Goal: Task Accomplishment & Management: Complete application form

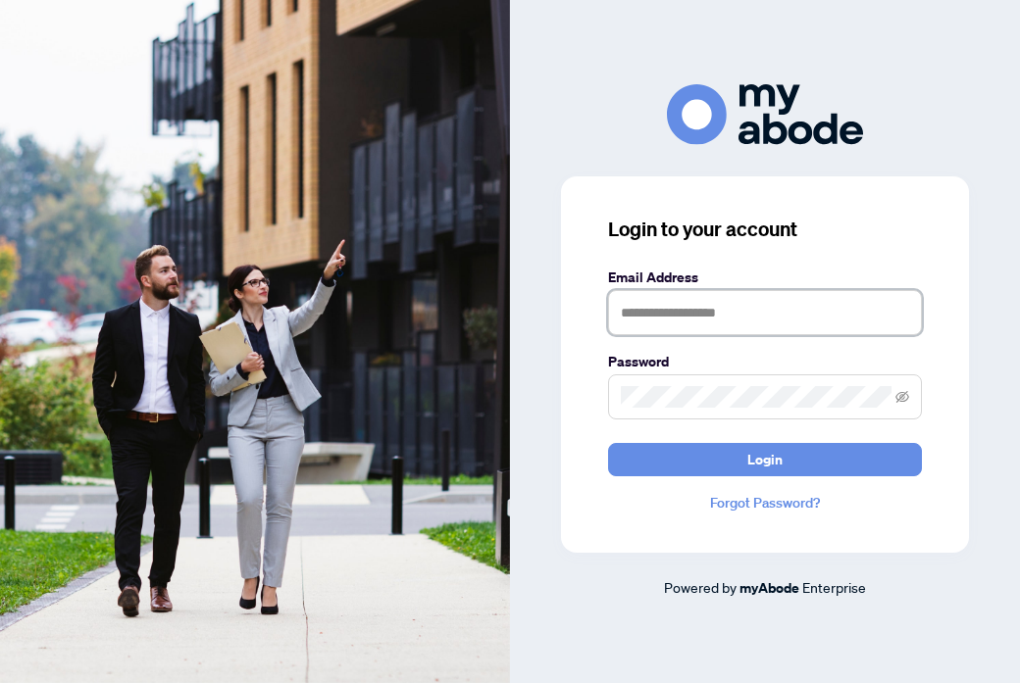
type input "**********"
click at [765, 459] on button "Login" at bounding box center [765, 459] width 314 height 33
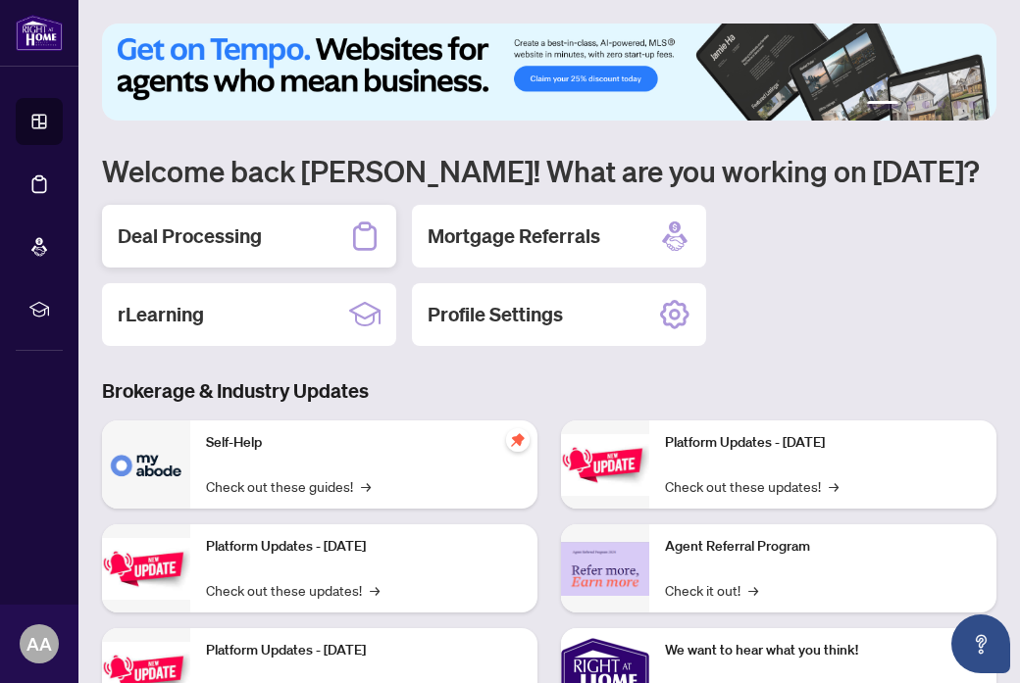
click at [211, 245] on h2 "Deal Processing" at bounding box center [190, 236] width 144 height 27
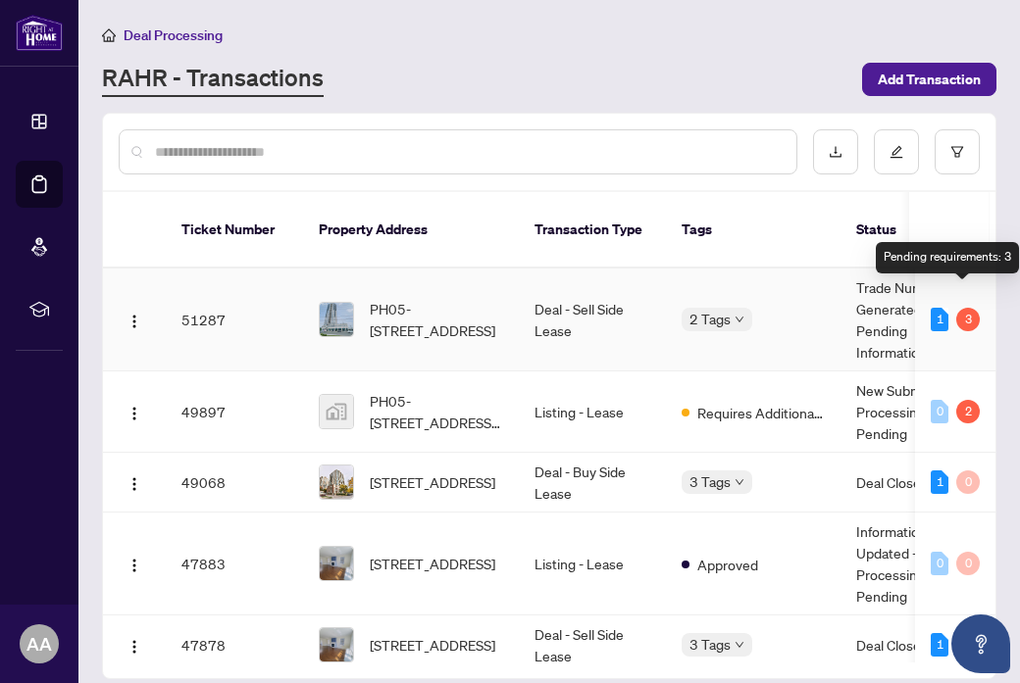
click at [964, 308] on div "3" at bounding box center [968, 320] width 24 height 24
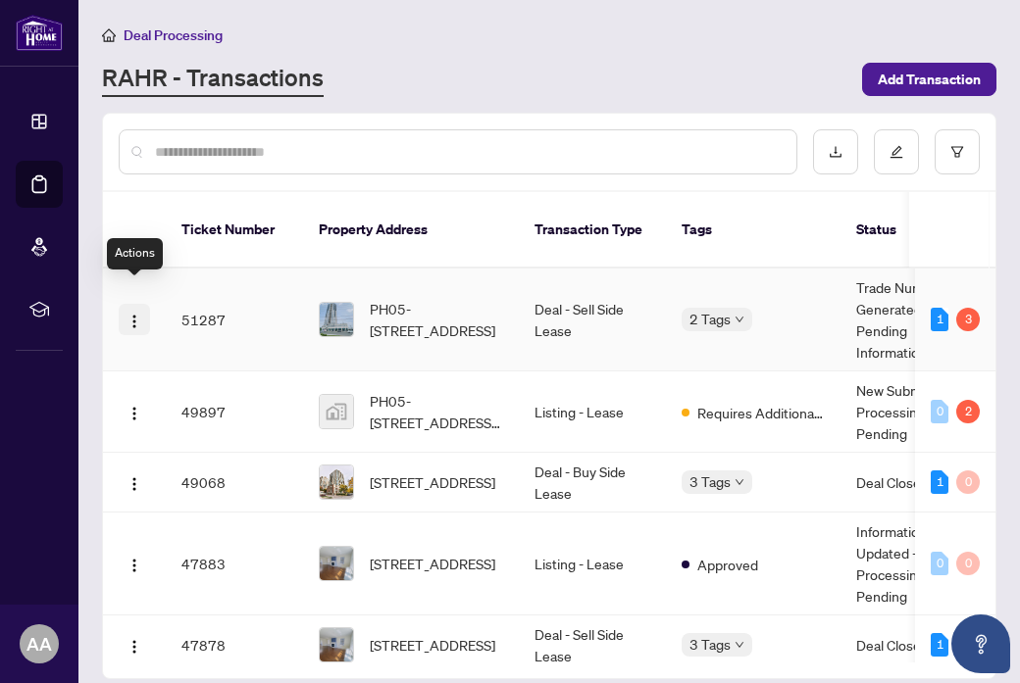
click at [130, 314] on img "button" at bounding box center [134, 322] width 16 height 16
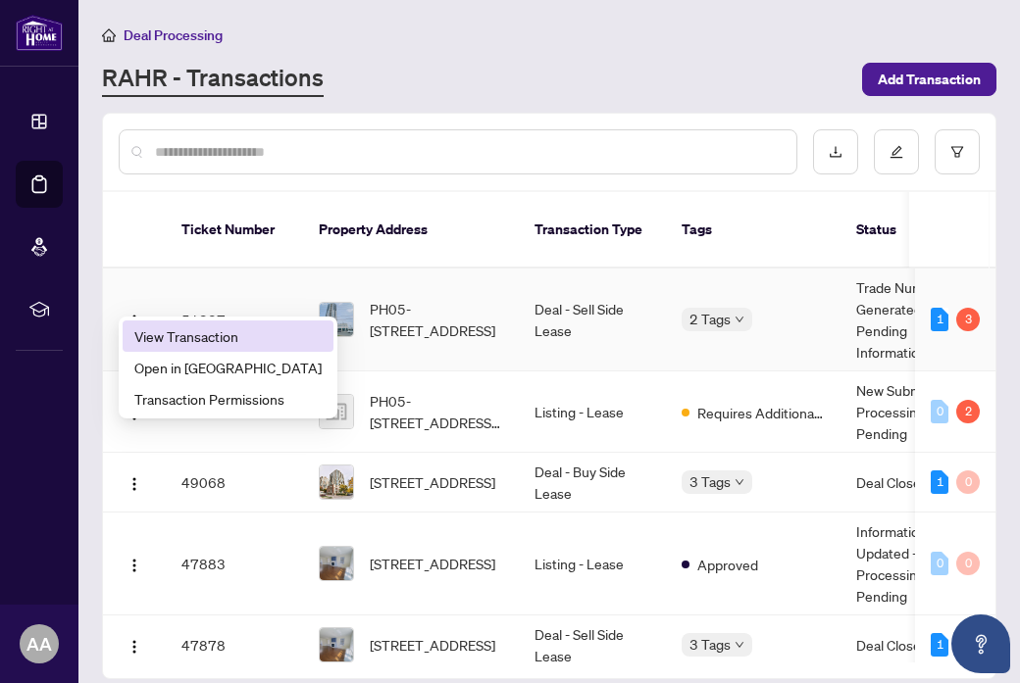
click at [172, 337] on span "View Transaction" at bounding box center [227, 336] width 187 height 22
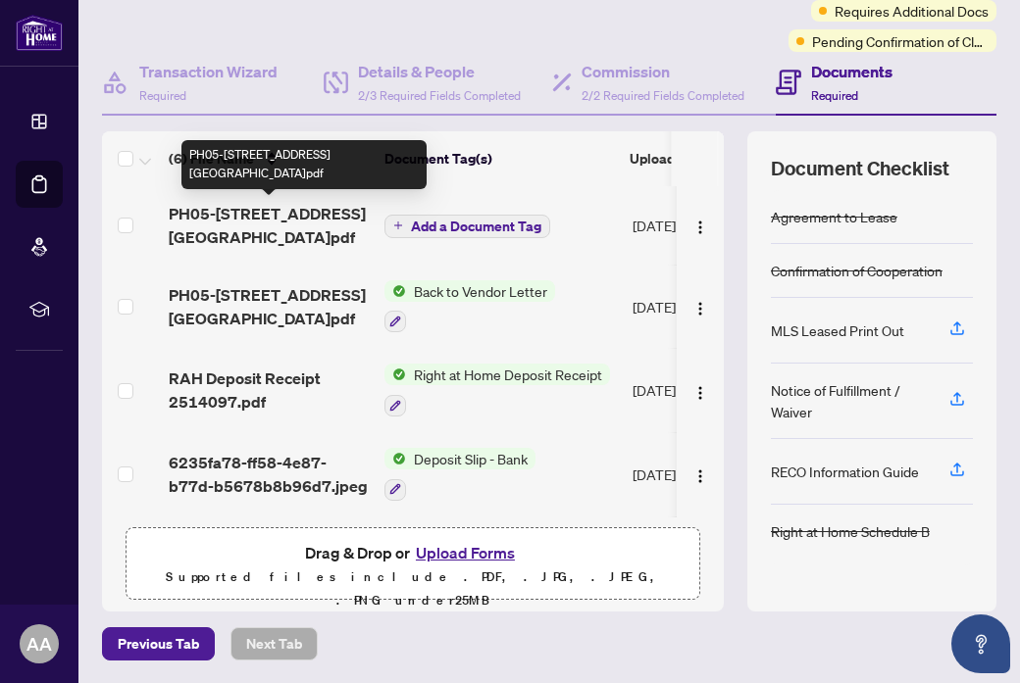
click at [266, 206] on span "PH05-1 Grandview Ave TS.pdf" at bounding box center [269, 225] width 200 height 47
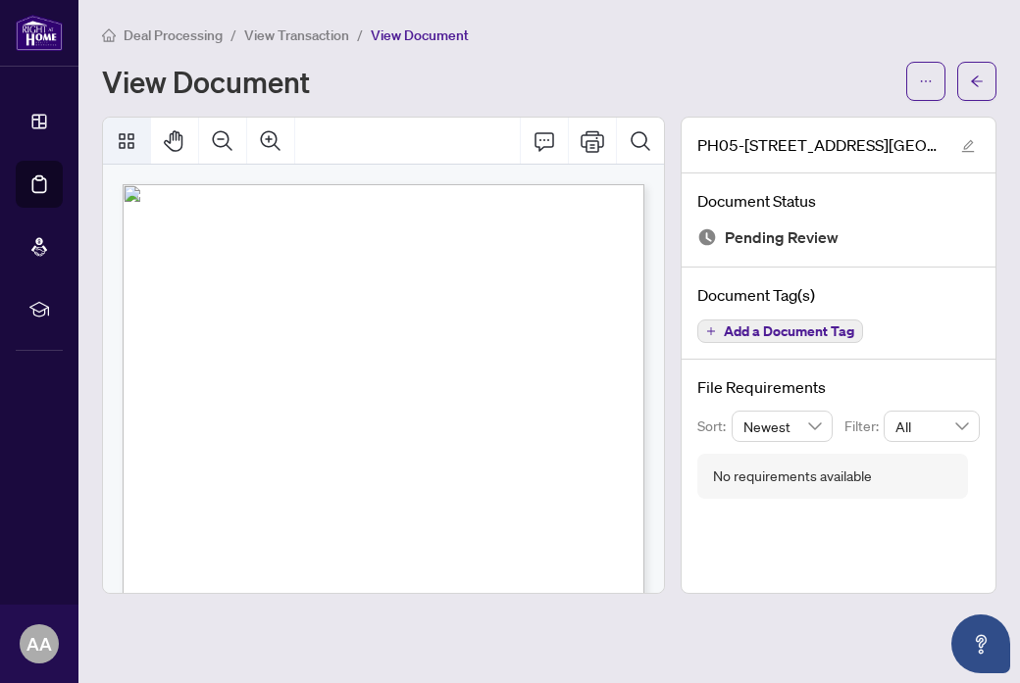
click at [128, 150] on icon "Thumbnails" at bounding box center [127, 141] width 24 height 24
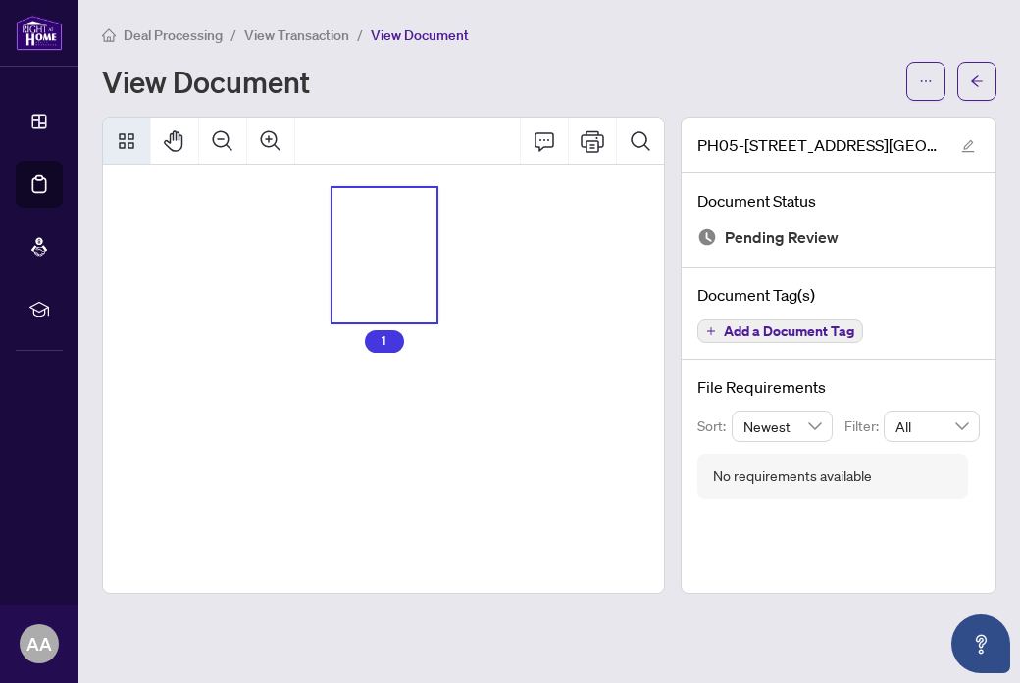
click at [128, 149] on icon "Thumbnails" at bounding box center [127, 141] width 24 height 24
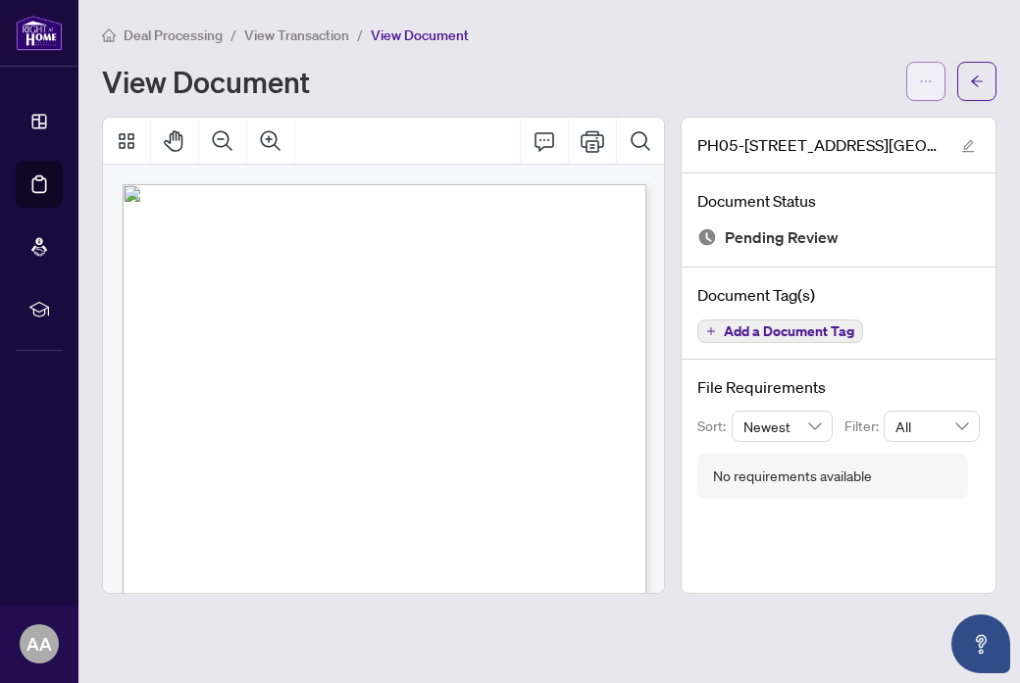
click at [924, 85] on icon "ellipsis" at bounding box center [926, 82] width 14 height 14
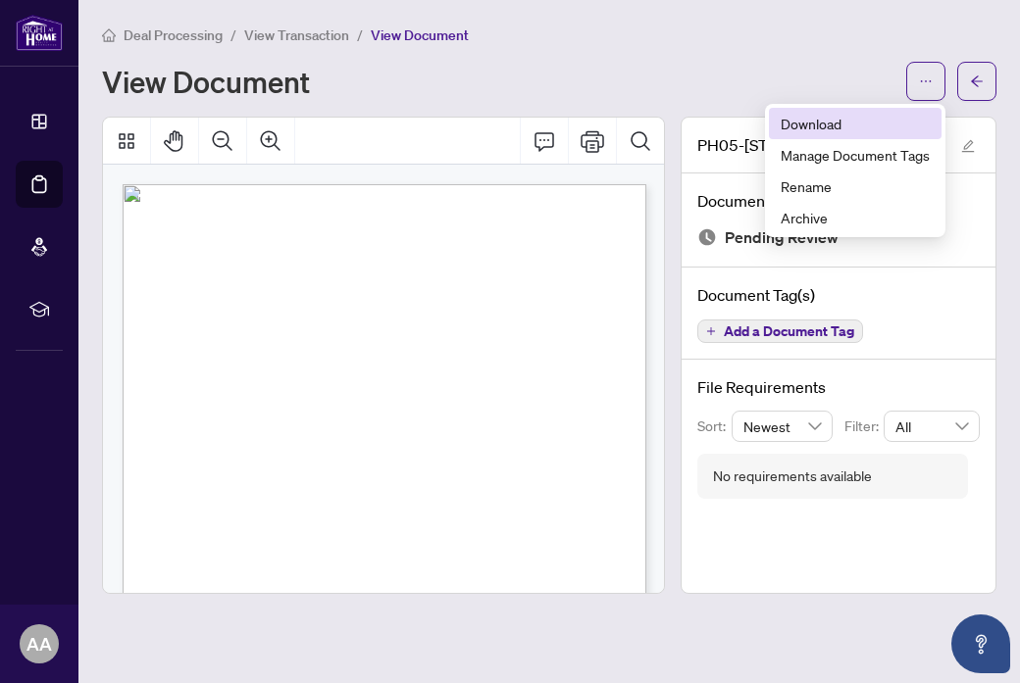
click at [851, 120] on span "Download" at bounding box center [854, 124] width 149 height 22
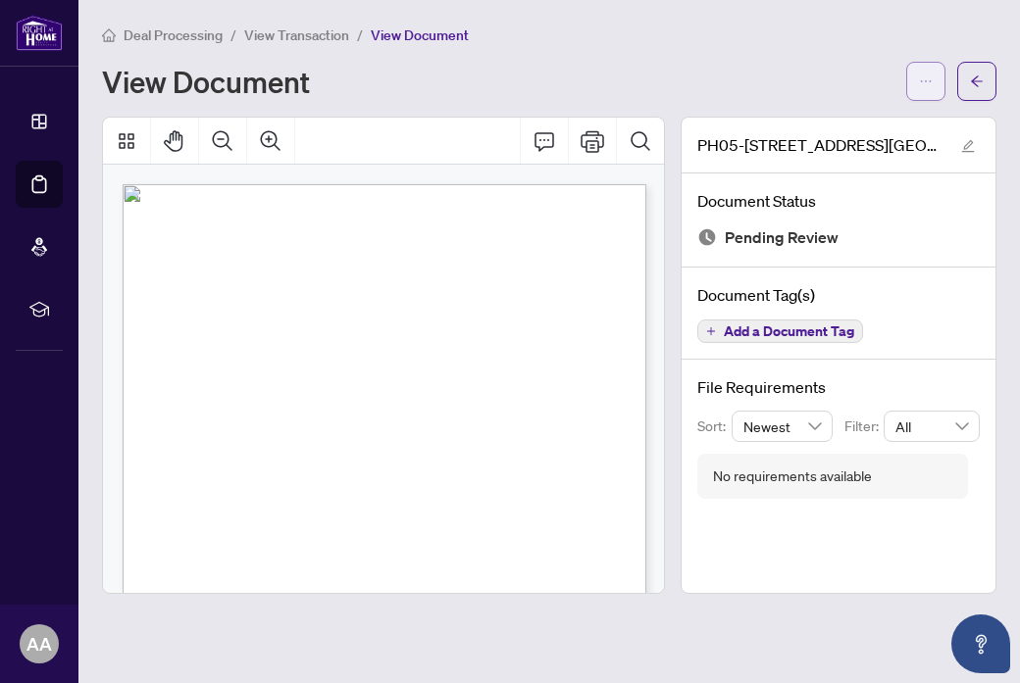
click at [920, 85] on icon "ellipsis" at bounding box center [926, 82] width 14 height 14
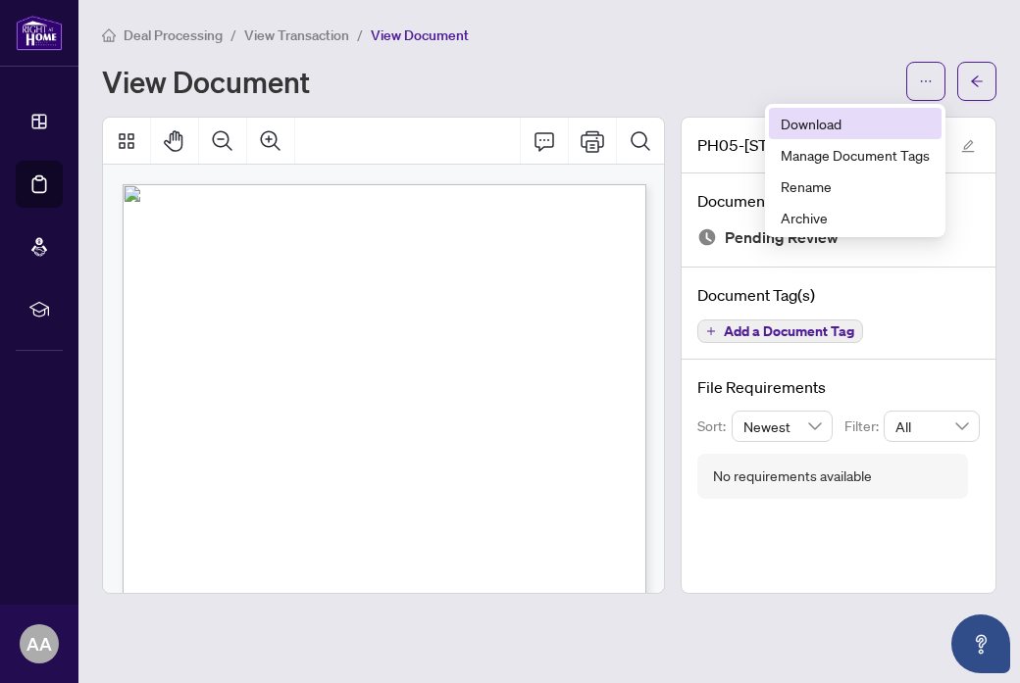
click at [840, 116] on span "Download" at bounding box center [854, 124] width 149 height 22
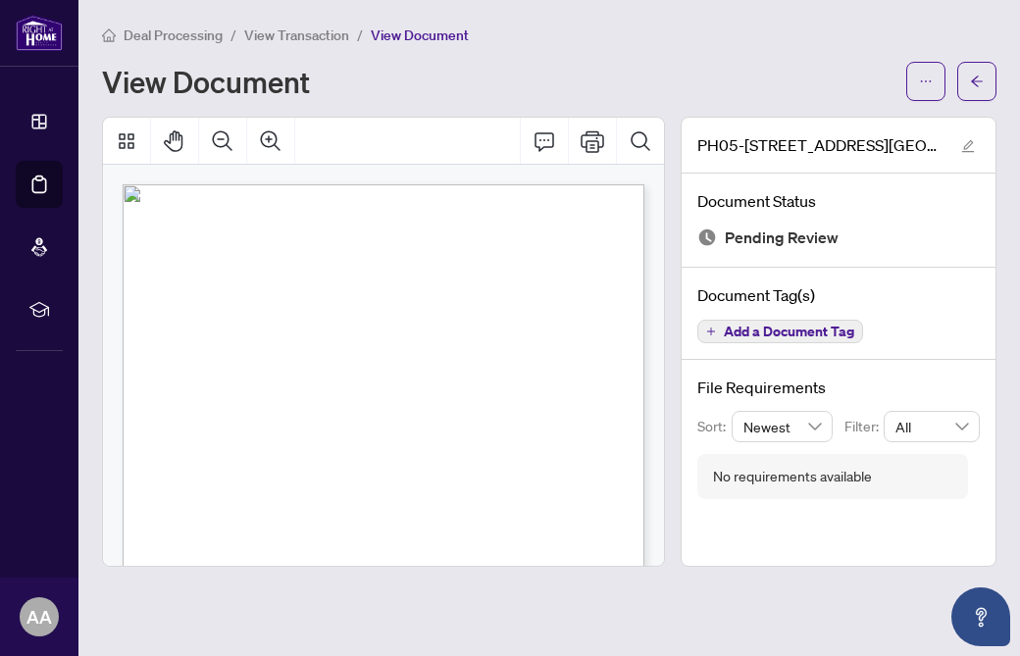
click at [559, 73] on div "View Document" at bounding box center [498, 81] width 792 height 31
click at [127, 133] on icon "Thumbnails" at bounding box center [127, 141] width 24 height 24
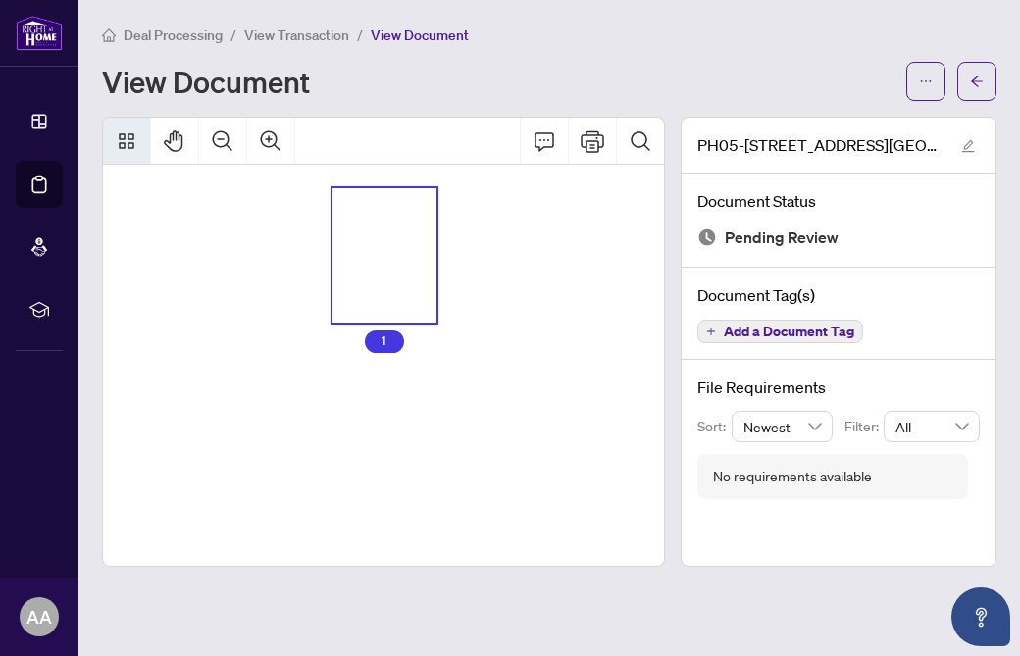
click at [127, 133] on icon "Thumbnails" at bounding box center [127, 141] width 24 height 24
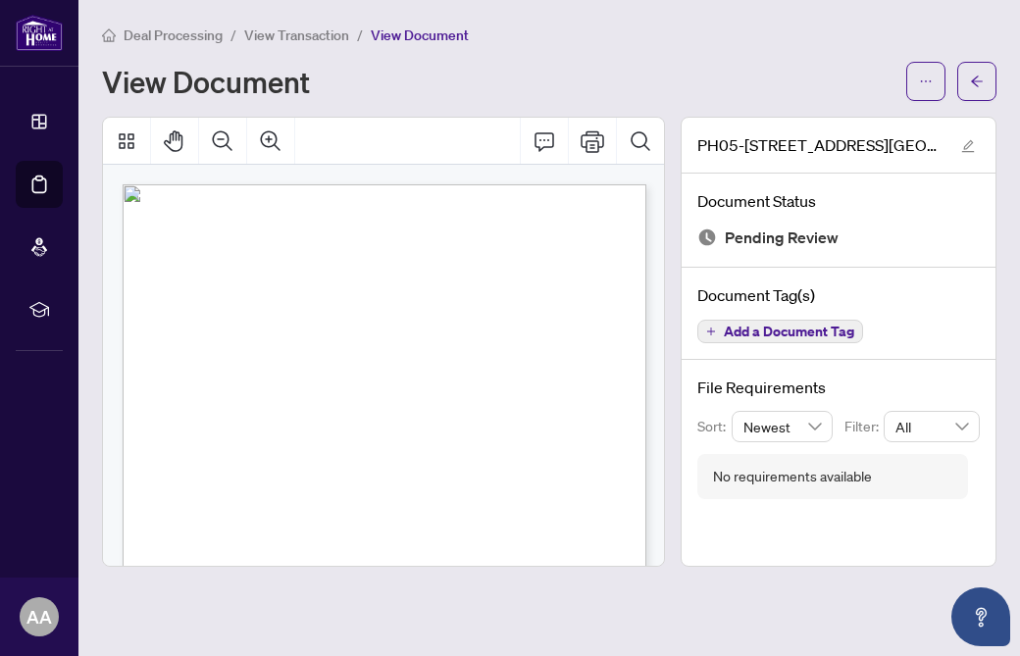
click at [321, 29] on span "View Transaction" at bounding box center [296, 35] width 105 height 18
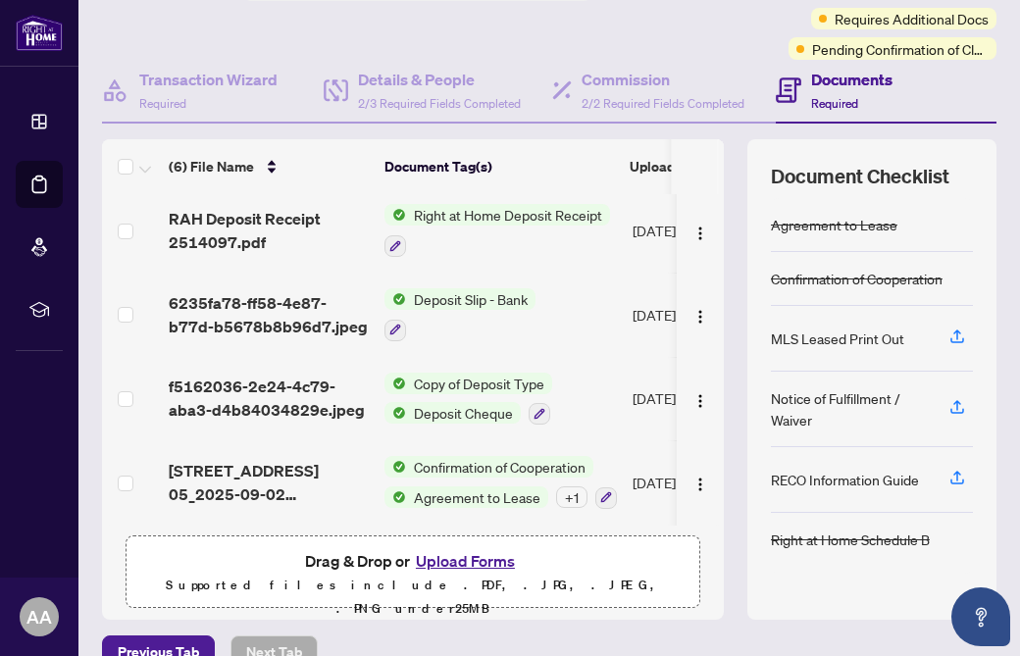
scroll to position [175, 0]
click at [437, 560] on button "Upload Forms" at bounding box center [465, 560] width 111 height 25
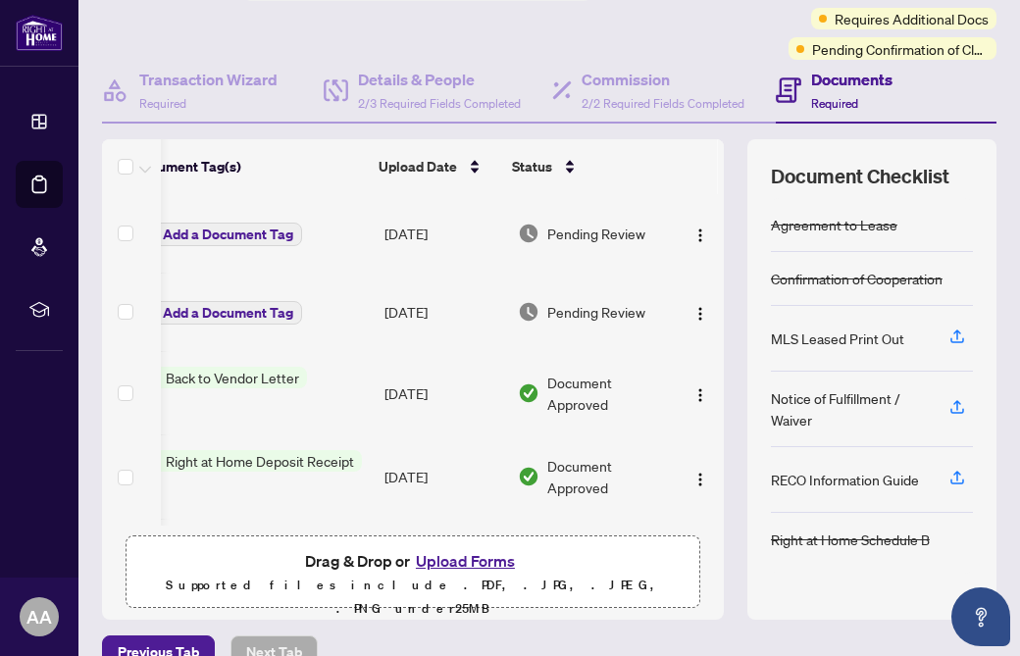
scroll to position [0, 251]
click at [694, 235] on img "button" at bounding box center [700, 235] width 16 height 16
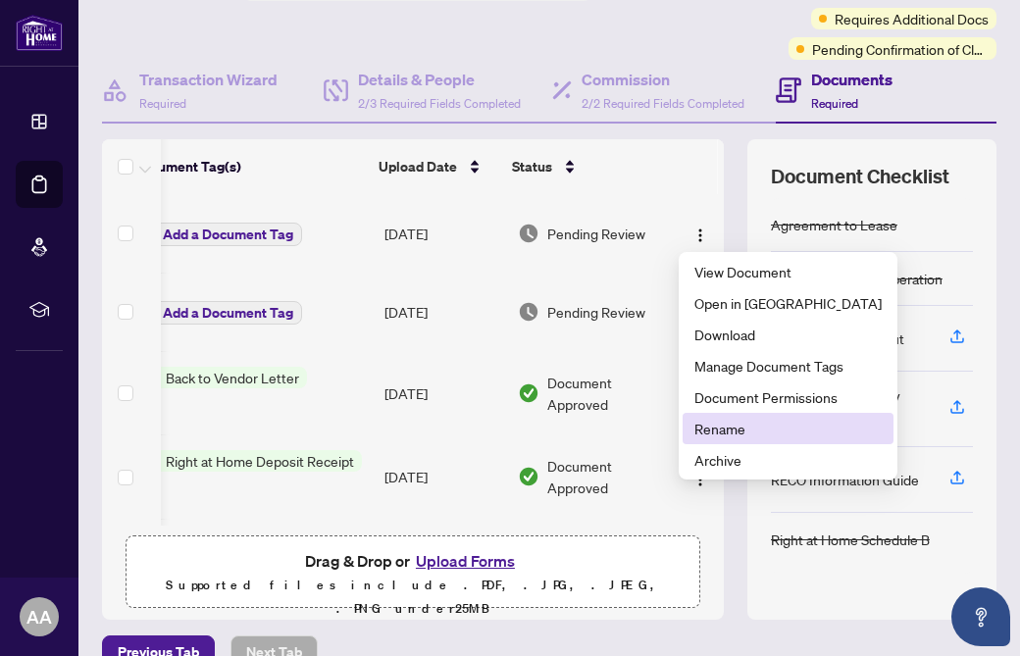
scroll to position [0, 0]
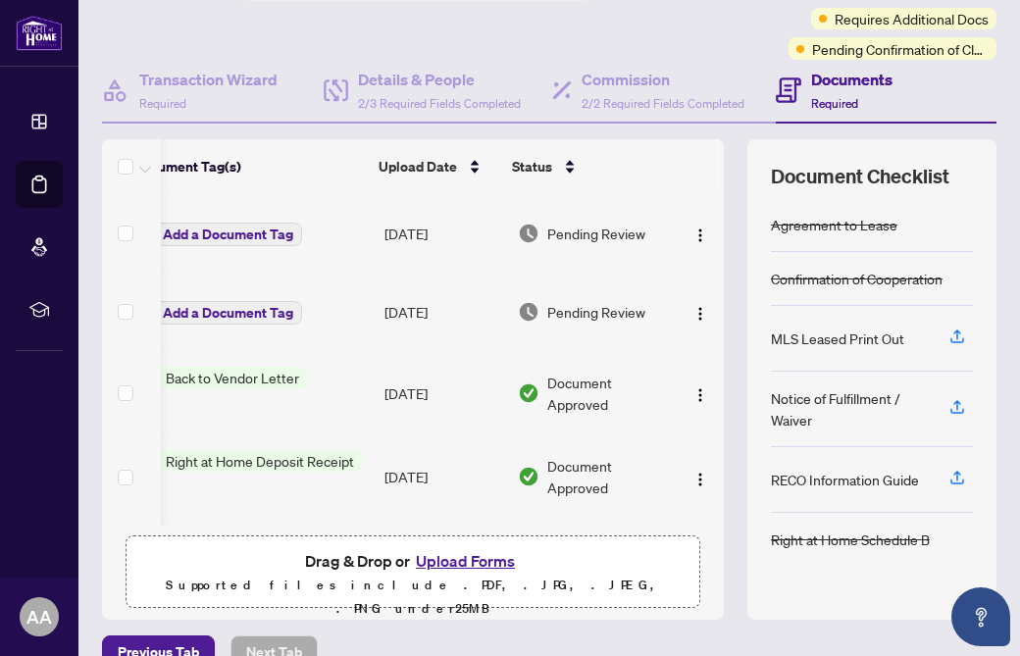
click at [600, 242] on span "Pending Review" at bounding box center [596, 234] width 98 height 22
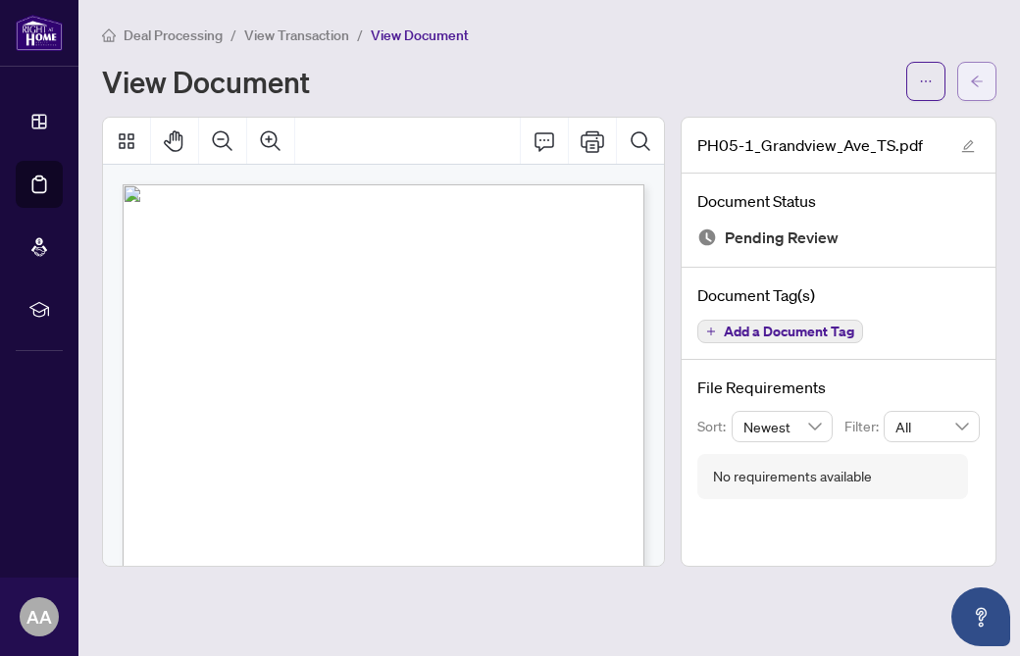
click at [984, 81] on button "button" at bounding box center [976, 81] width 39 height 39
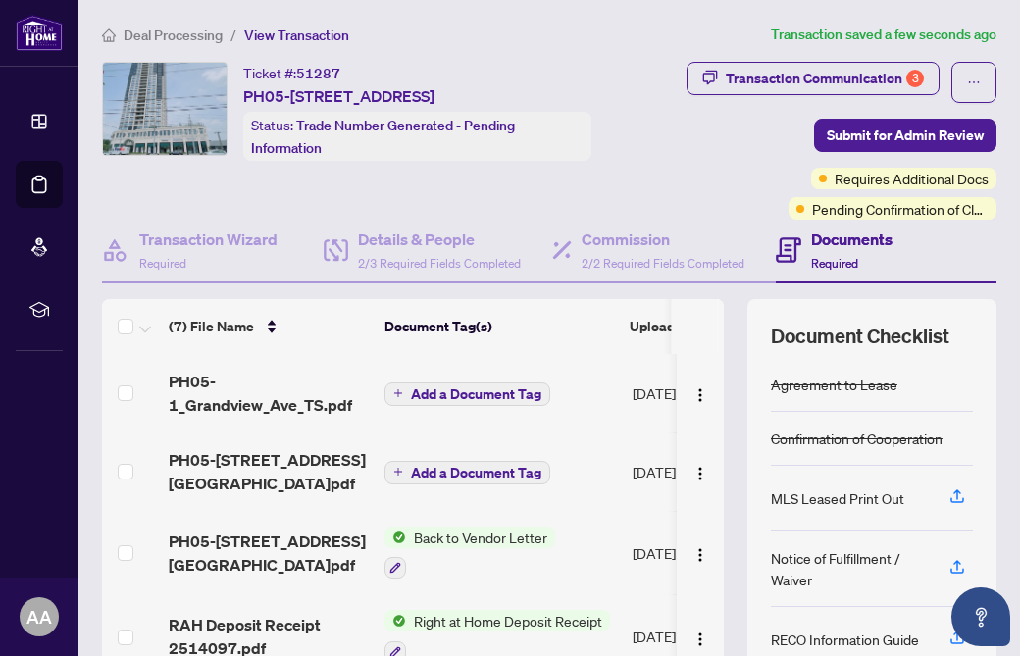
click at [523, 394] on span "Add a Document Tag" at bounding box center [476, 394] width 130 height 14
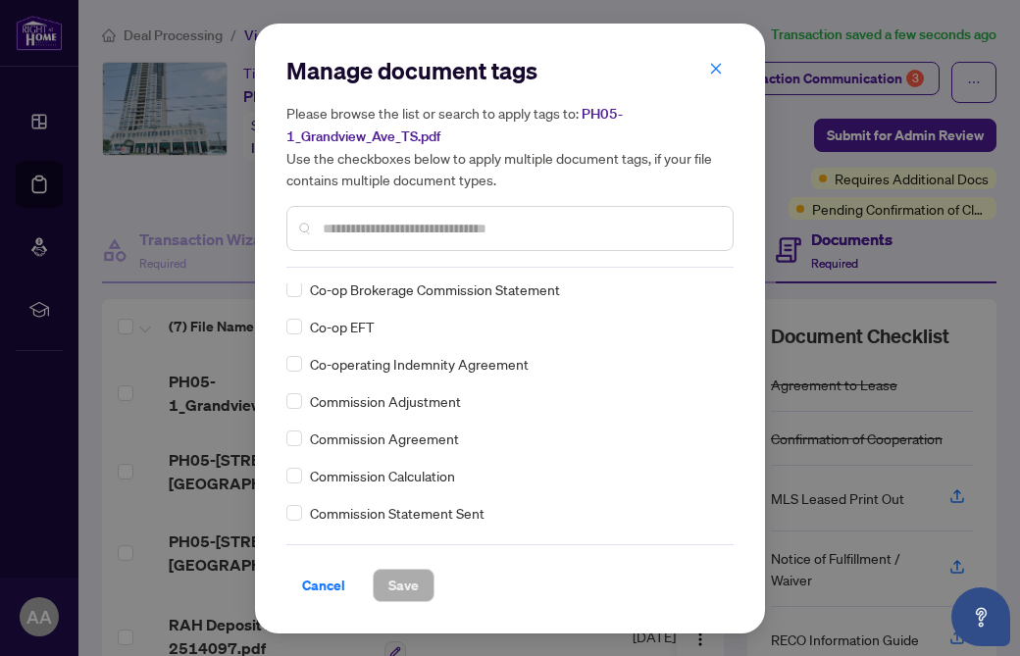
scroll to position [829, 0]
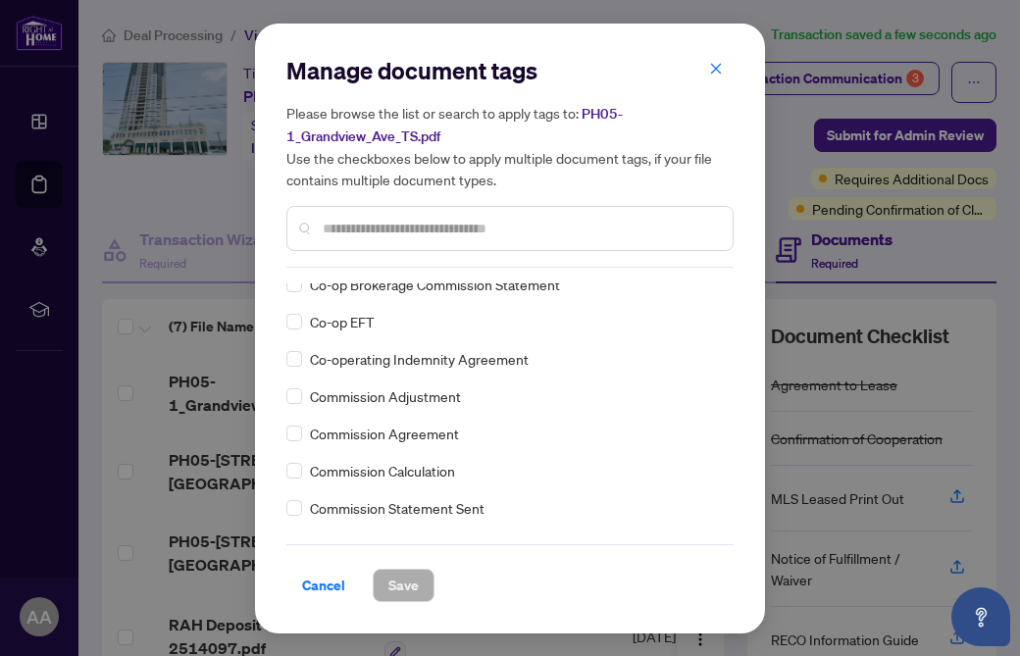
click at [358, 234] on input "text" at bounding box center [520, 229] width 394 height 22
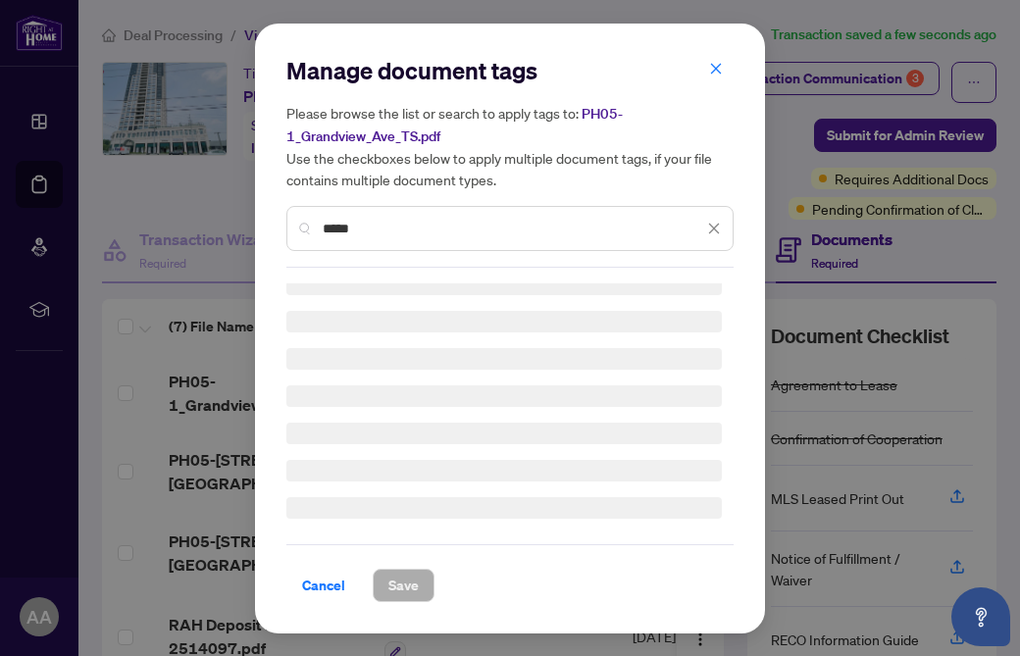
scroll to position [37, 0]
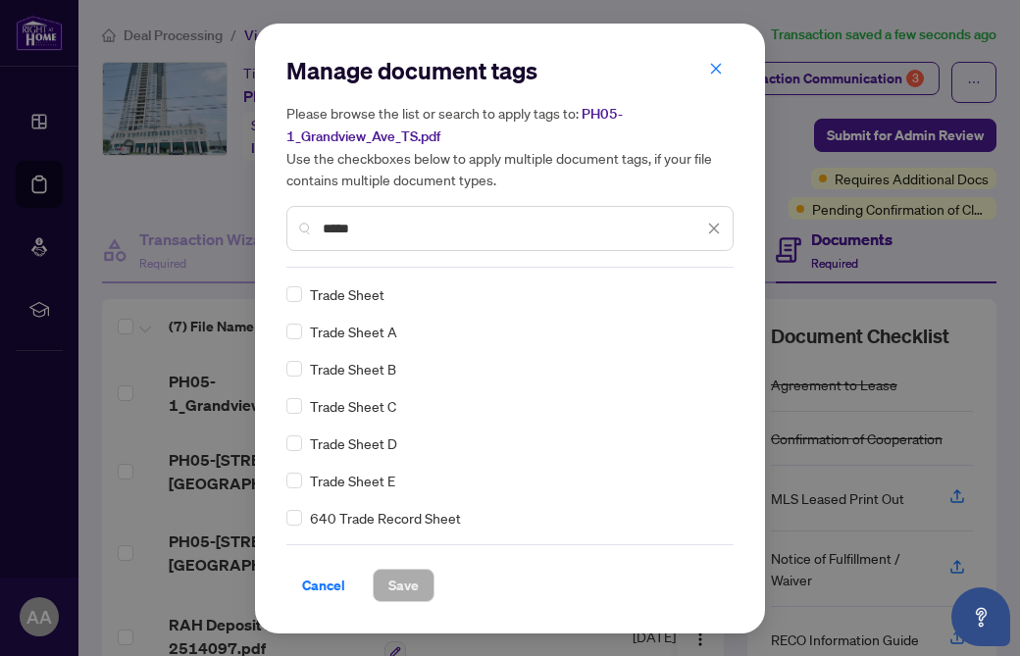
type input "*****"
click at [410, 581] on span "Save" at bounding box center [403, 585] width 30 height 31
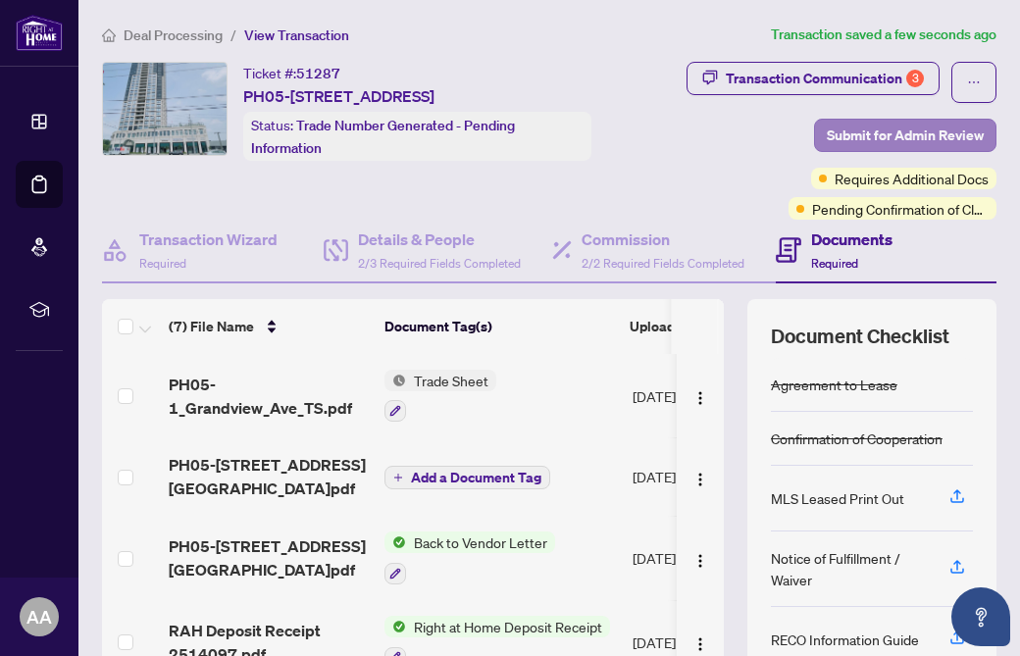
click at [969, 131] on span "Submit for Admin Review" at bounding box center [904, 135] width 157 height 31
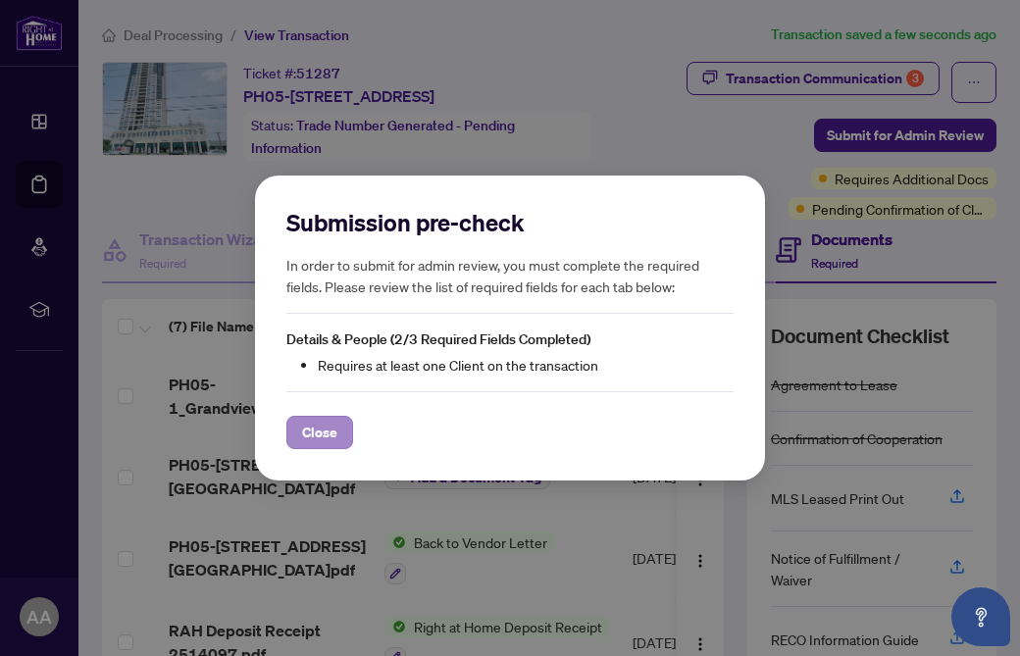
click at [317, 438] on span "Close" at bounding box center [319, 432] width 35 height 31
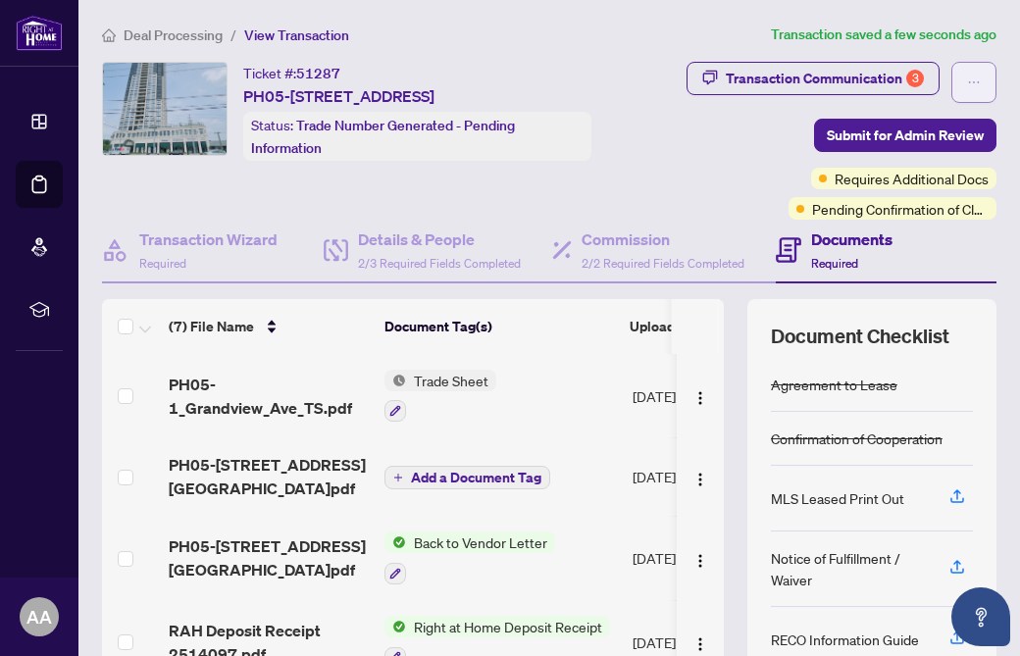
click at [979, 84] on icon "ellipsis" at bounding box center [974, 82] width 14 height 14
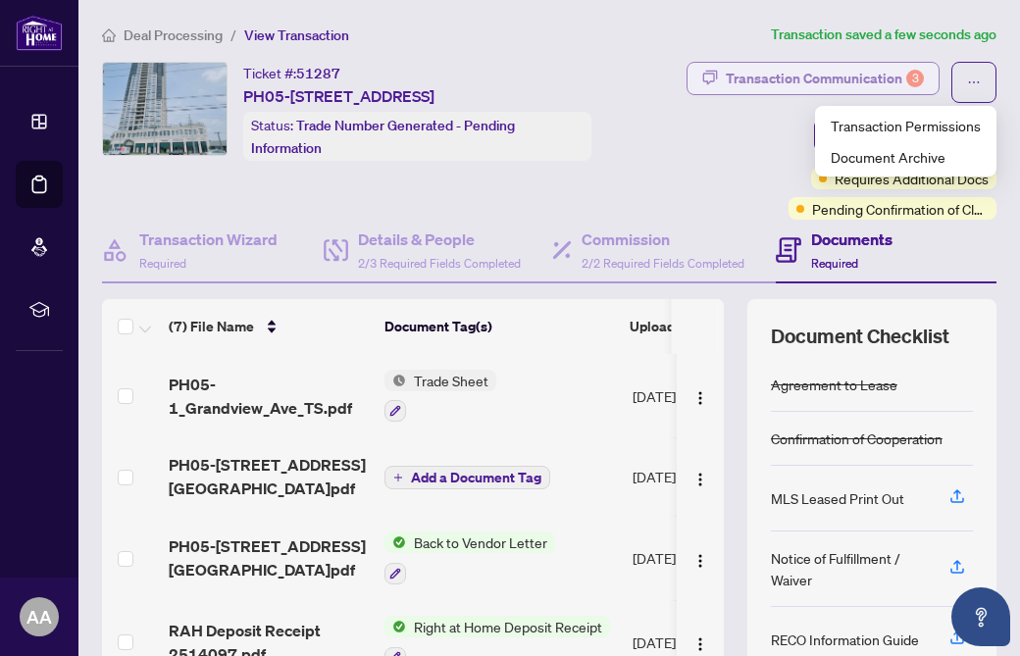
click at [894, 75] on div "Transaction Communication 3" at bounding box center [824, 78] width 198 height 31
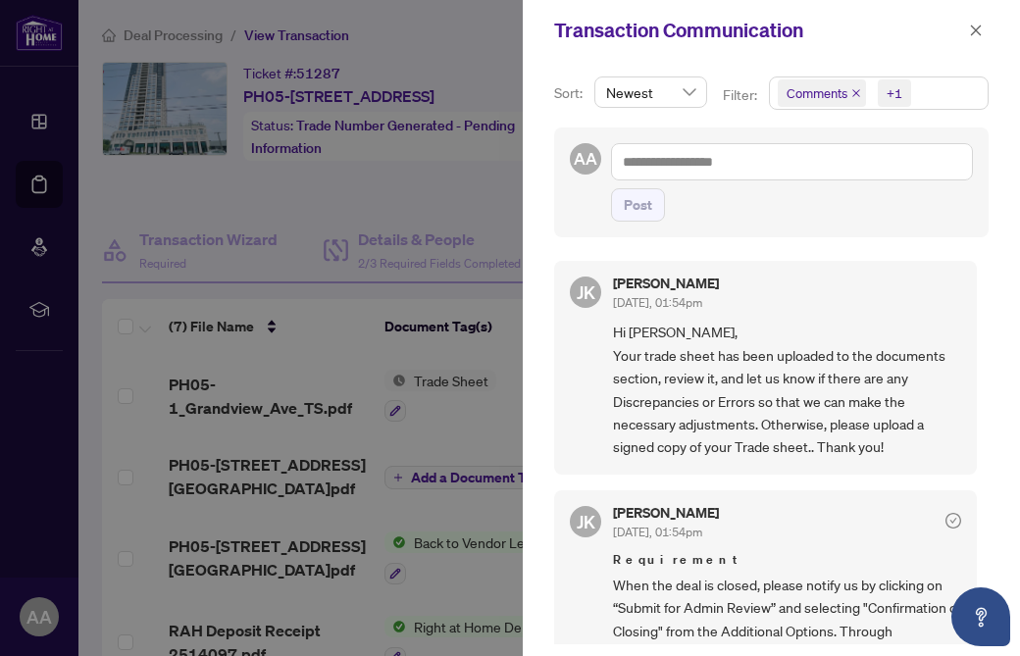
scroll to position [0, 0]
click at [473, 201] on div at bounding box center [510, 328] width 1020 height 656
click at [476, 202] on div at bounding box center [510, 328] width 1020 height 656
click at [467, 202] on div at bounding box center [510, 328] width 1020 height 656
click at [516, 307] on div at bounding box center [510, 328] width 1020 height 656
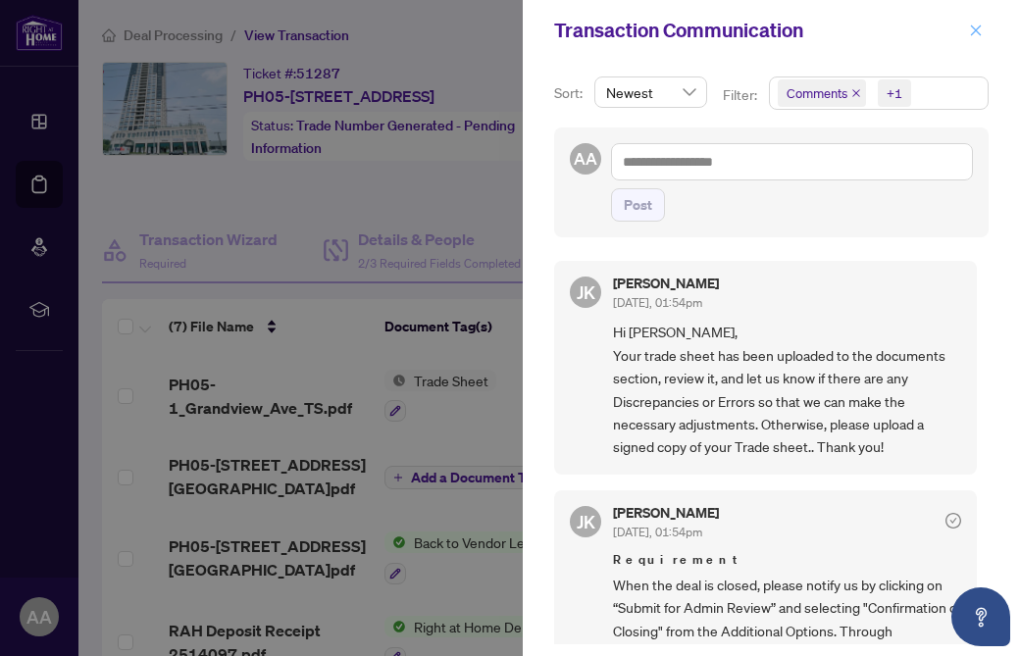
click at [982, 25] on button "button" at bounding box center [975, 31] width 25 height 24
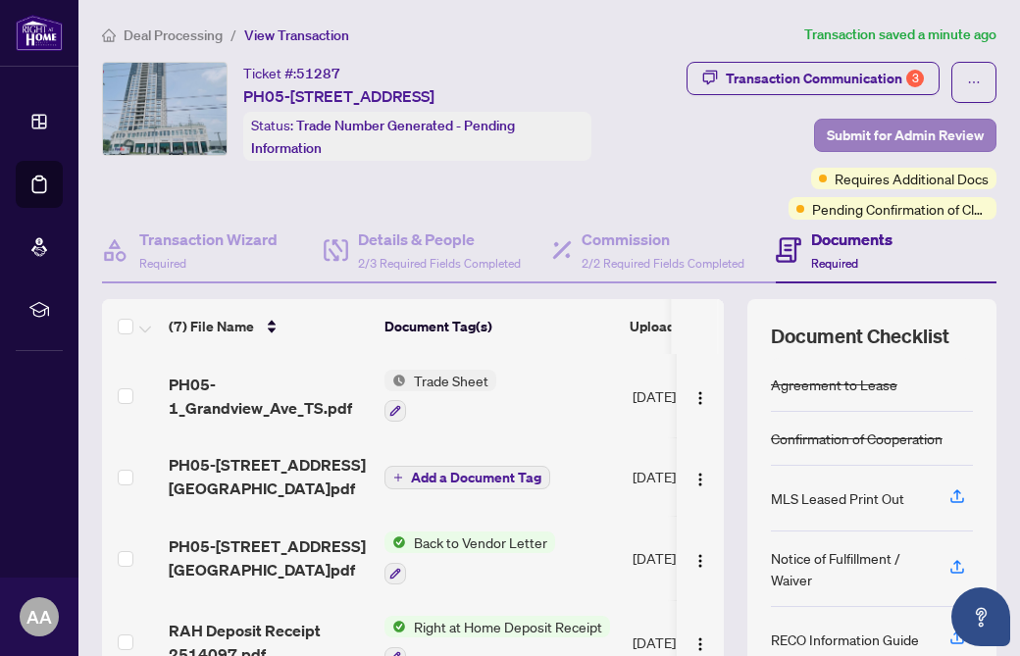
click at [919, 143] on span "Submit for Admin Review" at bounding box center [904, 135] width 157 height 31
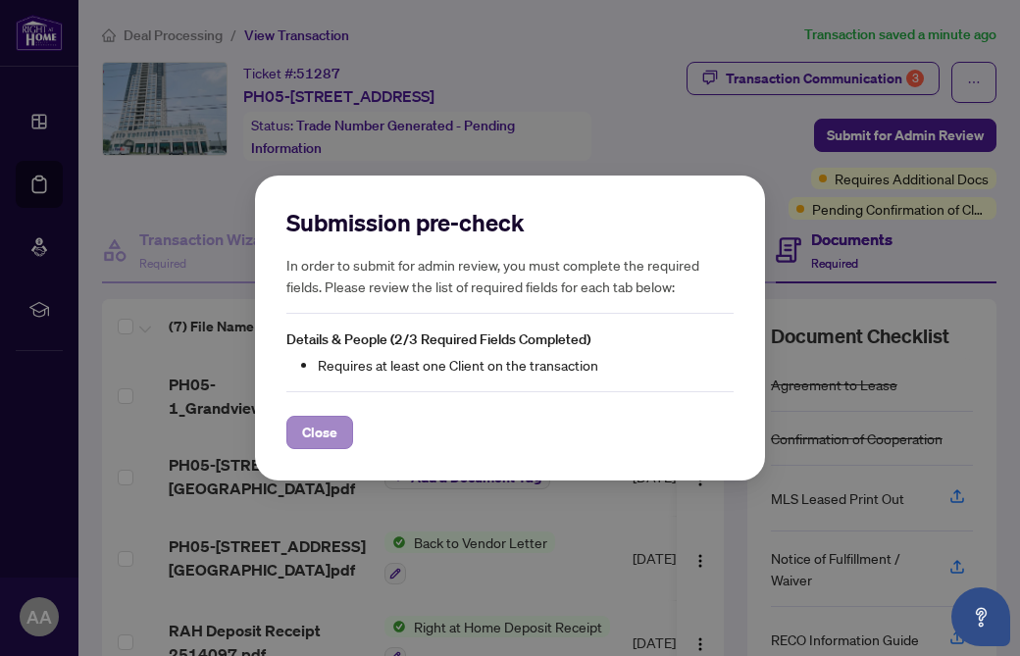
click at [326, 439] on span "Close" at bounding box center [319, 432] width 35 height 31
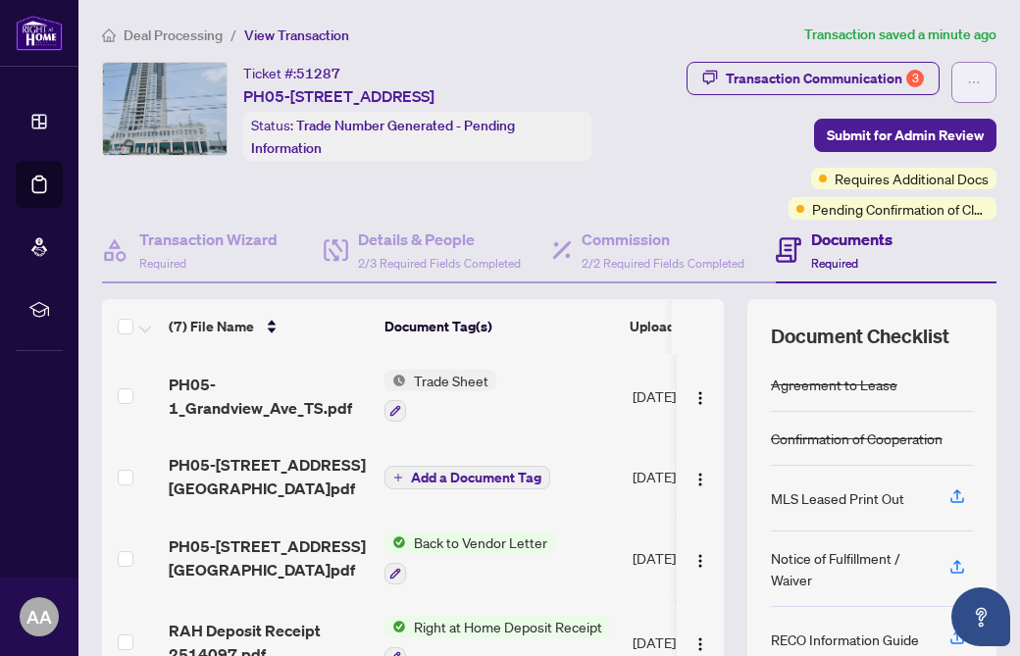
click at [964, 75] on button "button" at bounding box center [973, 82] width 45 height 41
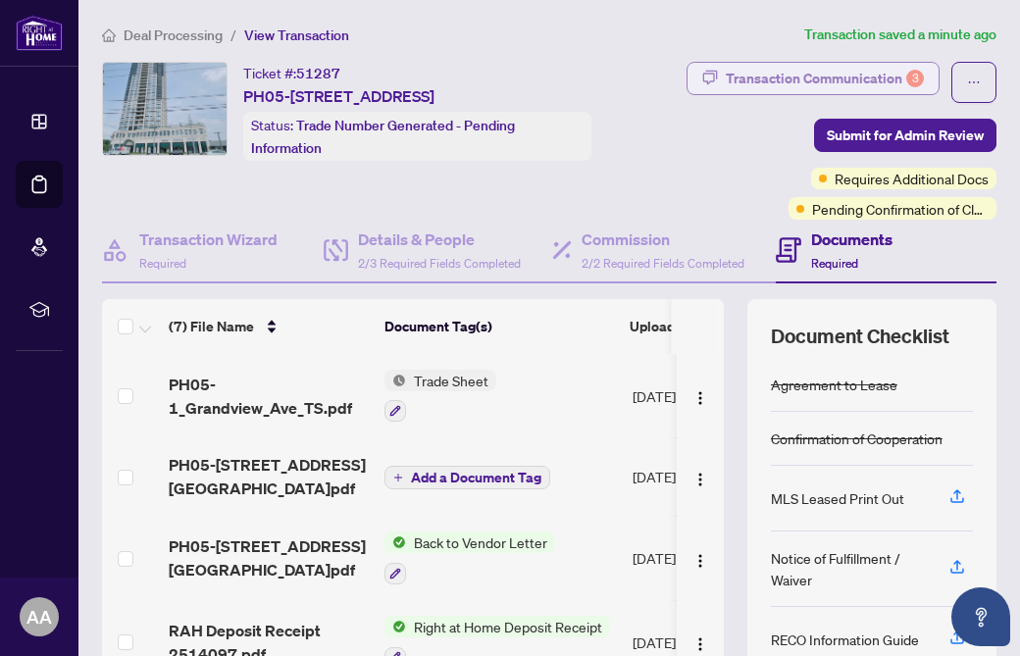
click at [881, 72] on div "Transaction Communication 3" at bounding box center [824, 78] width 198 height 31
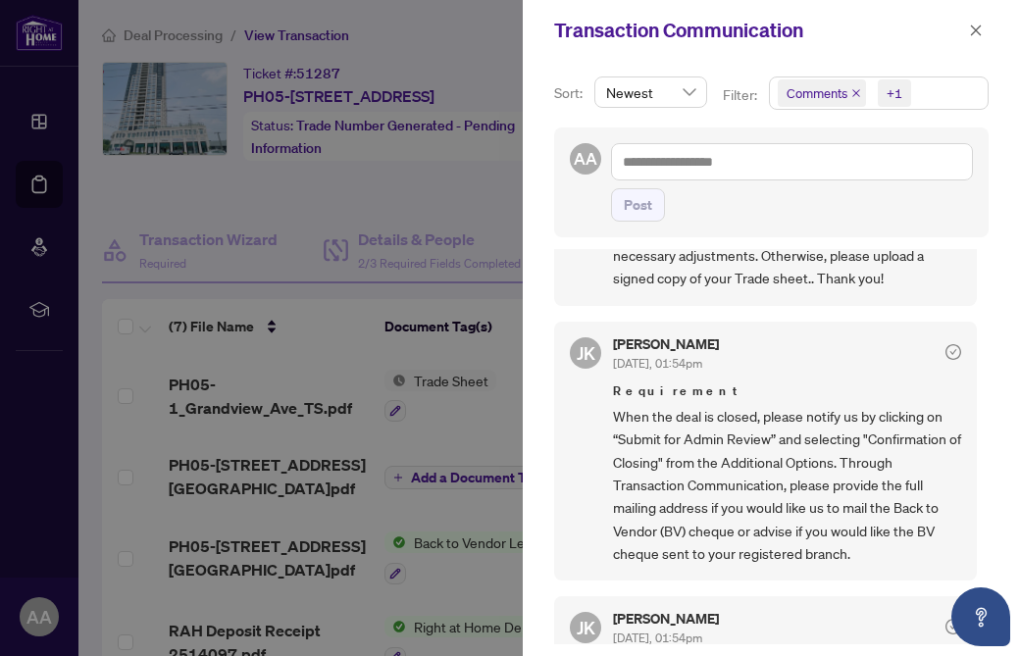
scroll to position [181, 0]
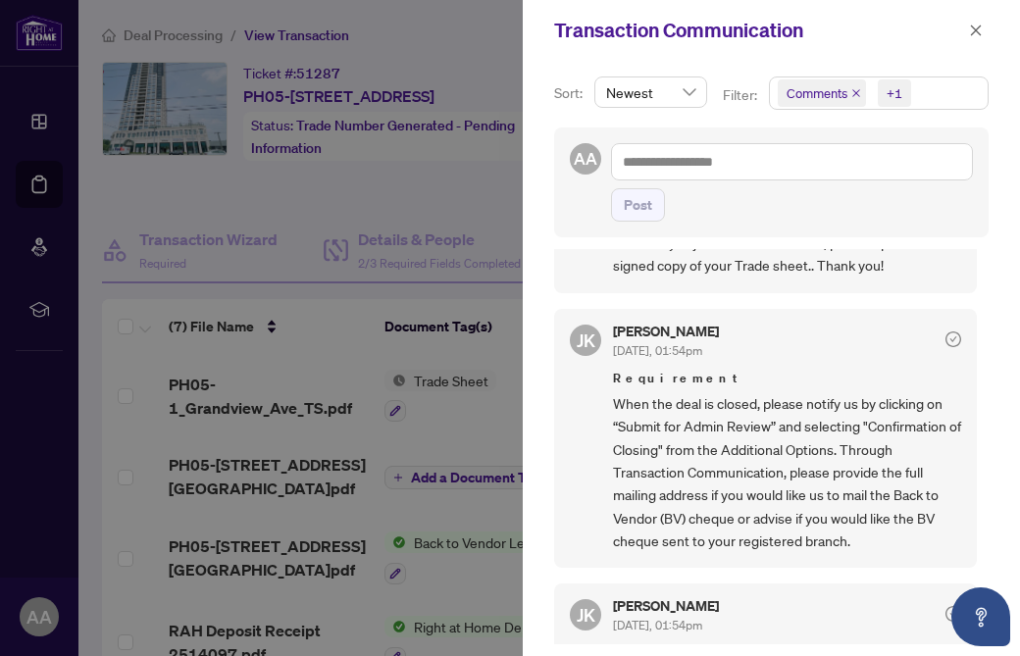
click at [457, 193] on div at bounding box center [510, 328] width 1020 height 656
click at [970, 33] on icon "close" at bounding box center [976, 31] width 14 height 14
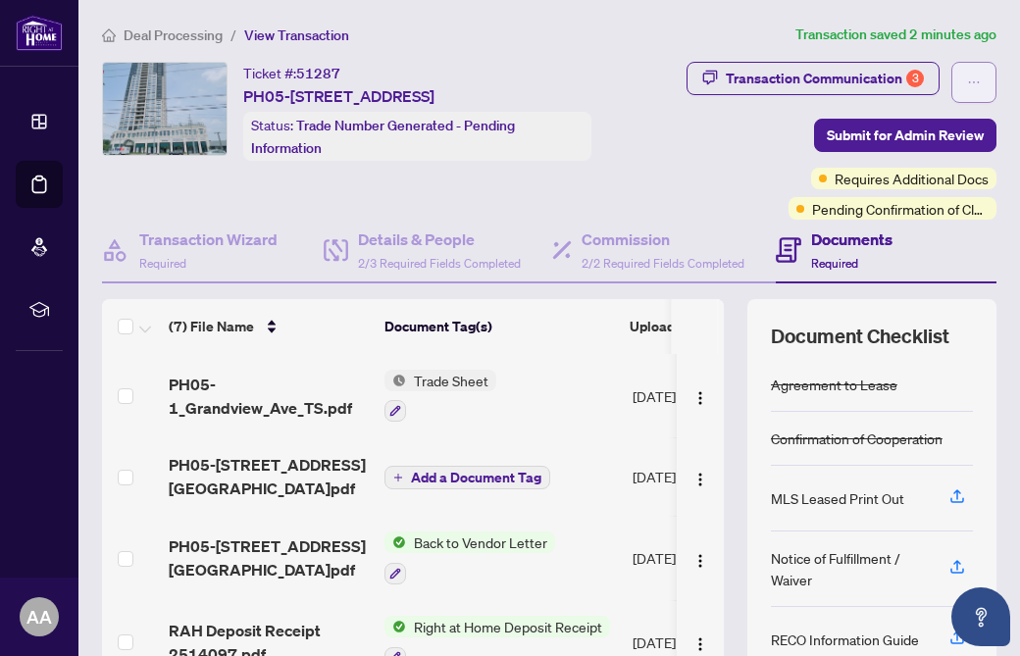
click at [978, 80] on icon "ellipsis" at bounding box center [974, 82] width 14 height 14
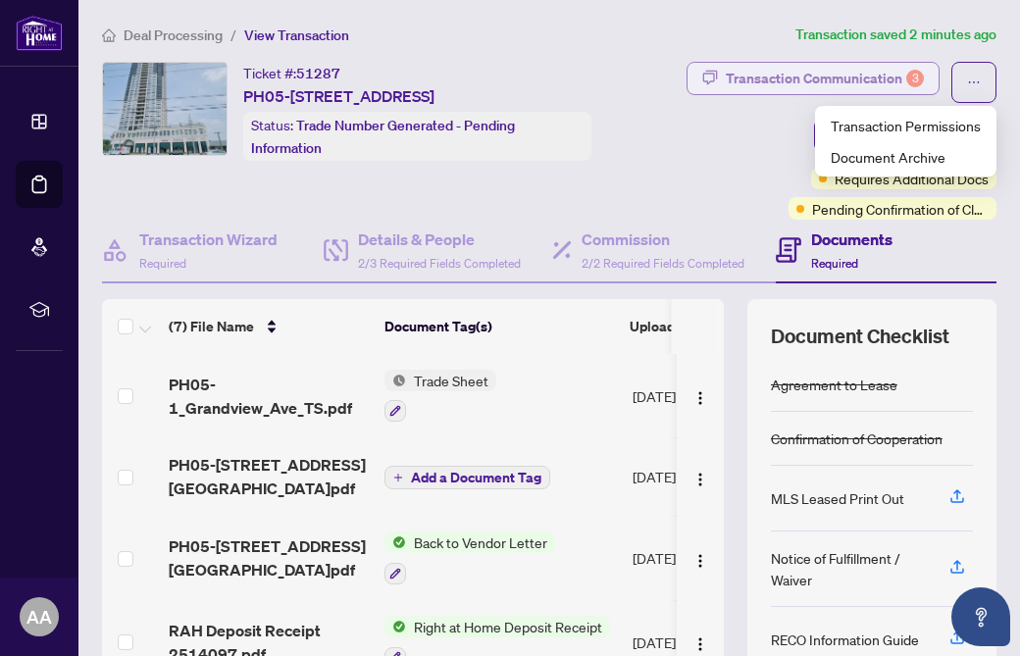
click at [911, 75] on div "3" at bounding box center [915, 79] width 18 height 18
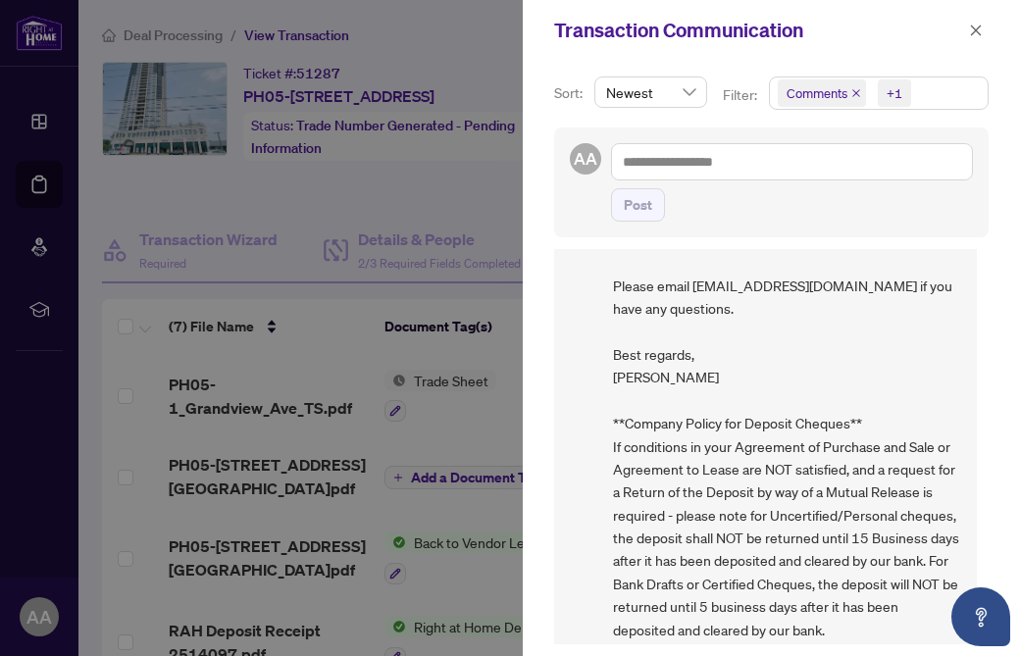
scroll to position [984, 0]
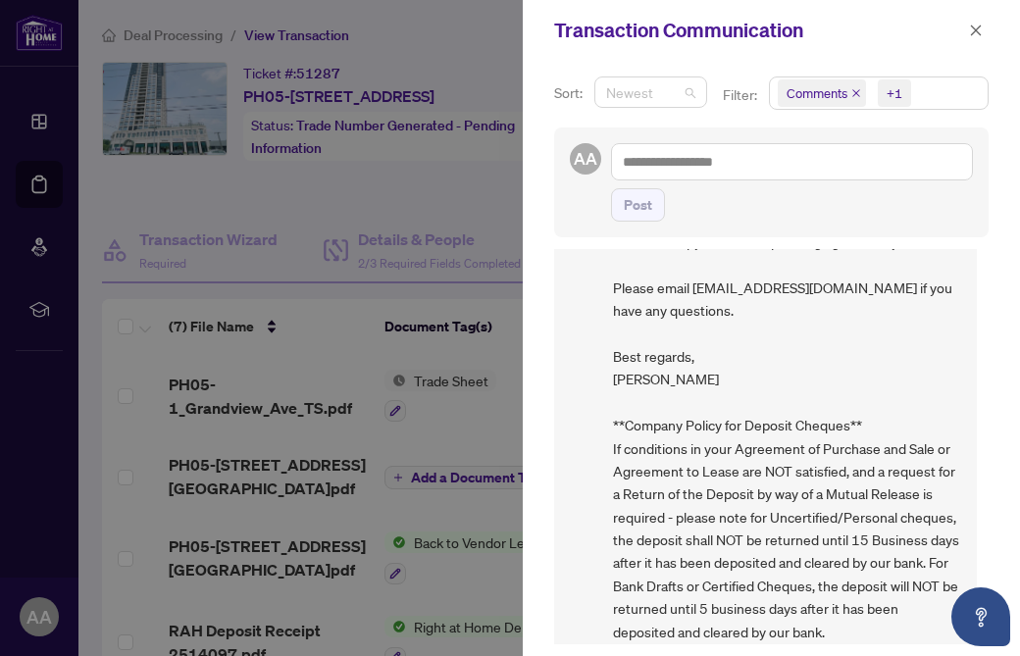
click at [692, 90] on span "Newest" at bounding box center [650, 91] width 89 height 29
click at [851, 91] on icon "close" at bounding box center [856, 93] width 10 height 10
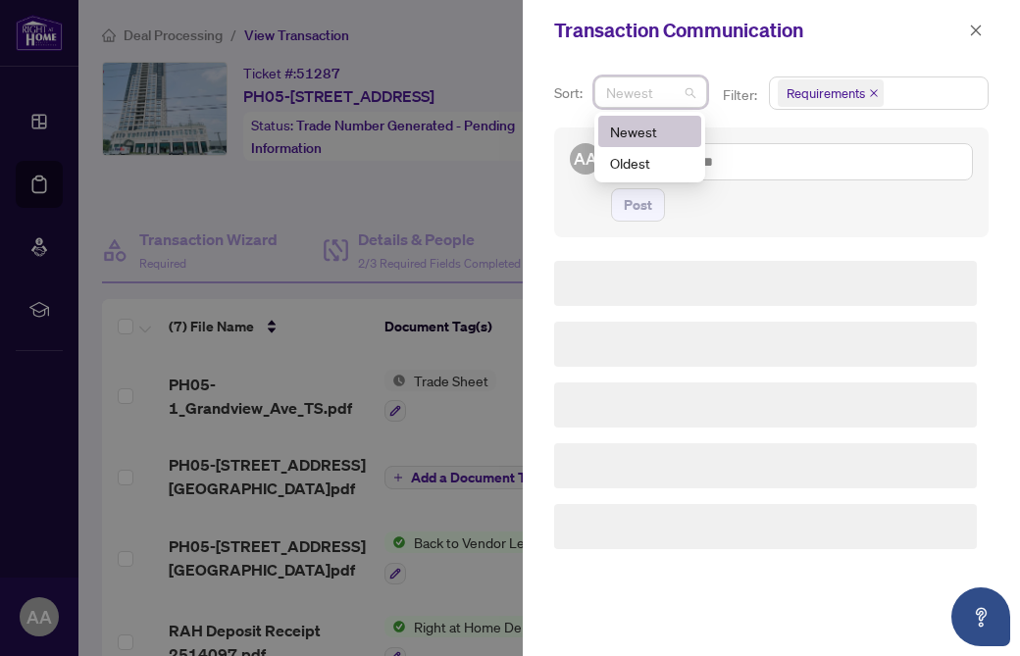
scroll to position [0, 0]
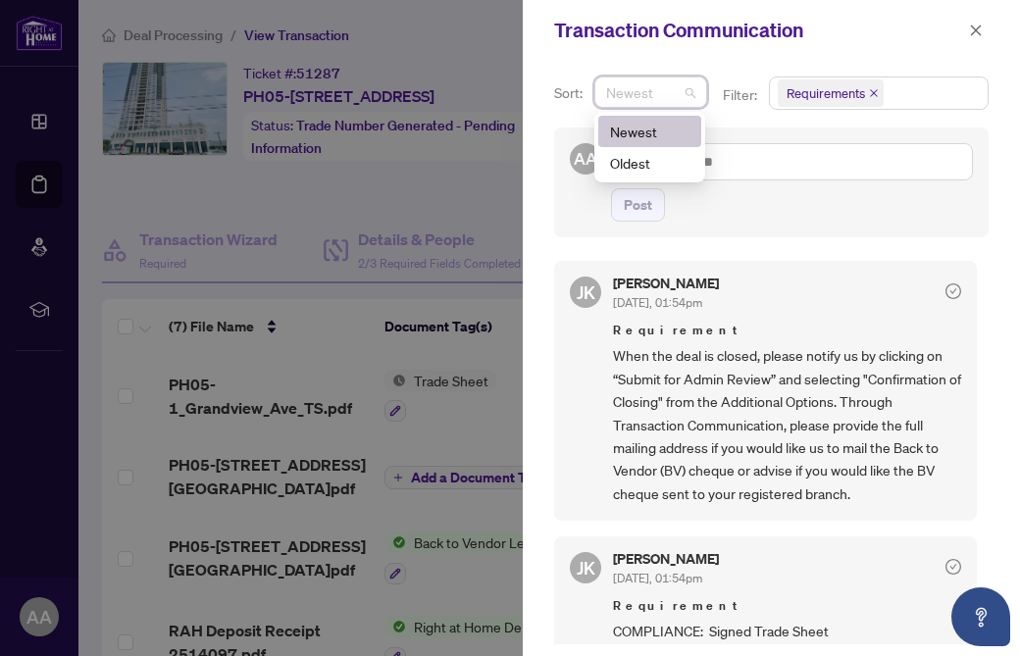
click at [869, 93] on icon "close" at bounding box center [874, 93] width 10 height 10
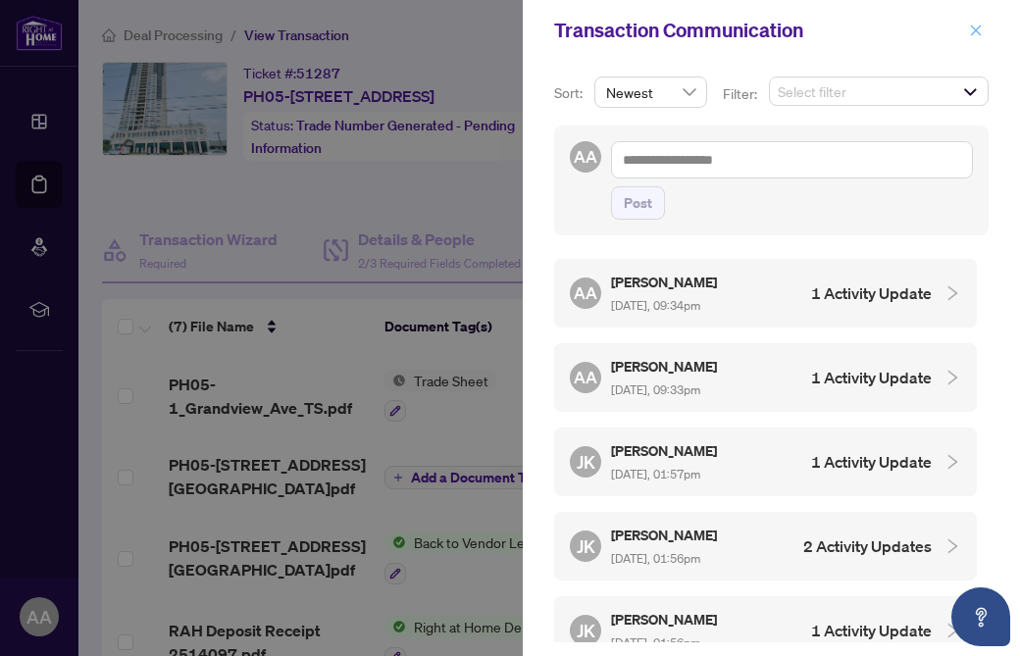
click at [976, 27] on icon "close" at bounding box center [976, 31] width 14 height 14
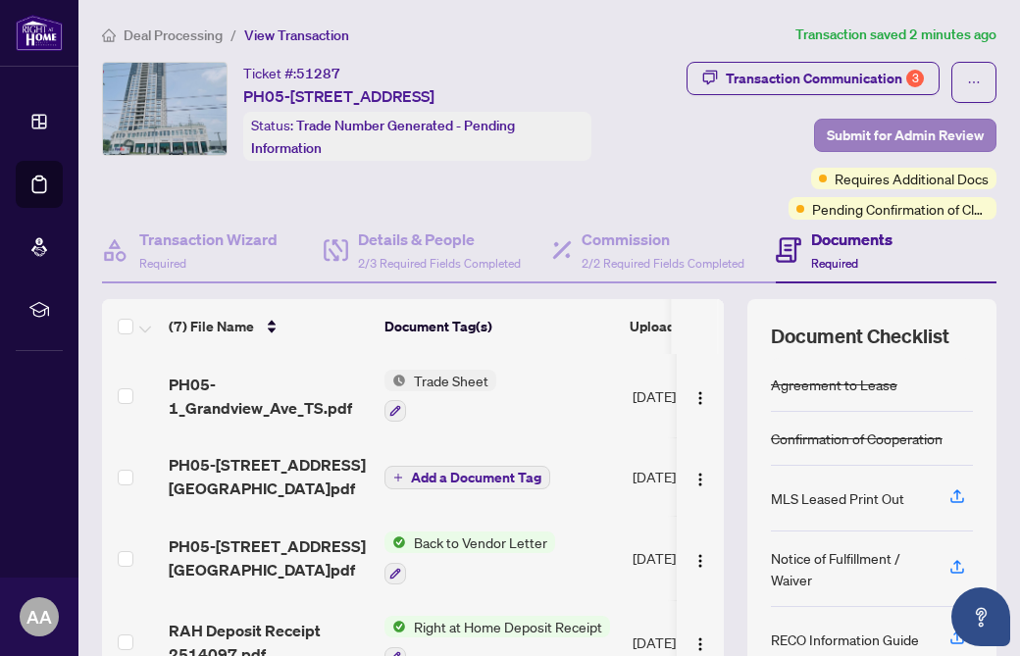
click at [913, 129] on span "Submit for Admin Review" at bounding box center [904, 135] width 157 height 31
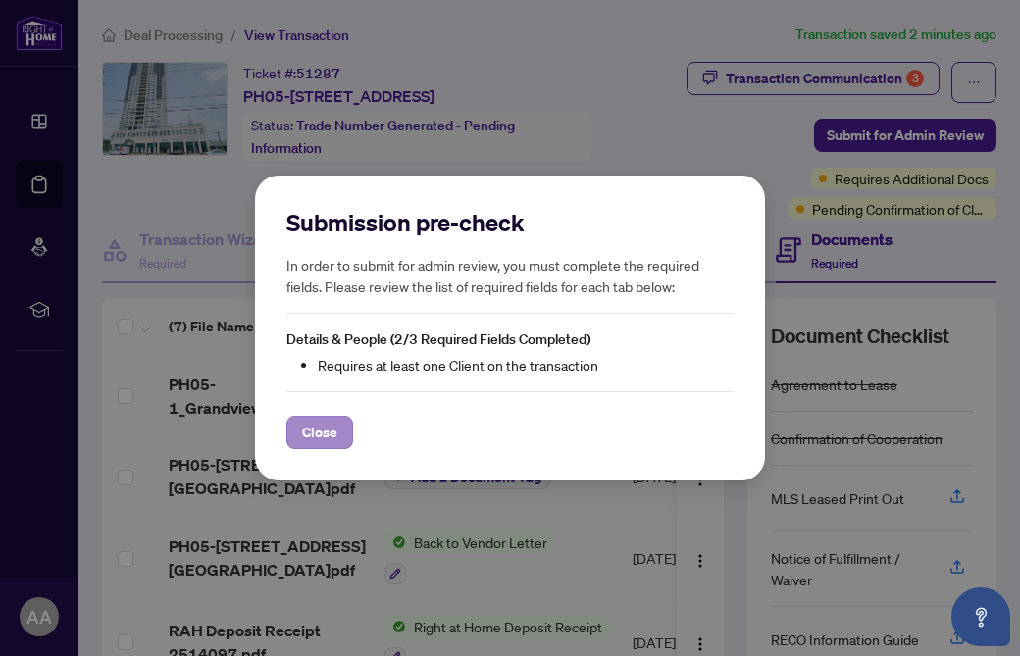
click at [332, 425] on span "Close" at bounding box center [319, 432] width 35 height 31
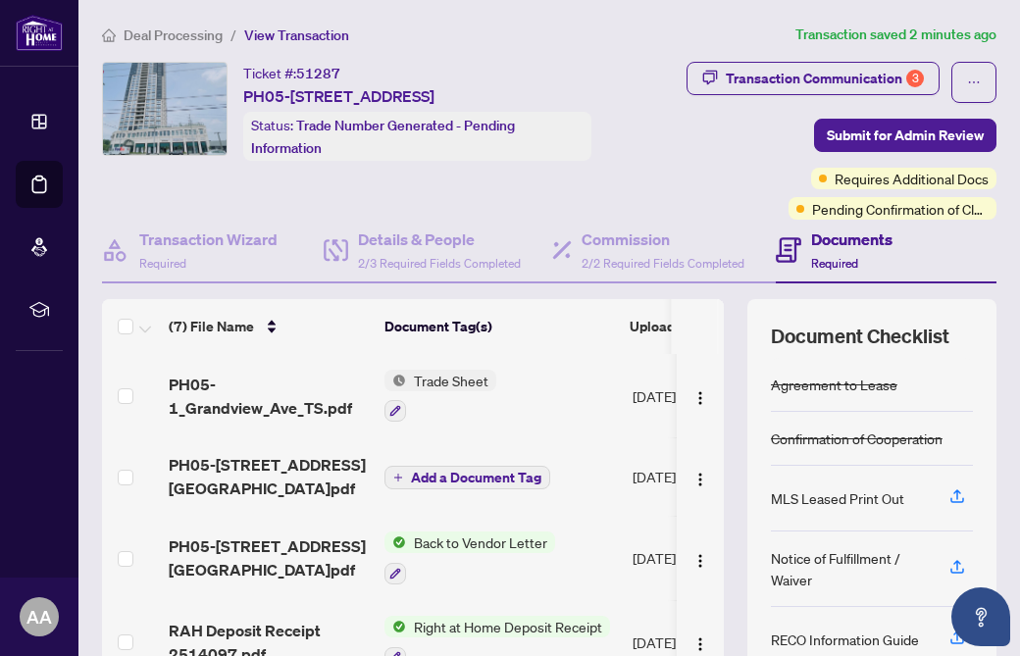
click at [833, 247] on h4 "Documents" at bounding box center [851, 239] width 81 height 24
click at [810, 245] on div "Documents Required" at bounding box center [833, 250] width 117 height 46
click at [181, 251] on div "Transaction Wizard Required" at bounding box center [208, 250] width 138 height 46
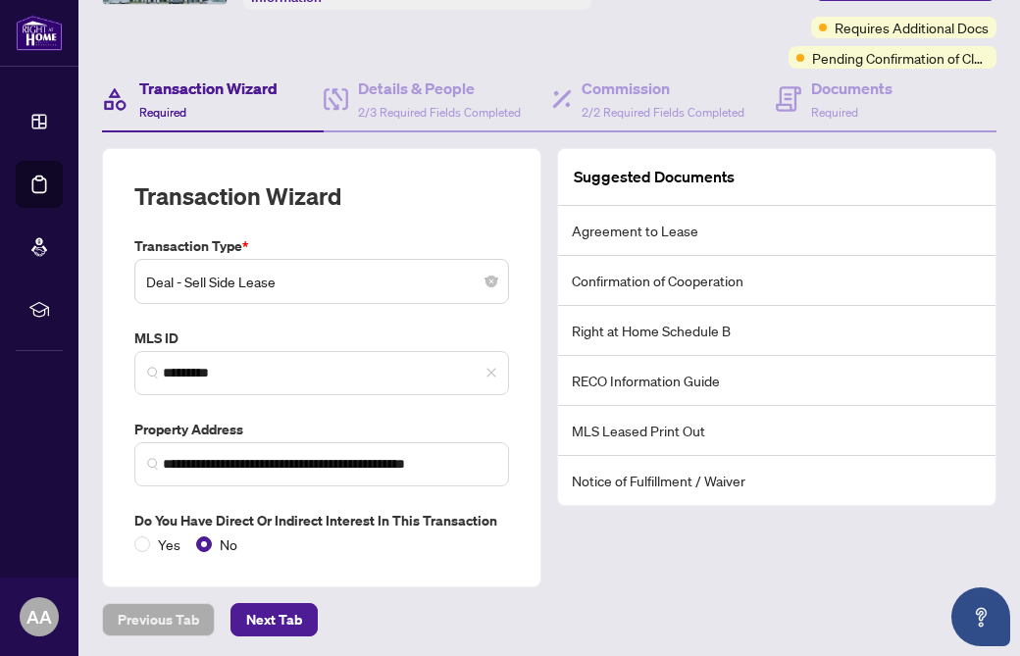
scroll to position [150, 0]
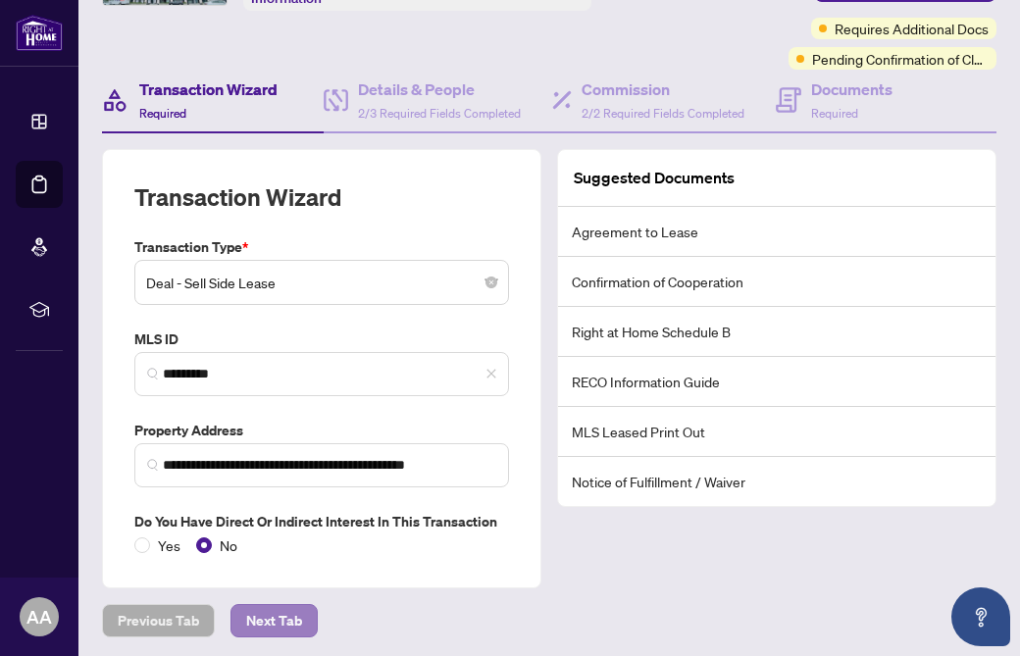
click at [261, 614] on span "Next Tab" at bounding box center [274, 620] width 56 height 31
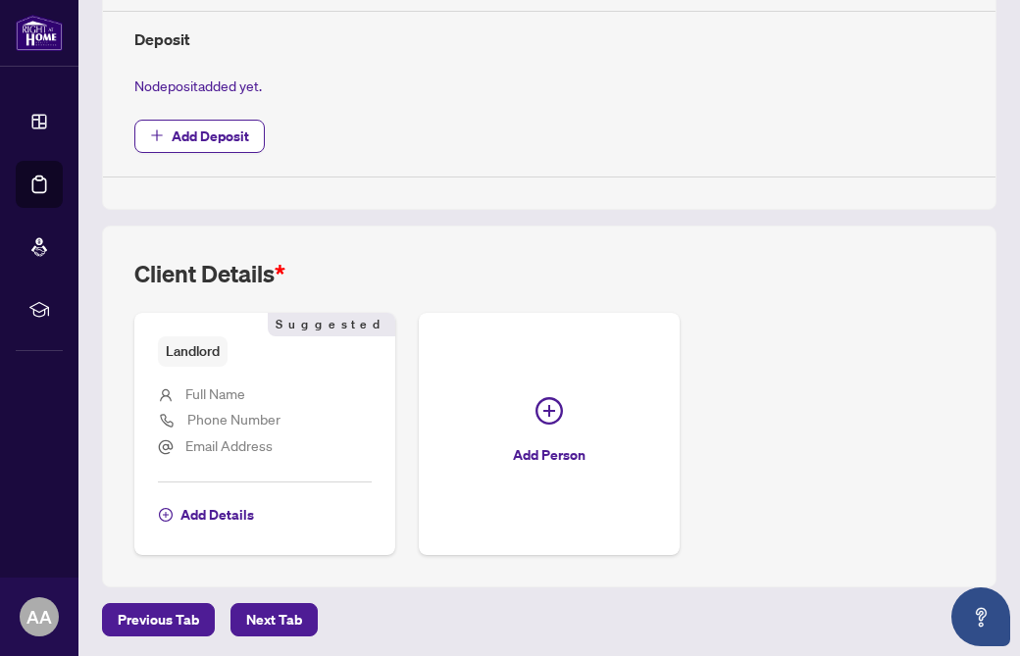
scroll to position [743, 0]
click at [213, 513] on span "Add Details" at bounding box center [217, 515] width 74 height 31
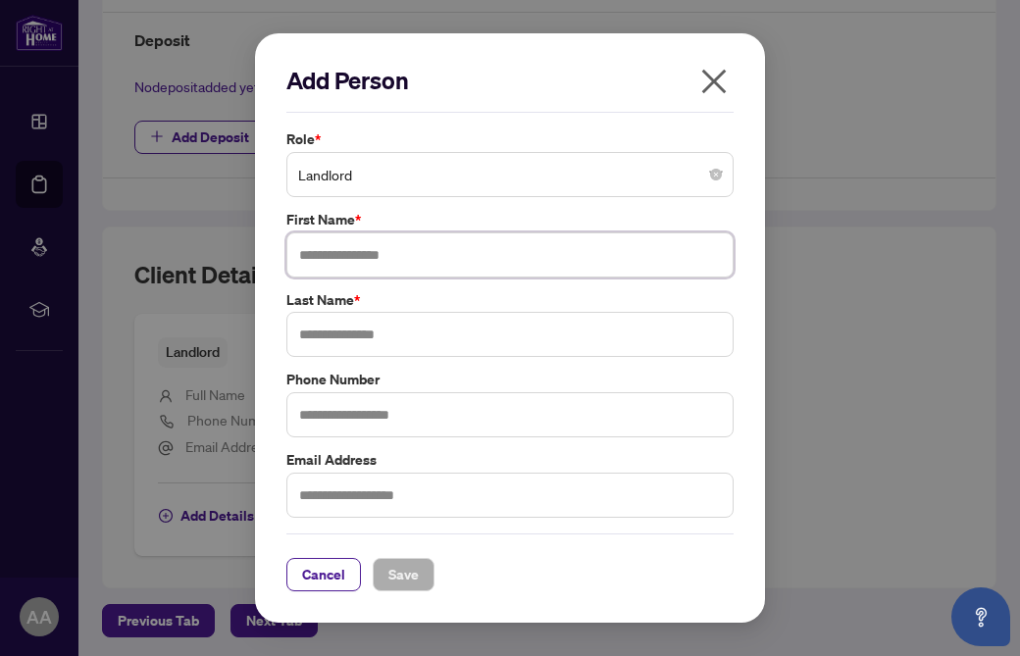
click at [373, 256] on input "text" at bounding box center [509, 254] width 447 height 45
type input "**********"
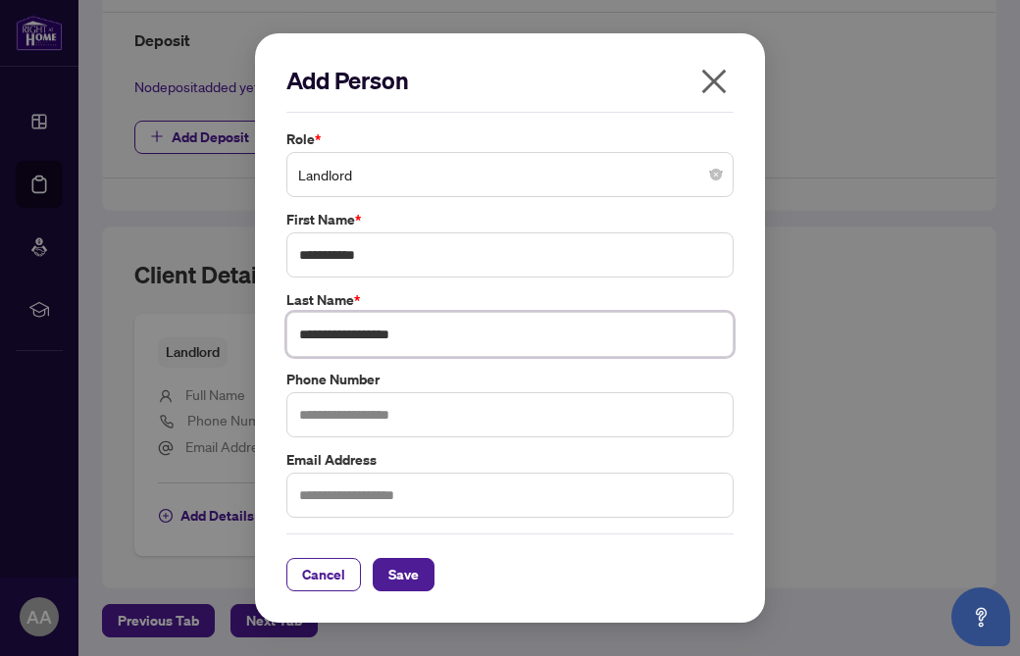
type input "**********"
click at [493, 452] on label "Email Address" at bounding box center [509, 460] width 447 height 22
click at [407, 570] on span "Save" at bounding box center [403, 574] width 30 height 31
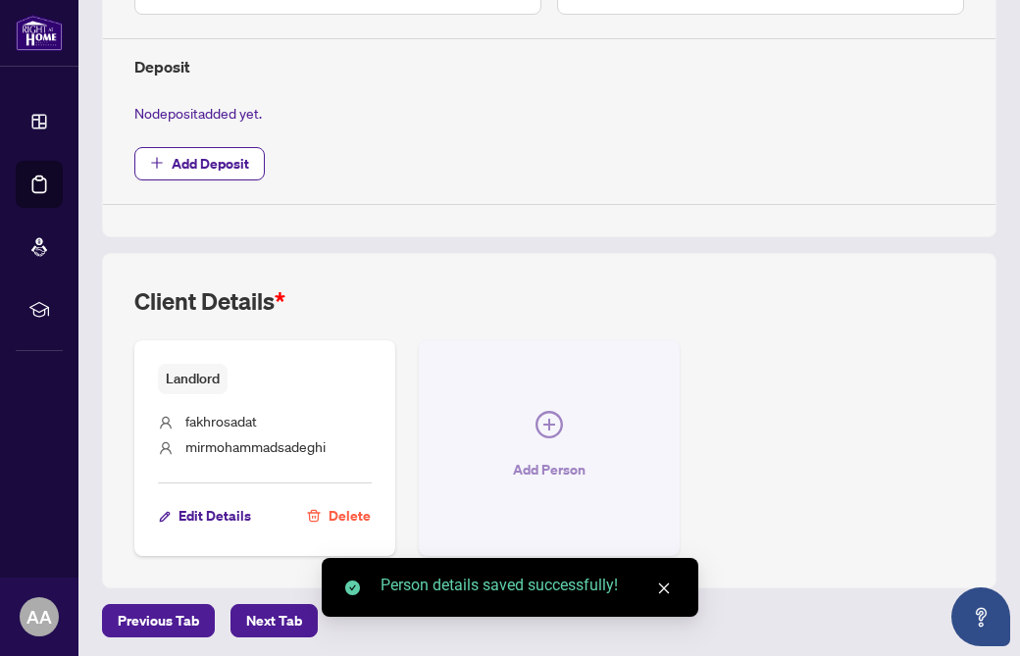
scroll to position [0, 0]
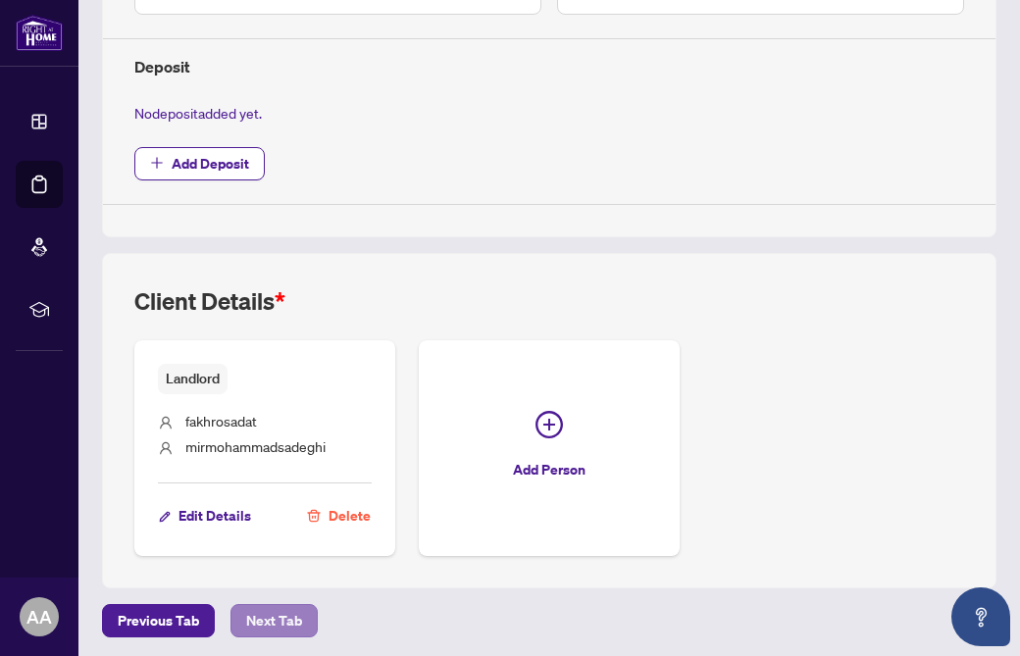
click at [276, 613] on span "Next Tab" at bounding box center [274, 620] width 56 height 31
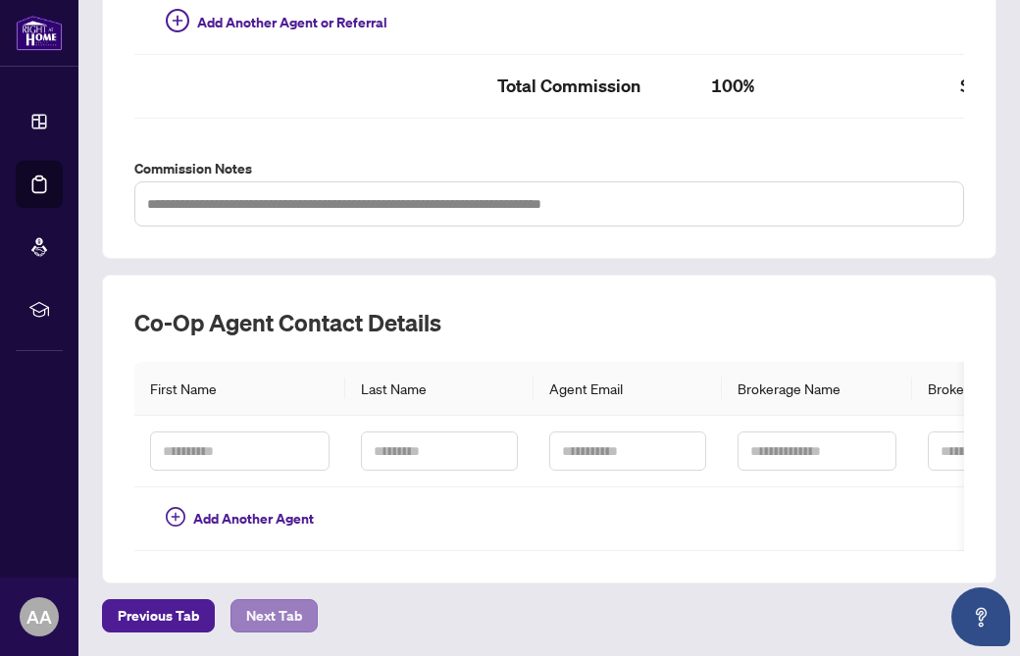
type textarea "**********"
type input "**"
type input "******"
type input "**"
type input "******"
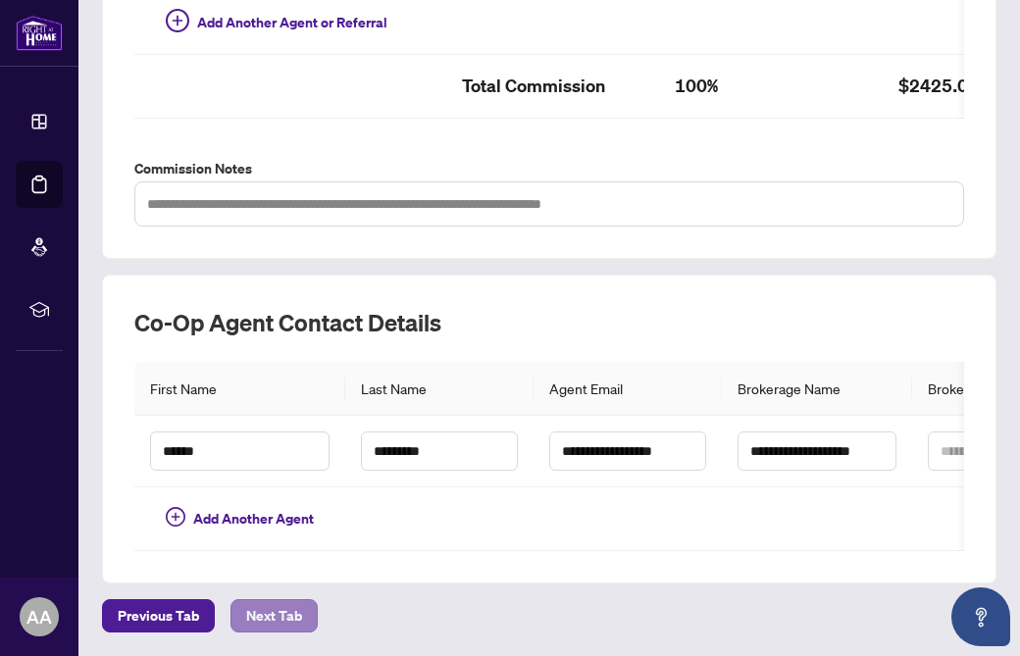
click at [280, 600] on span "Next Tab" at bounding box center [274, 615] width 56 height 31
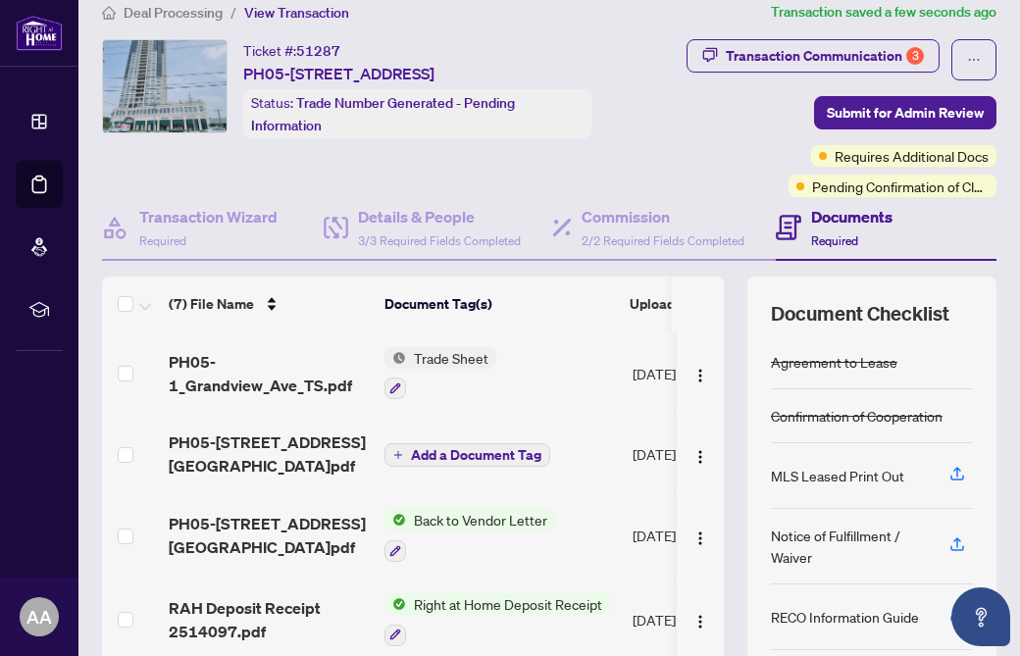
scroll to position [22, 0]
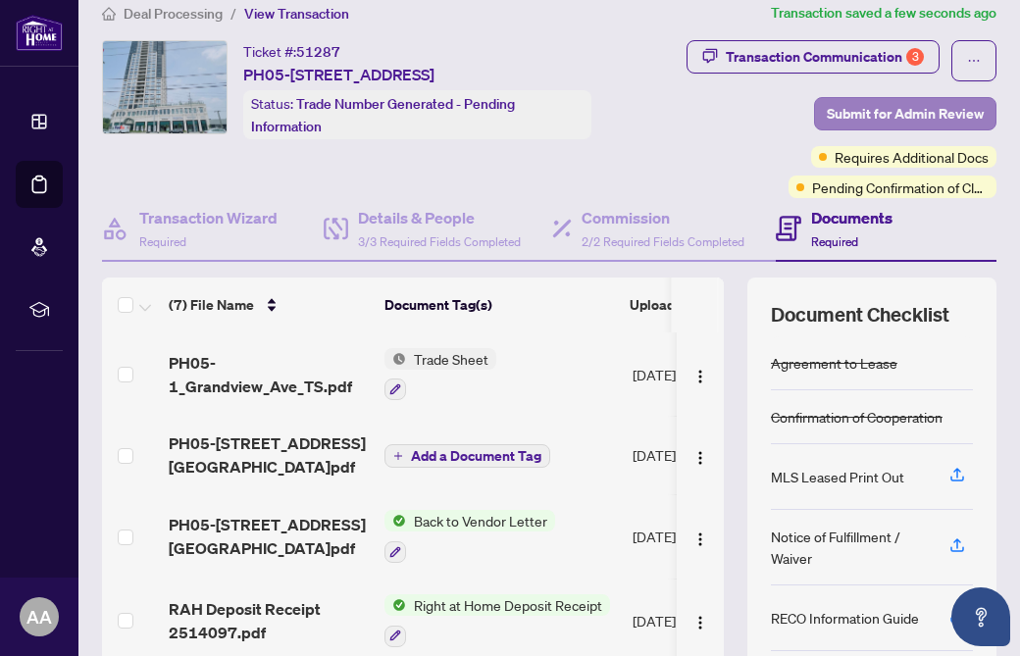
click at [898, 110] on span "Submit for Admin Review" at bounding box center [904, 113] width 157 height 31
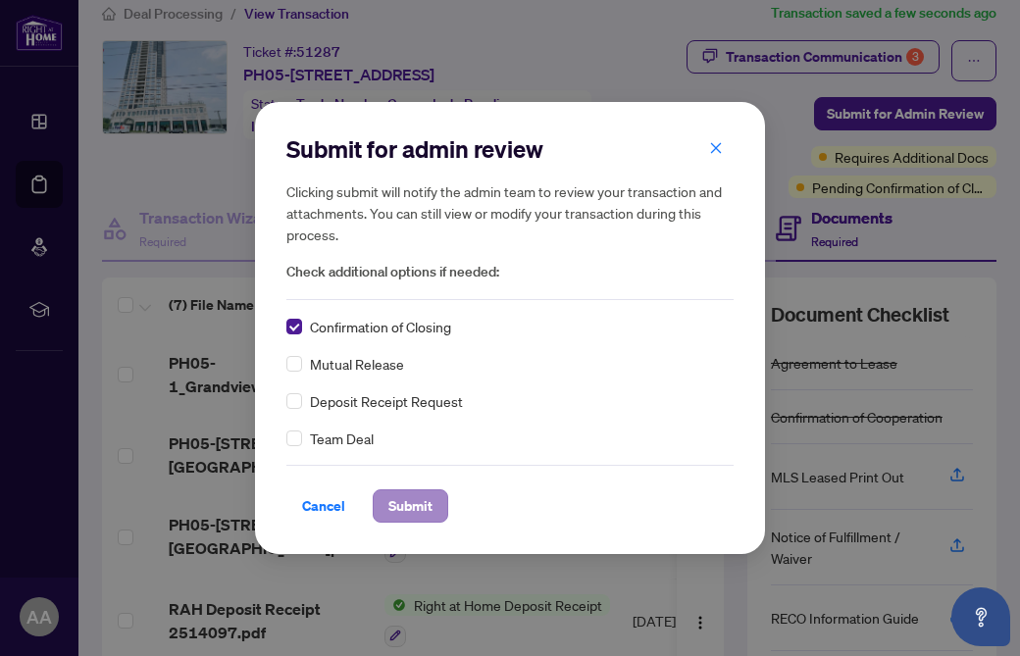
click at [407, 504] on span "Submit" at bounding box center [410, 505] width 44 height 31
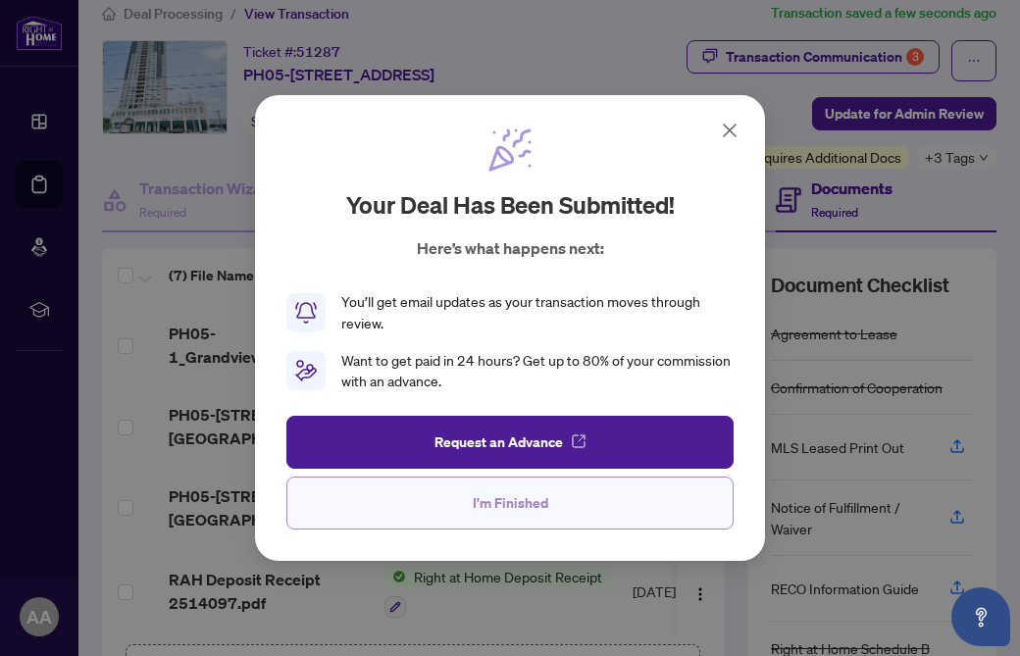
click at [459, 497] on button "I'm Finished" at bounding box center [509, 502] width 447 height 53
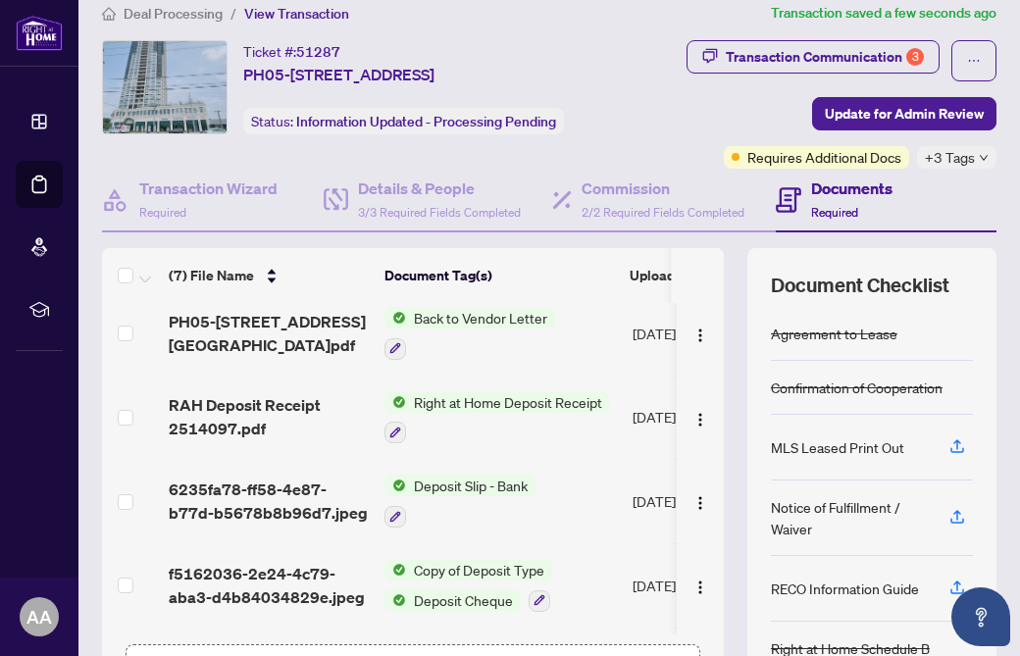
scroll to position [183, 0]
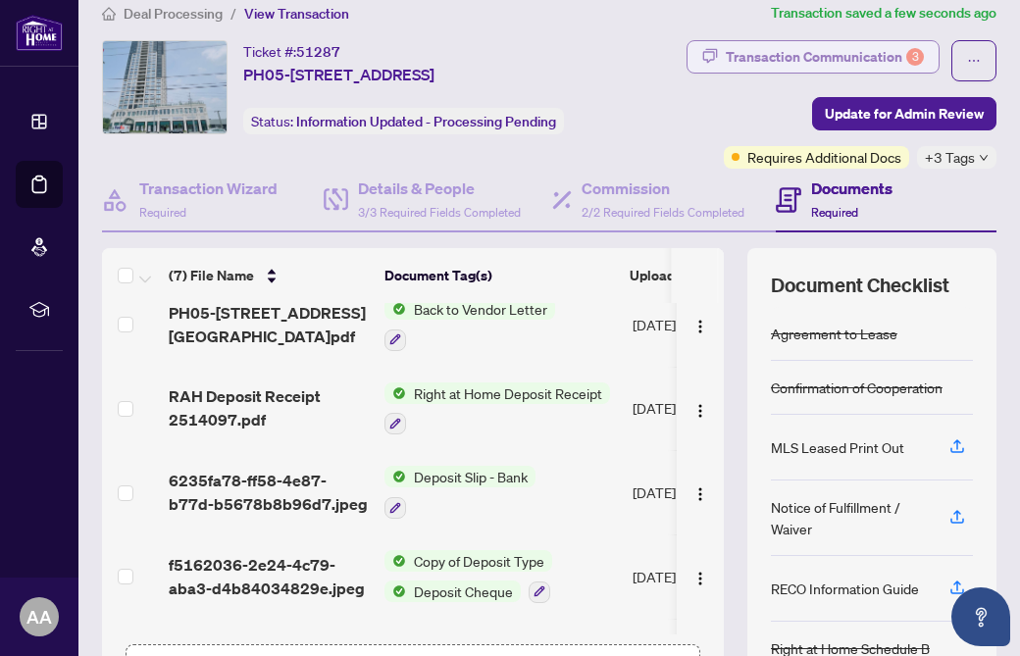
click at [860, 58] on div "Transaction Communication 3" at bounding box center [824, 56] width 198 height 31
type textarea "**********"
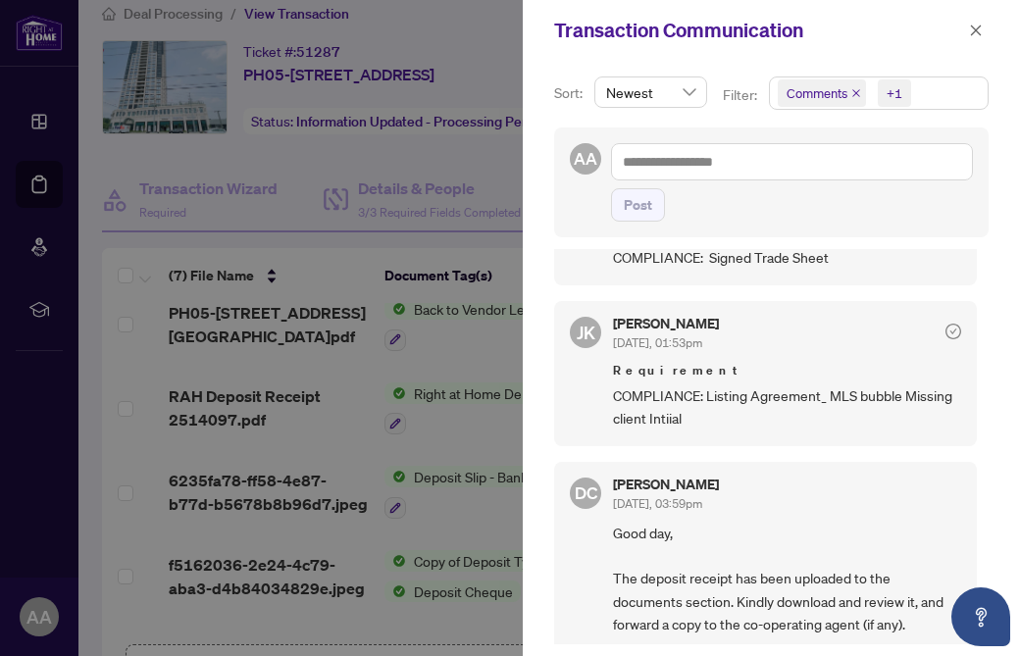
scroll to position [614, 0]
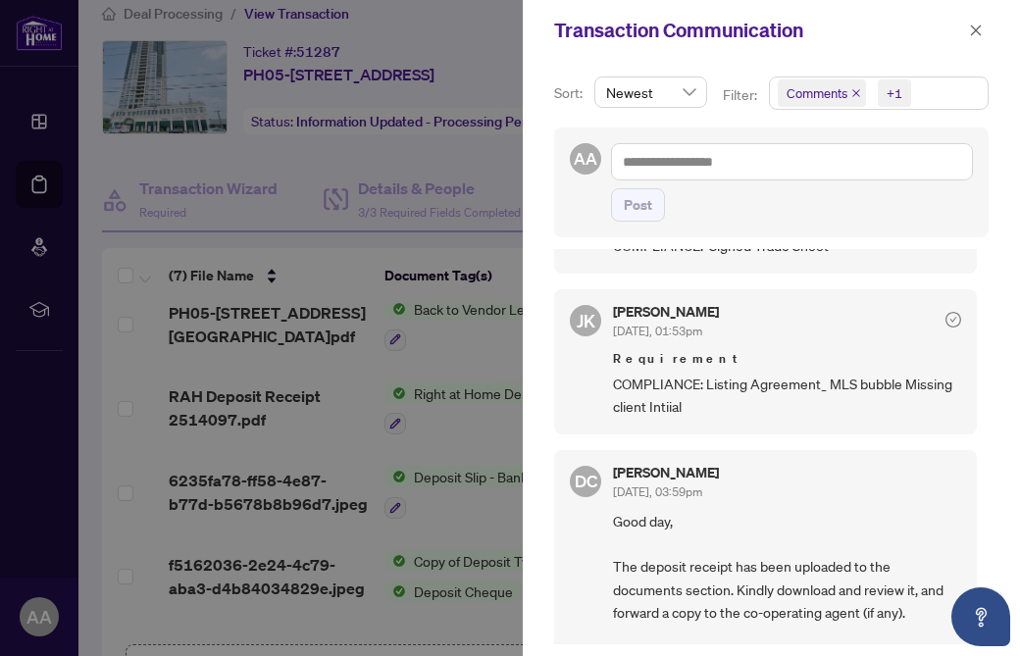
click at [309, 362] on div at bounding box center [510, 328] width 1020 height 656
click at [747, 349] on span "Requirement" at bounding box center [787, 359] width 348 height 20
click at [974, 32] on icon "close" at bounding box center [976, 30] width 11 height 11
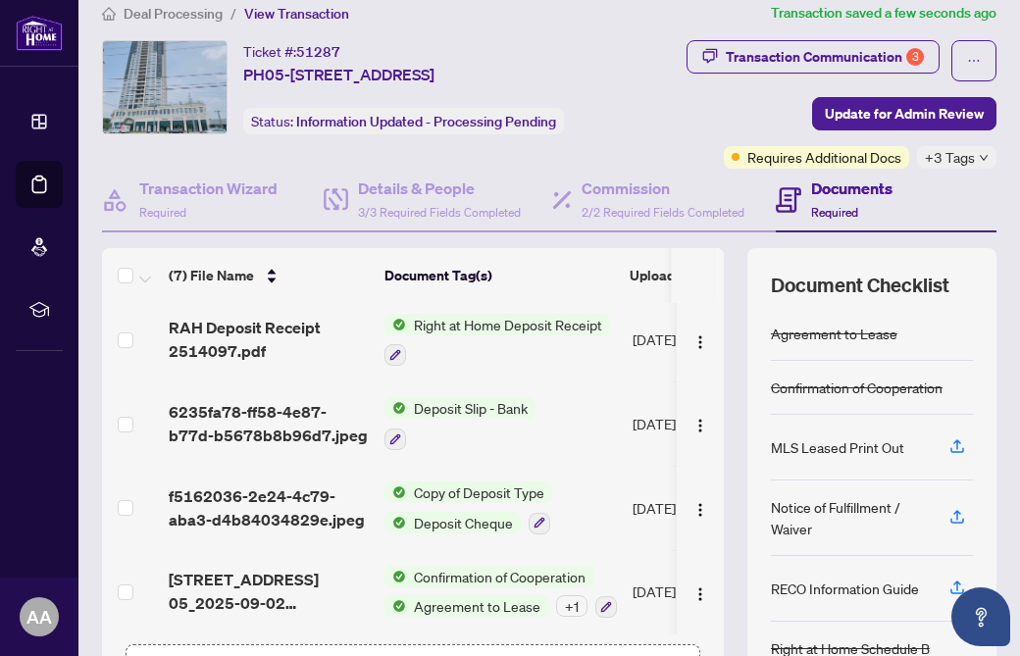
scroll to position [260, 0]
click at [418, 595] on span "Agreement to Lease" at bounding box center [477, 606] width 142 height 22
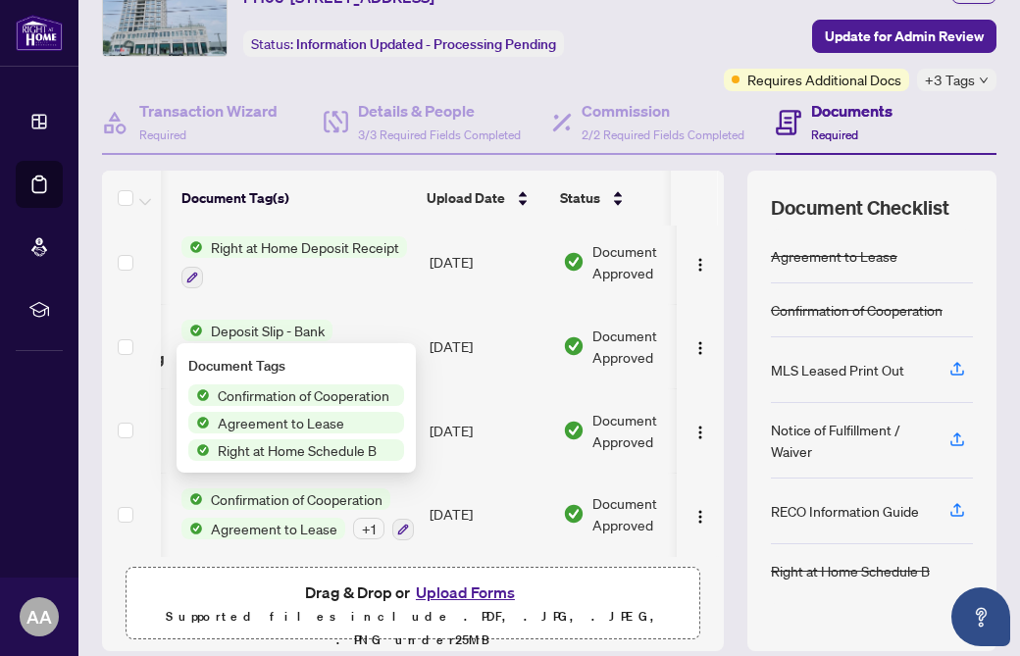
scroll to position [136, 0]
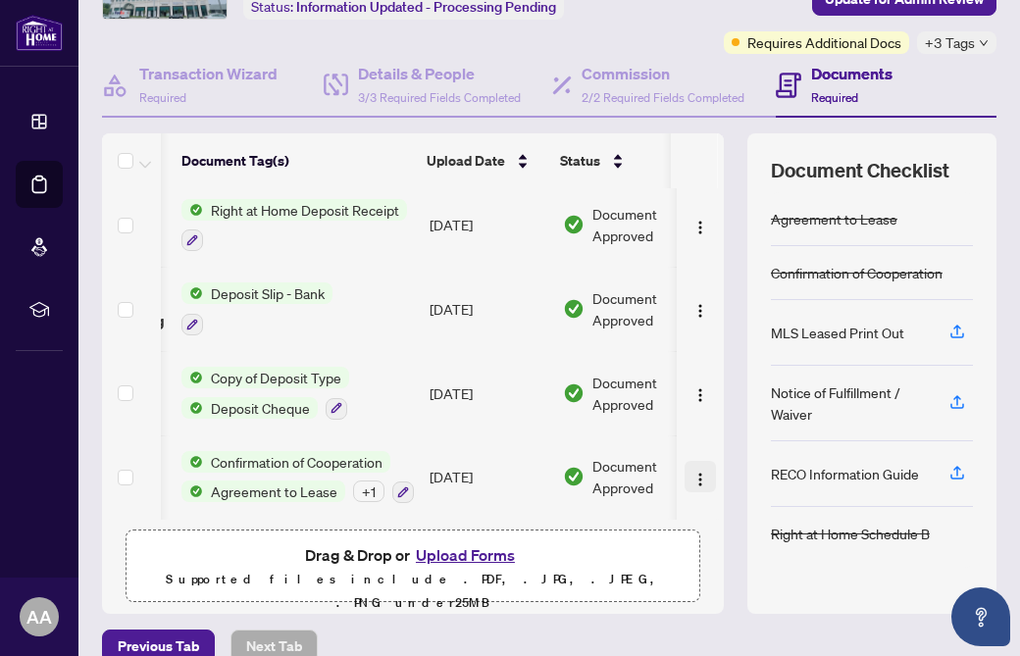
click at [692, 472] on img "button" at bounding box center [700, 480] width 16 height 16
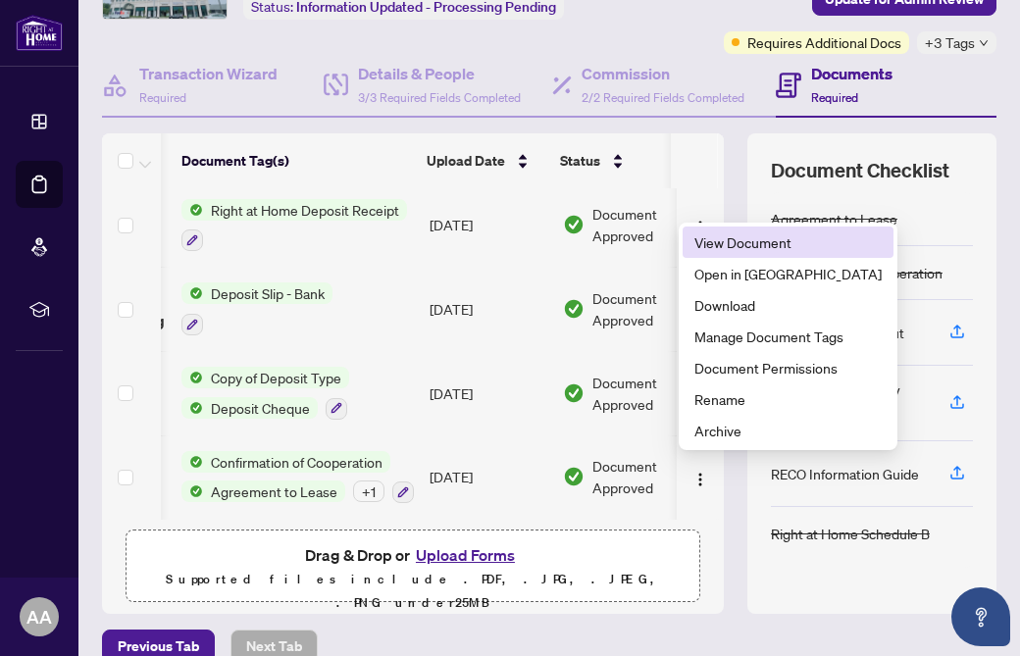
click at [751, 248] on span "View Document" at bounding box center [787, 242] width 187 height 22
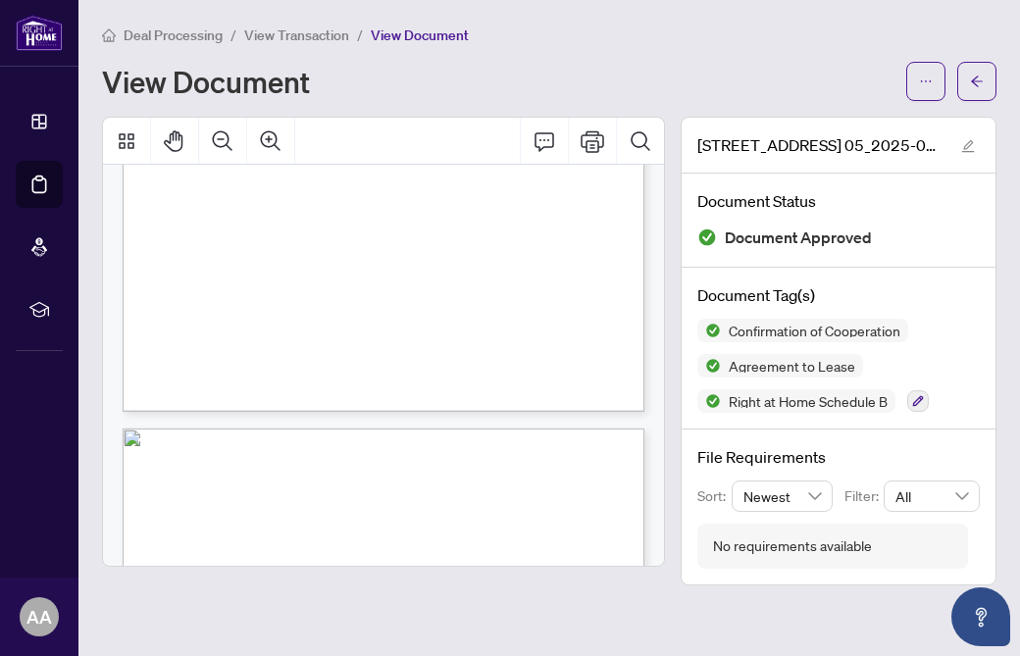
scroll to position [3968, 0]
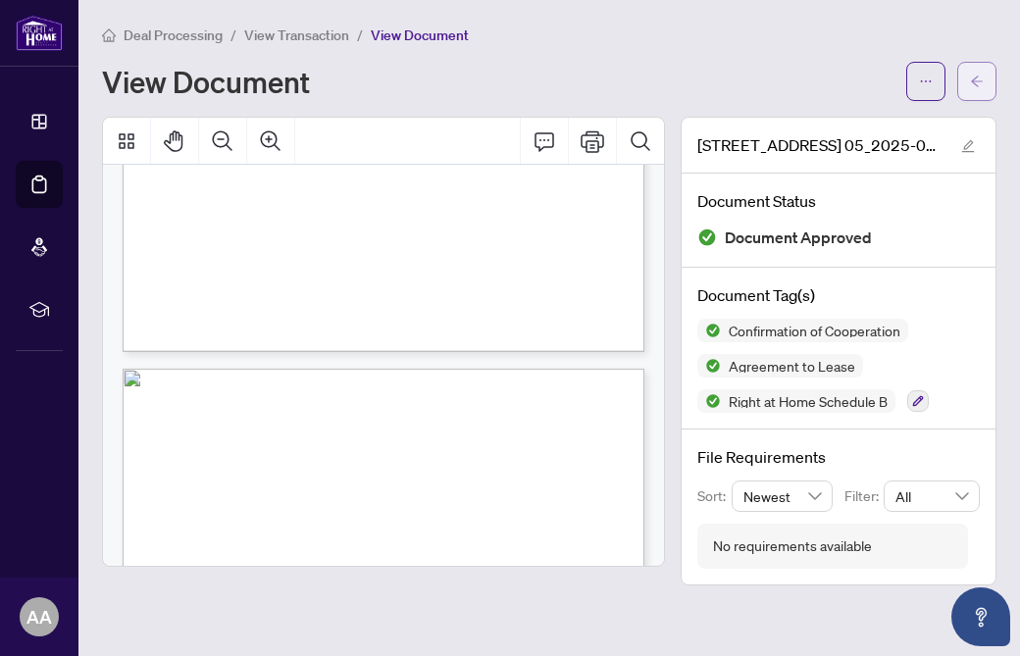
click at [976, 79] on icon "arrow-left" at bounding box center [977, 82] width 14 height 14
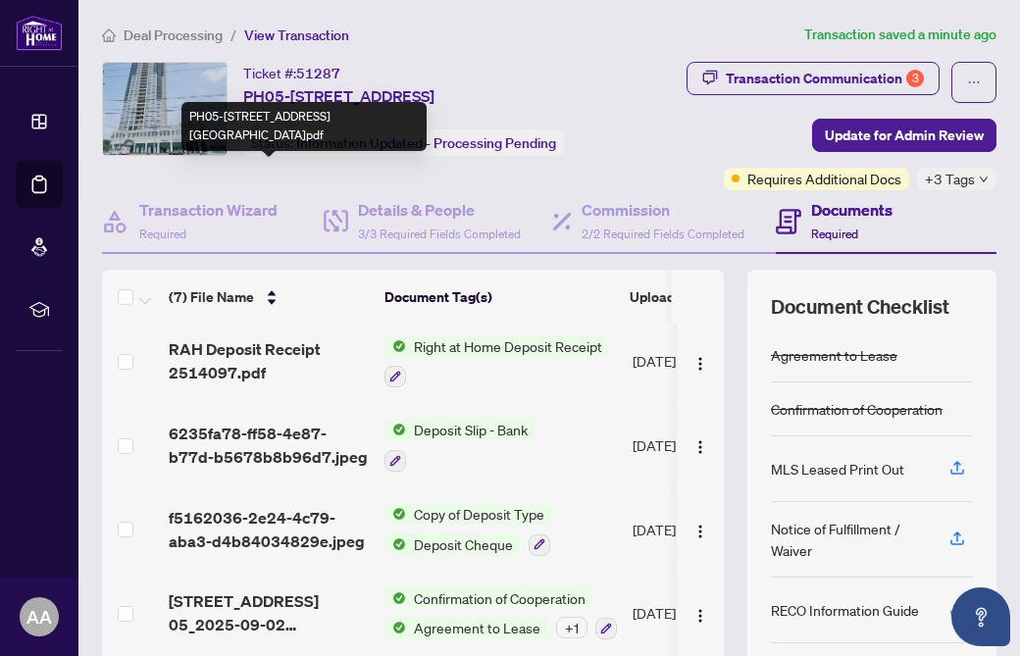
scroll to position [260, 0]
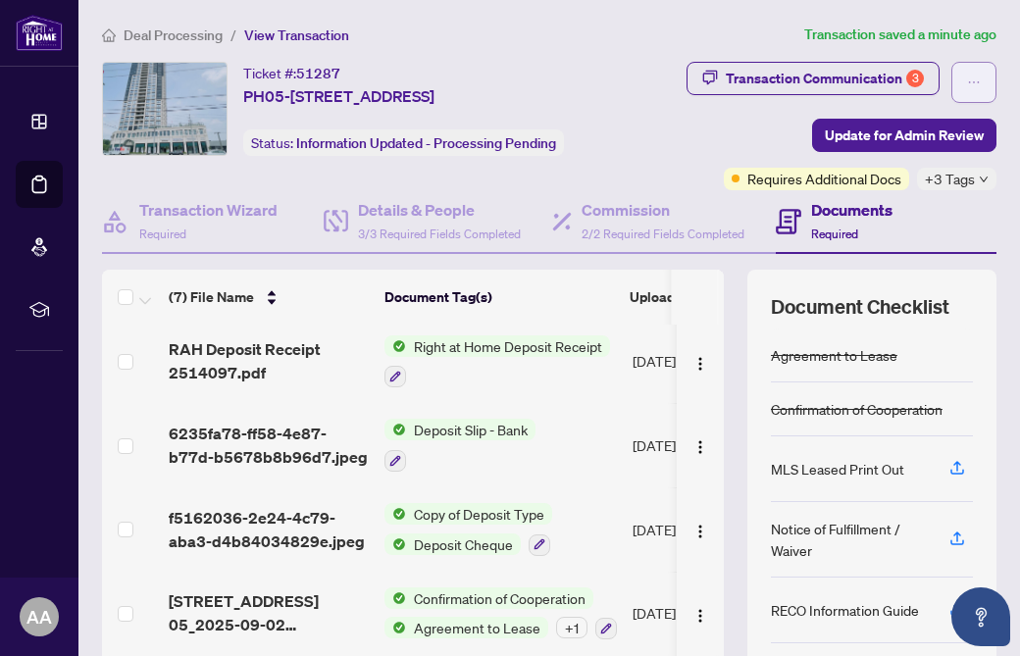
click at [987, 73] on button "button" at bounding box center [973, 82] width 45 height 41
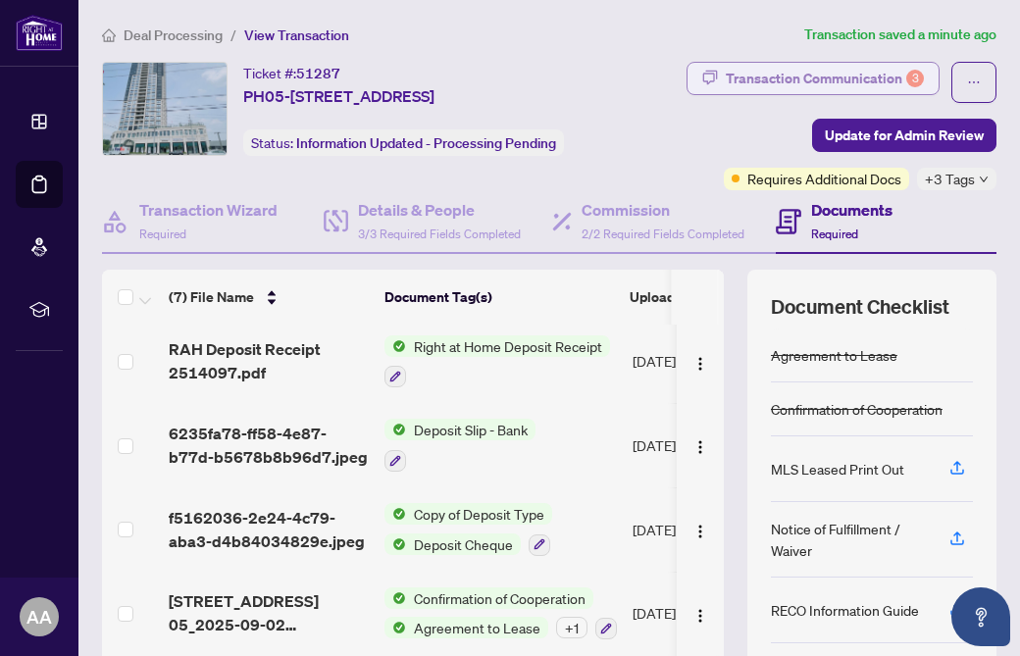
click at [882, 88] on div "Transaction Communication 3" at bounding box center [824, 78] width 198 height 31
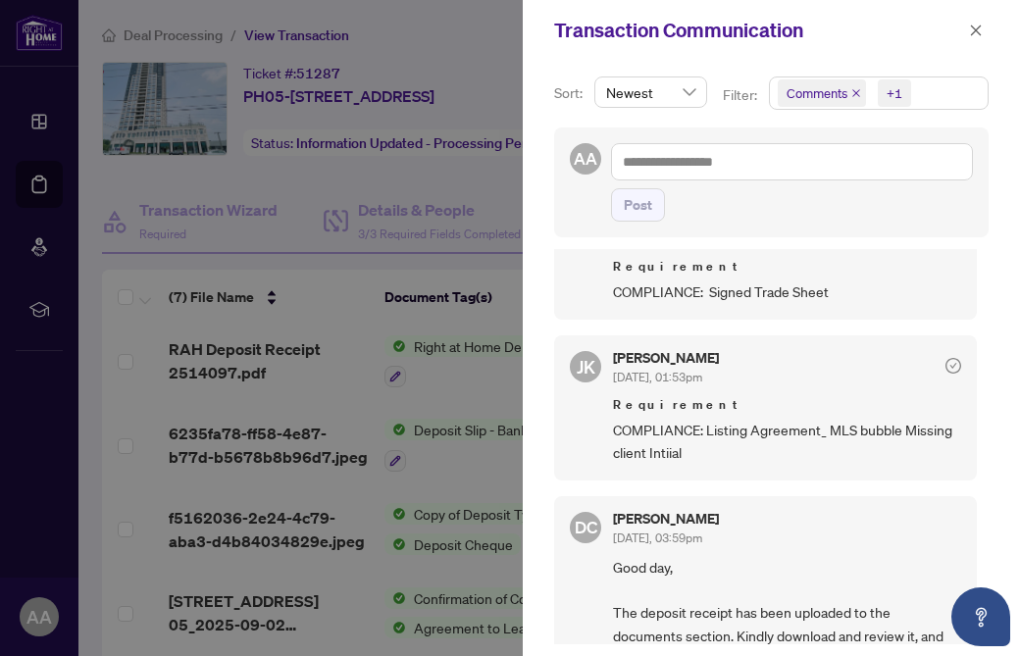
scroll to position [570, 0]
click at [206, 37] on div at bounding box center [510, 328] width 1020 height 656
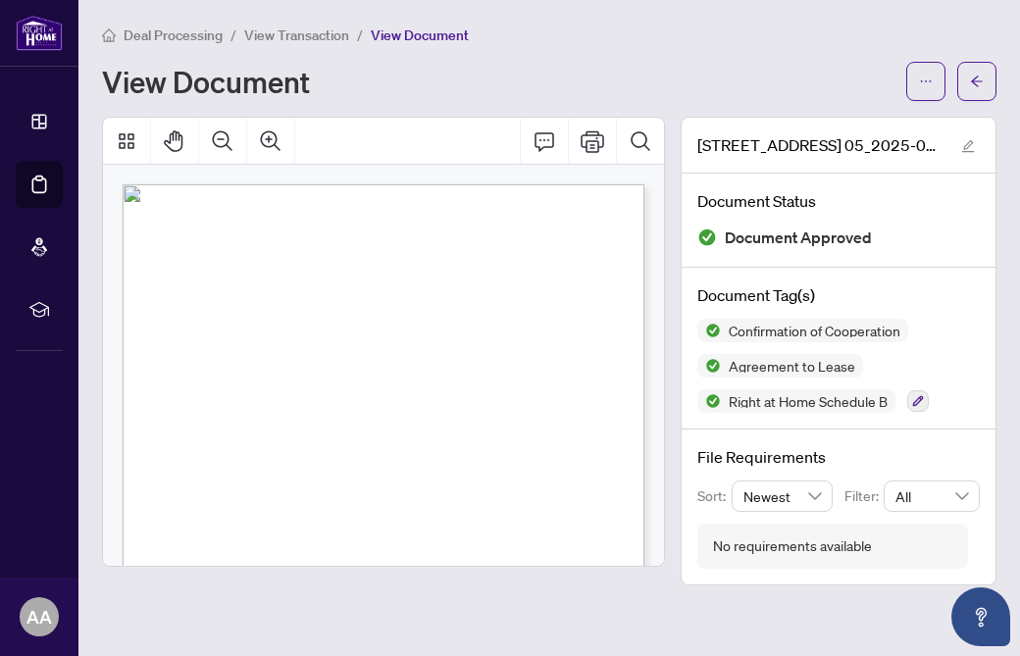
click at [303, 34] on span "View Transaction" at bounding box center [296, 35] width 105 height 18
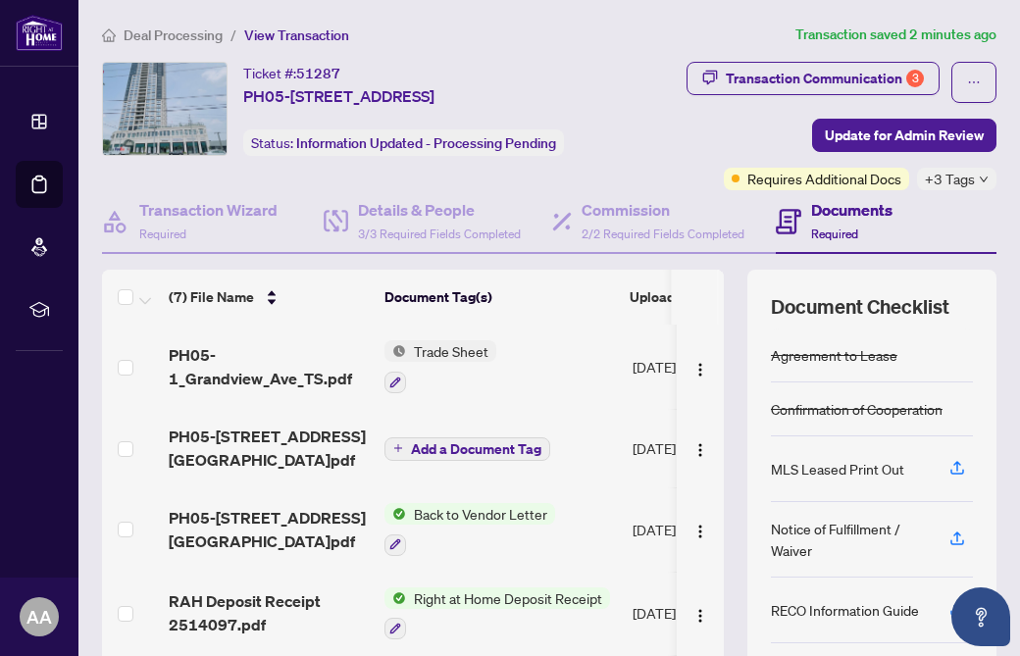
click at [205, 34] on span "Deal Processing" at bounding box center [173, 35] width 99 height 18
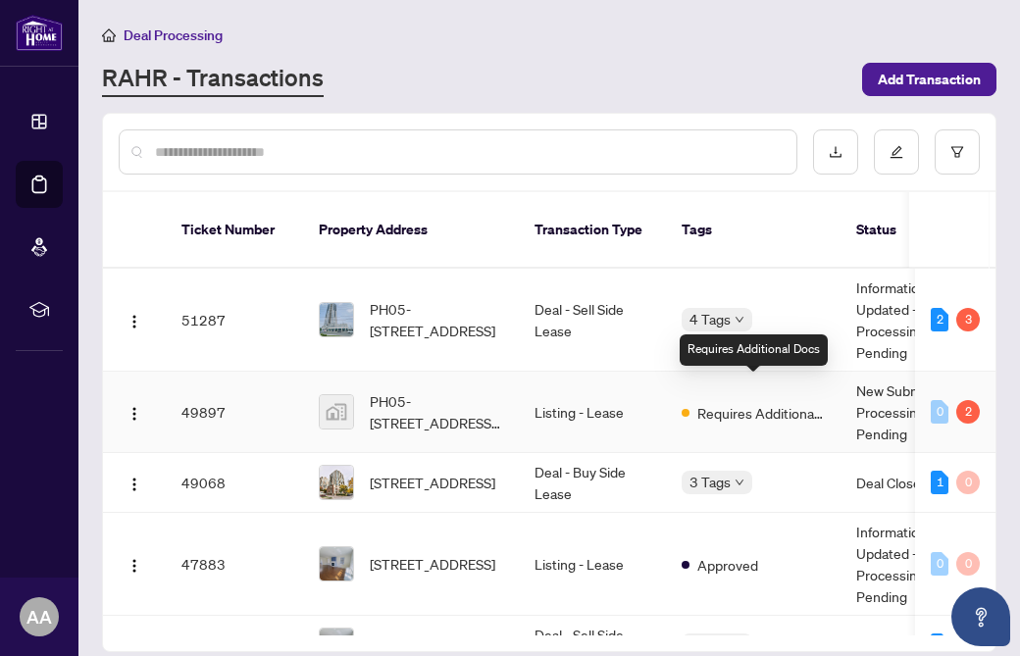
click at [804, 402] on span "Requires Additional Docs" at bounding box center [760, 413] width 127 height 22
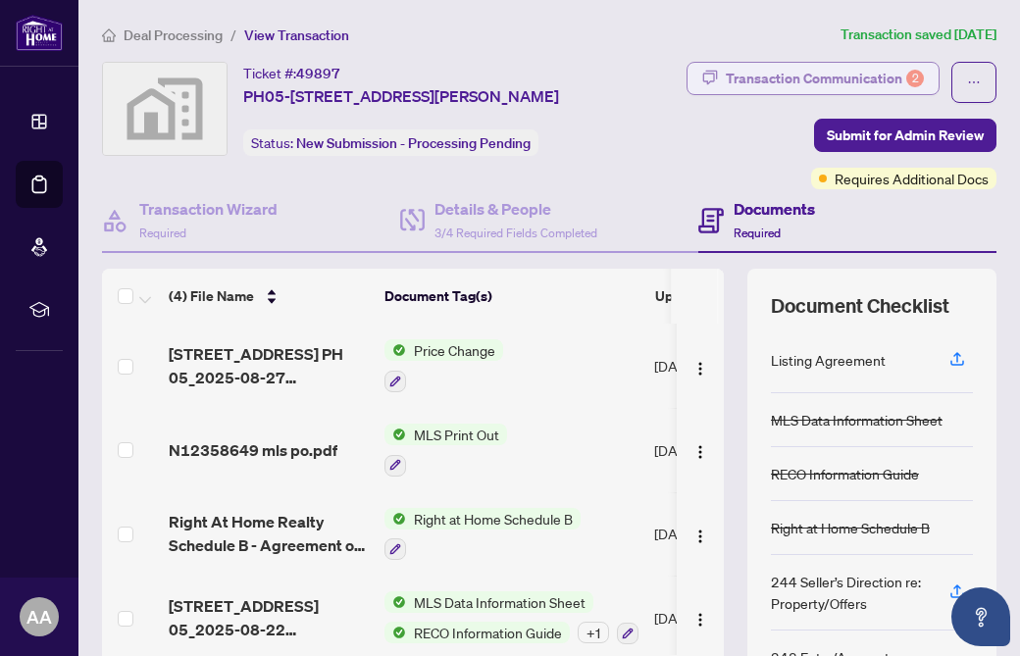
click at [876, 76] on div "Transaction Communication 2" at bounding box center [824, 78] width 198 height 31
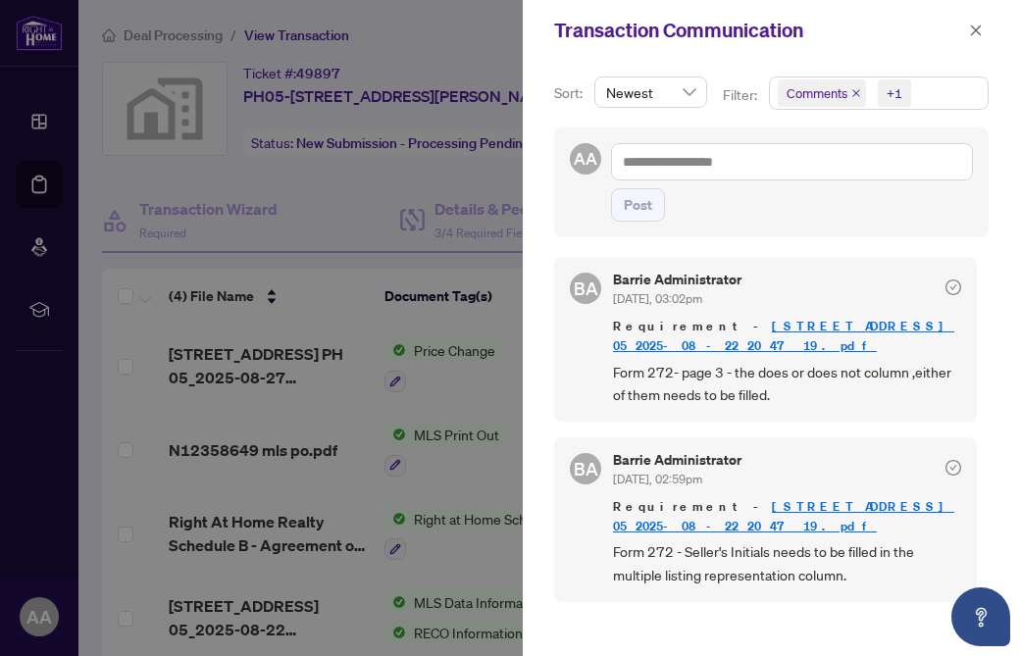
scroll to position [4, 0]
click at [338, 483] on div at bounding box center [510, 328] width 1020 height 656
click at [979, 30] on icon "close" at bounding box center [976, 31] width 14 height 14
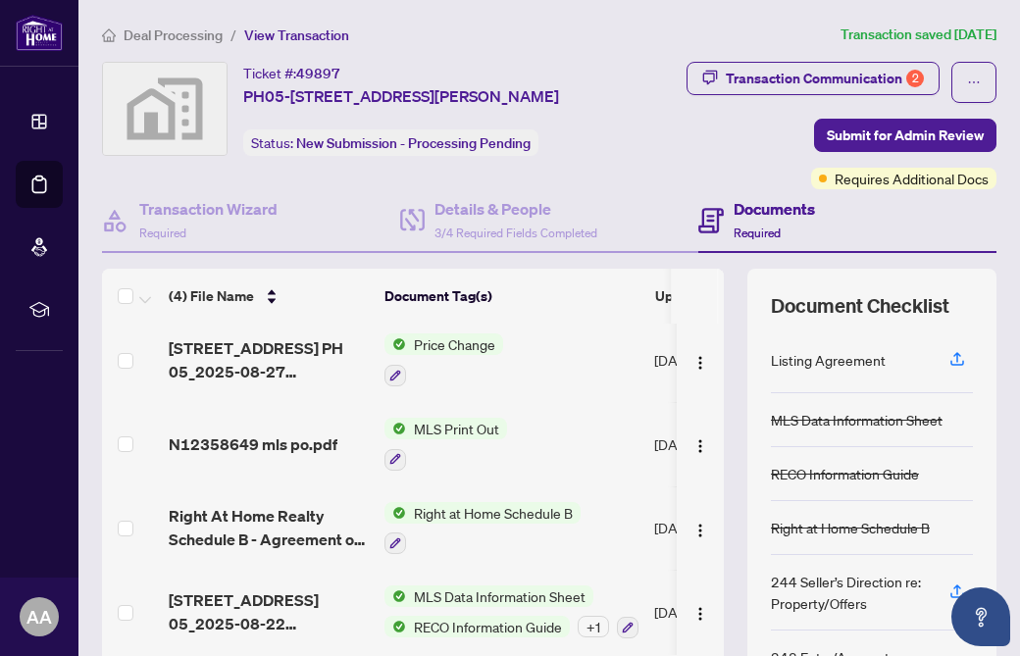
scroll to position [13, 0]
click at [192, 31] on span "Deal Processing" at bounding box center [173, 35] width 99 height 18
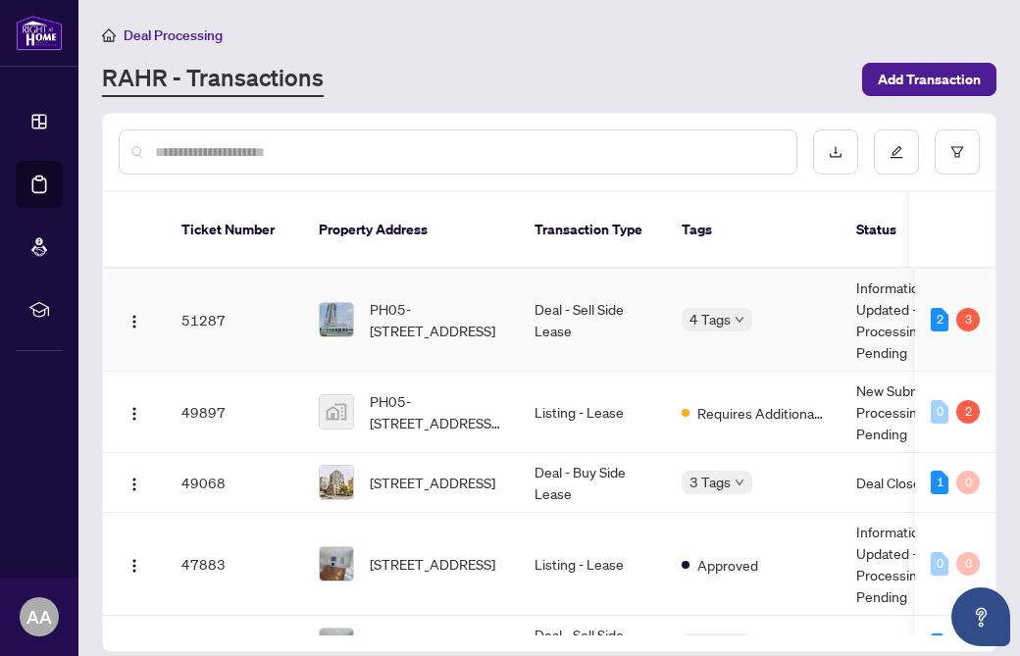
click at [524, 291] on td "Deal - Sell Side Lease" at bounding box center [592, 320] width 147 height 103
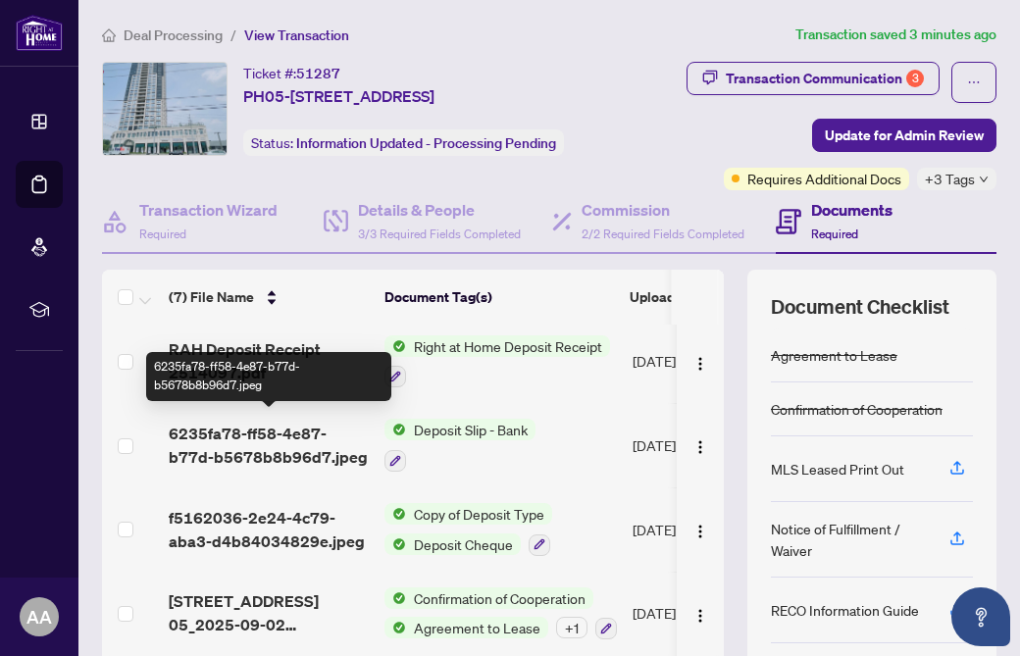
scroll to position [260, 0]
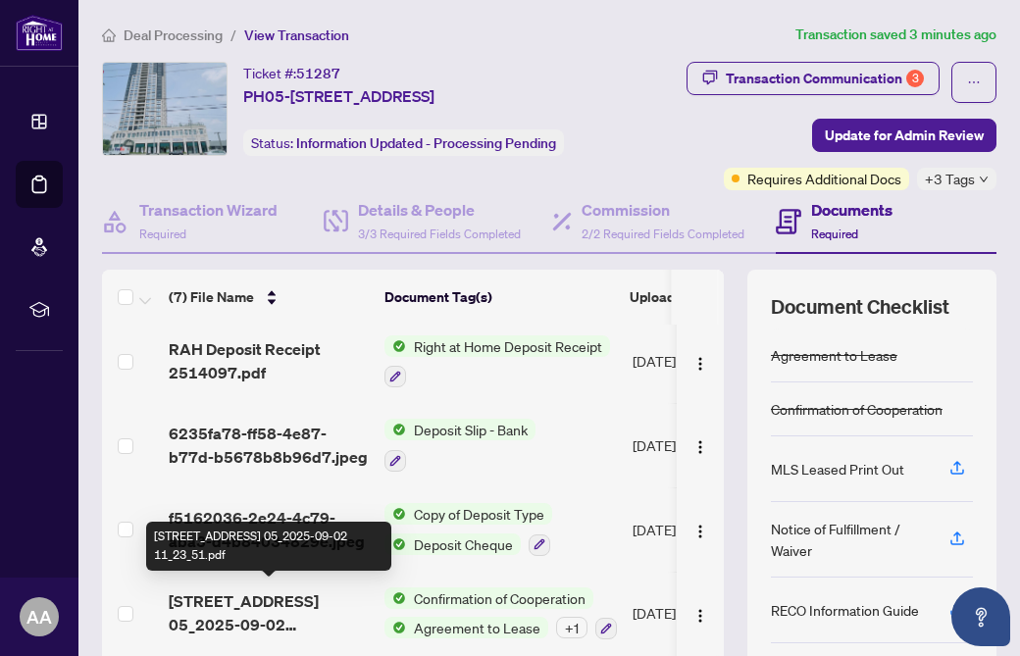
click at [298, 596] on span "1 Grandview Ave PH 05_2025-09-02 11_23_51.pdf" at bounding box center [269, 612] width 200 height 47
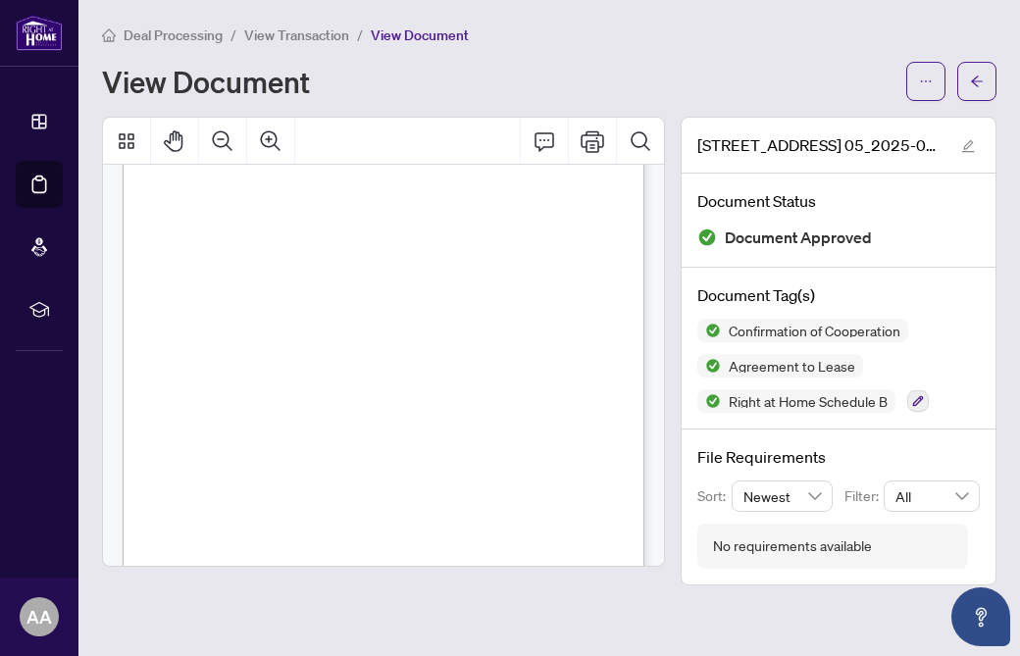
scroll to position [6500, 0]
click at [196, 28] on span "Deal Processing" at bounding box center [173, 35] width 99 height 18
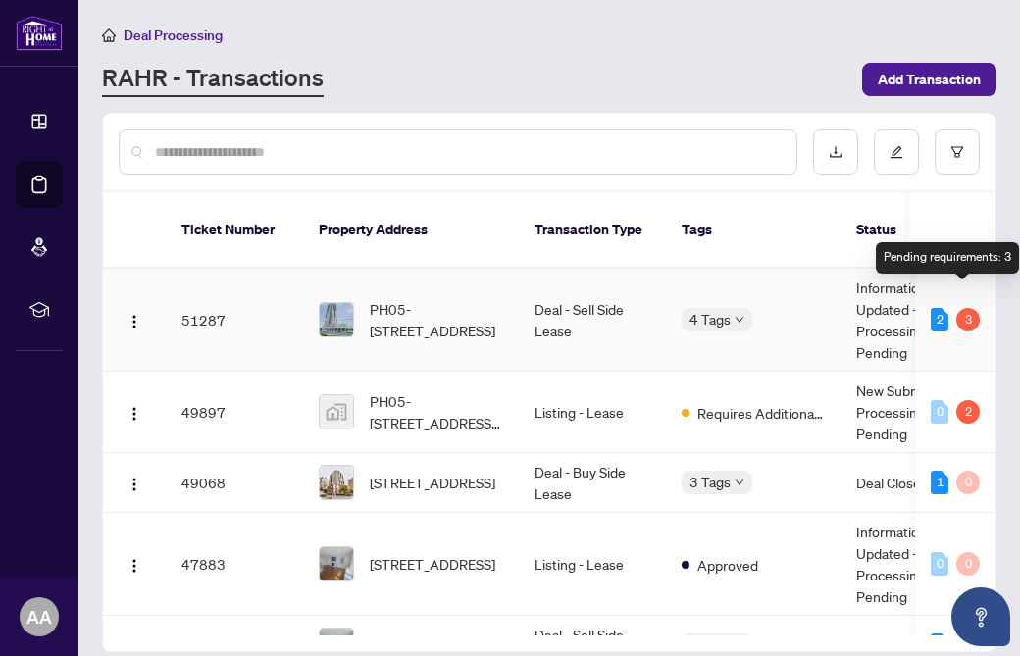
click at [961, 308] on div "3" at bounding box center [968, 320] width 24 height 24
click at [938, 308] on div "2" at bounding box center [939, 320] width 18 height 24
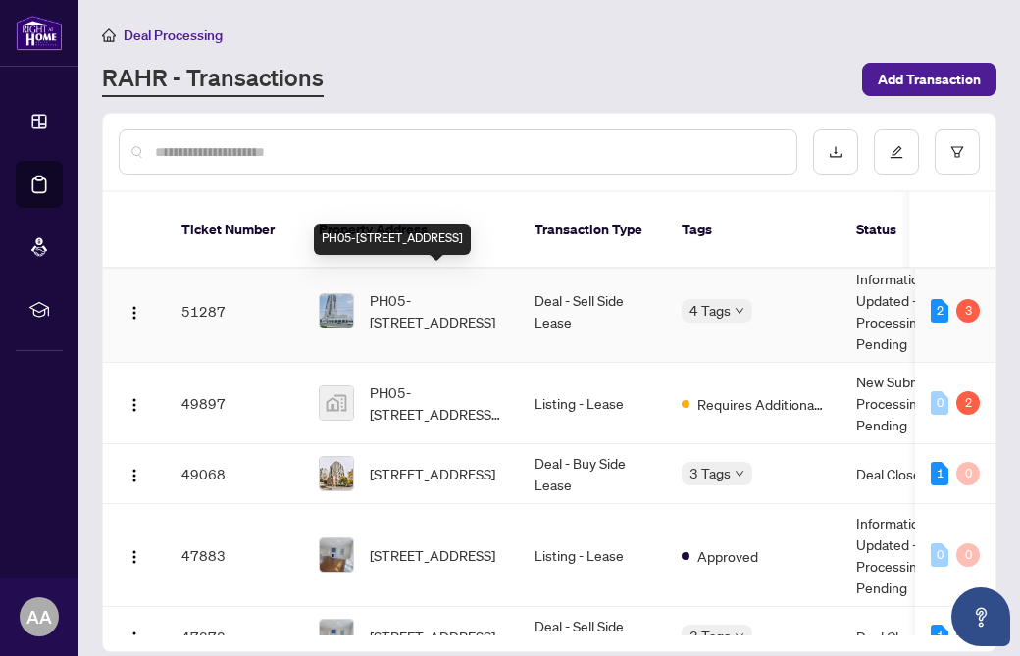
click at [500, 289] on span "PH05-1 Grandview Ave, Markham, Ontario L3T 0G7, Canada" at bounding box center [436, 310] width 133 height 43
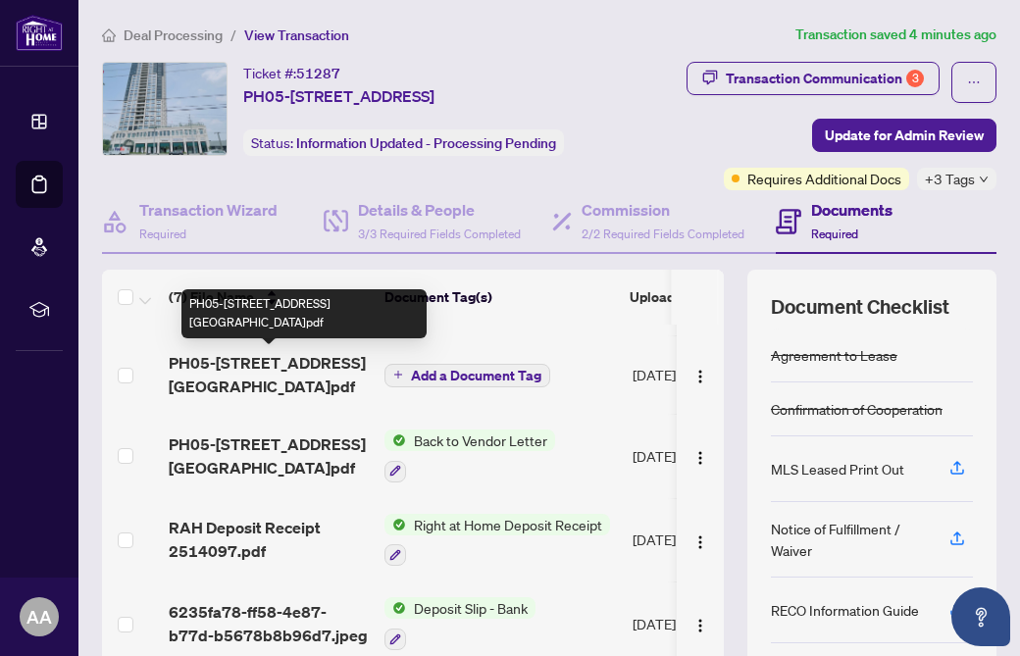
click at [294, 366] on span "PH05-1 Grandview Ave TS.pdf" at bounding box center [269, 374] width 200 height 47
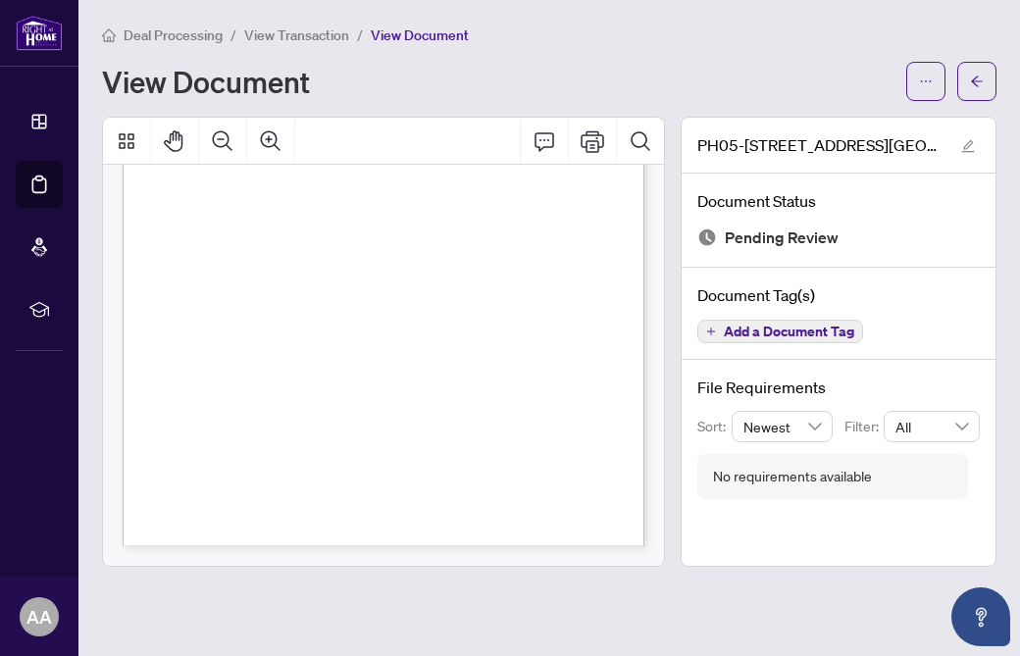
click at [292, 39] on span "View Transaction" at bounding box center [296, 35] width 105 height 18
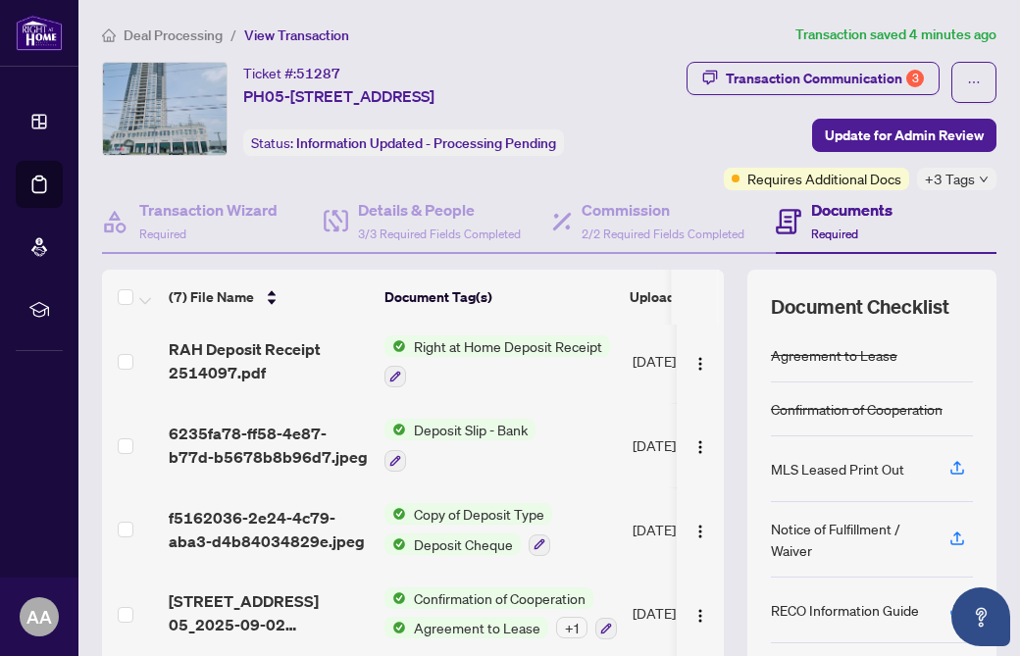
click at [208, 33] on span "Deal Processing" at bounding box center [173, 35] width 99 height 18
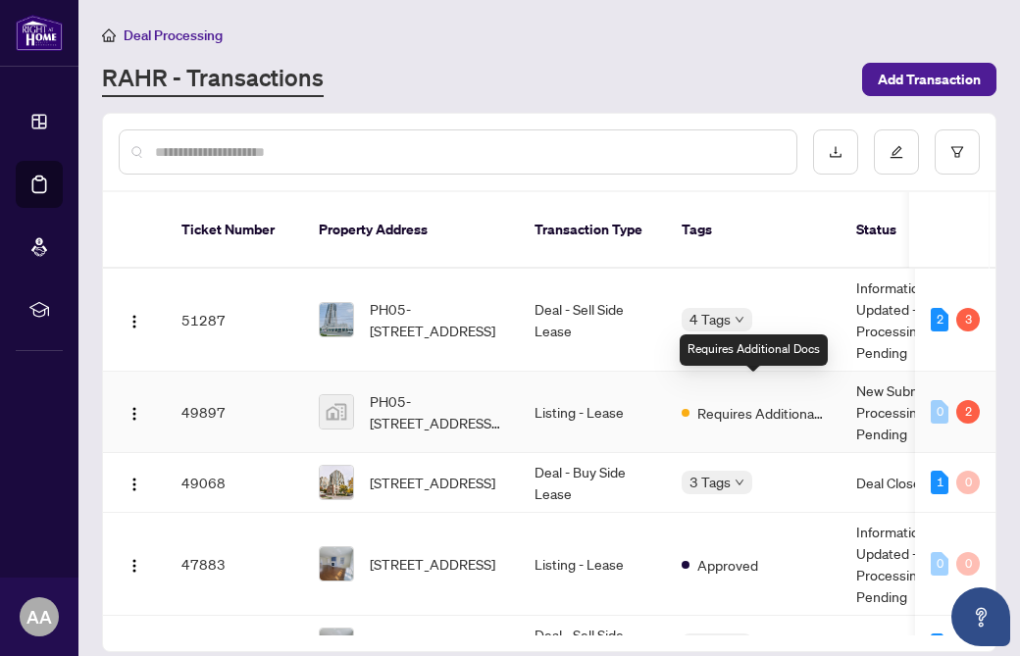
click at [798, 402] on span "Requires Additional Docs" at bounding box center [760, 413] width 127 height 22
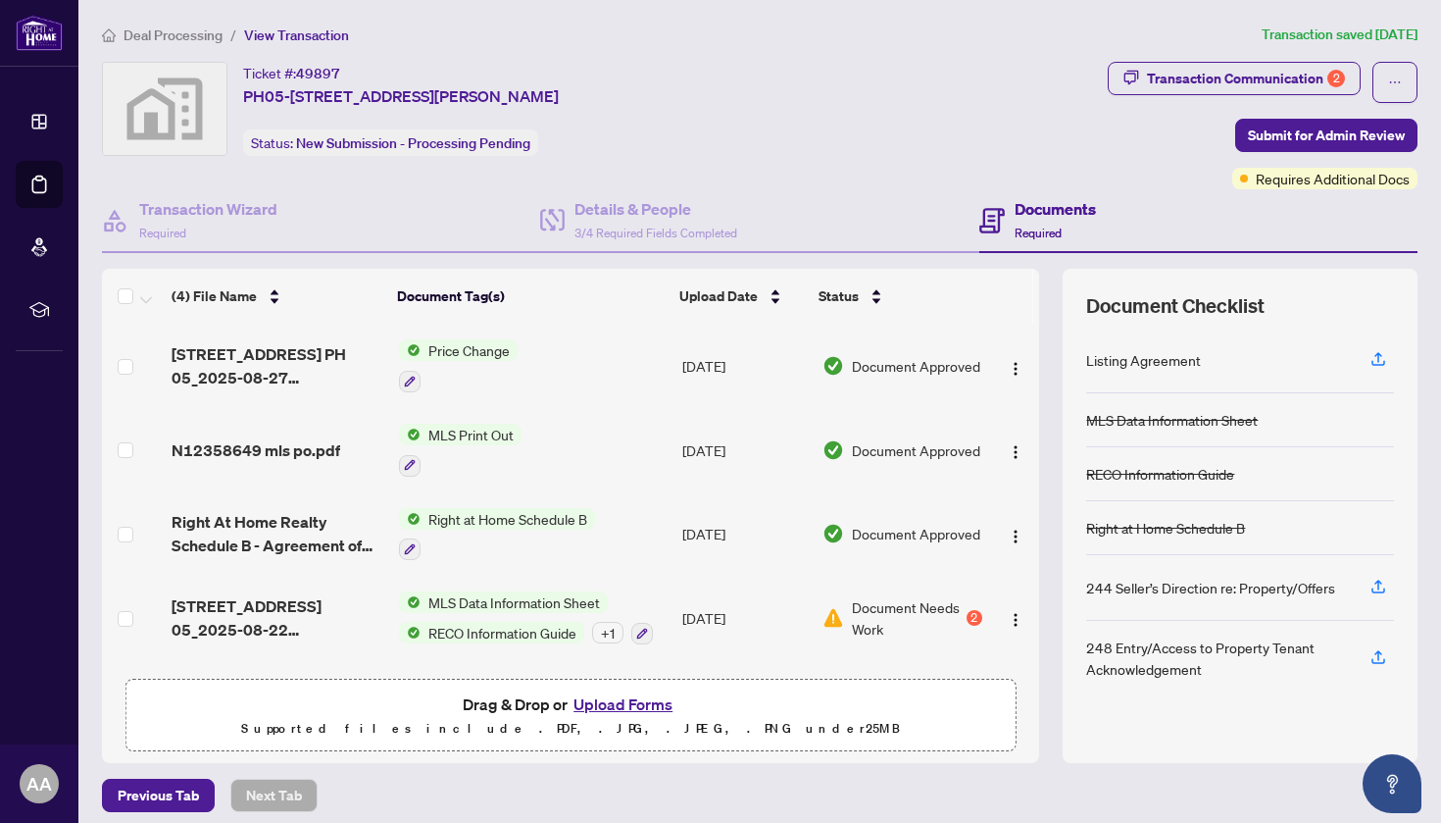
click at [564, 373] on td "Price Change" at bounding box center [532, 366] width 283 height 84
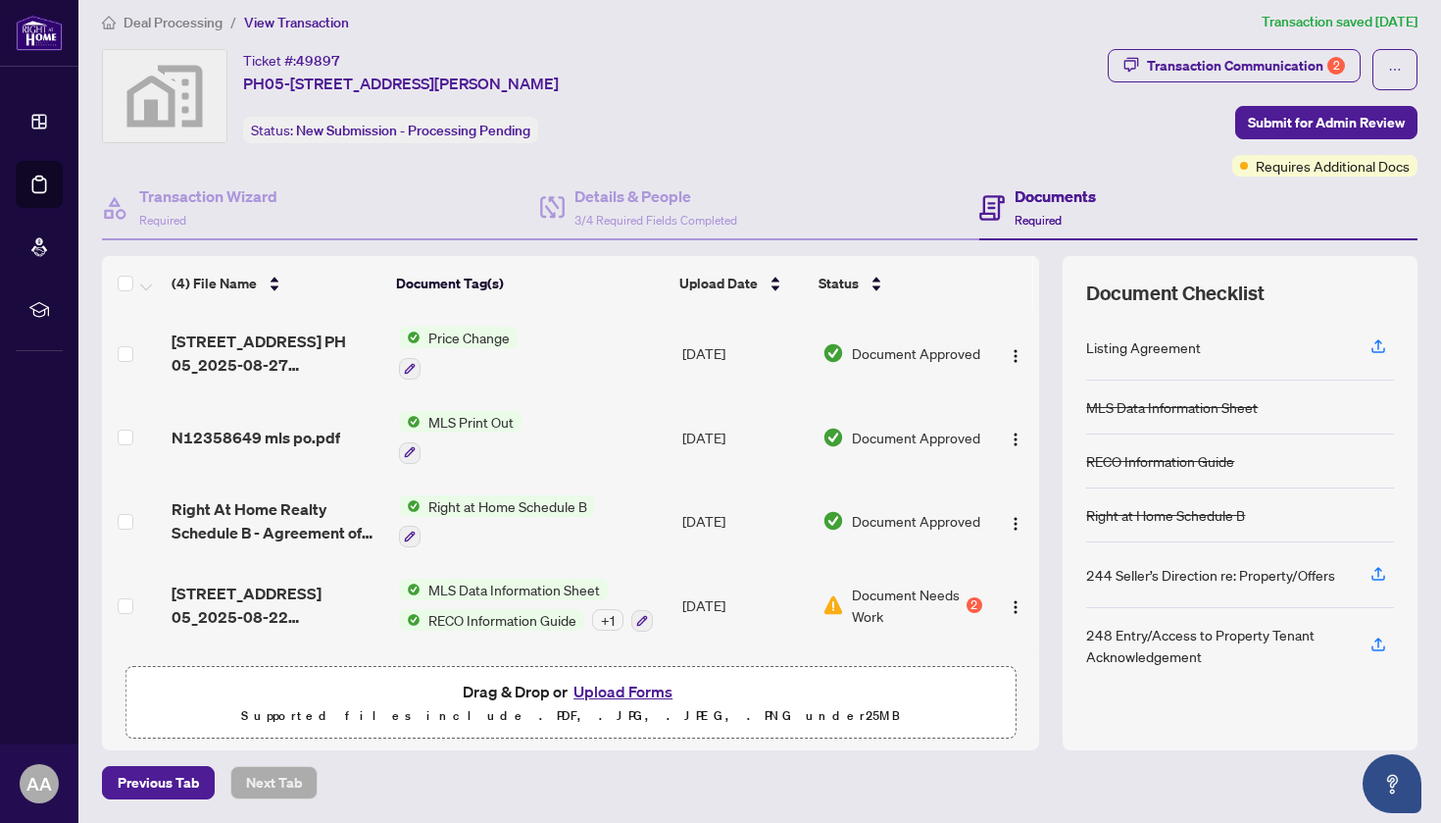
scroll to position [12, 0]
click at [1019, 166] on span "Requires Additional Docs" at bounding box center [1333, 167] width 154 height 22
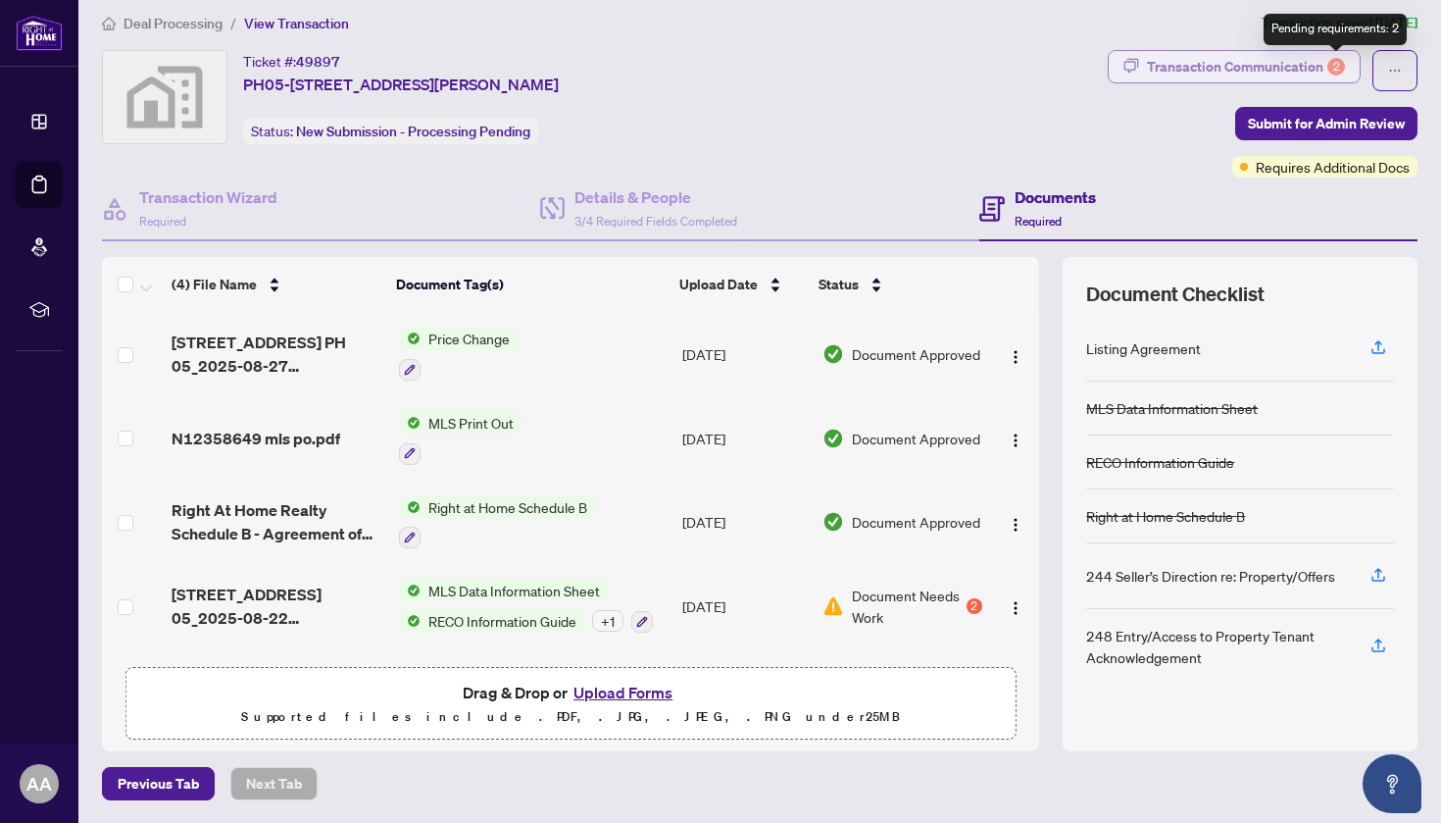
click at [1019, 66] on div "2" at bounding box center [1336, 67] width 18 height 18
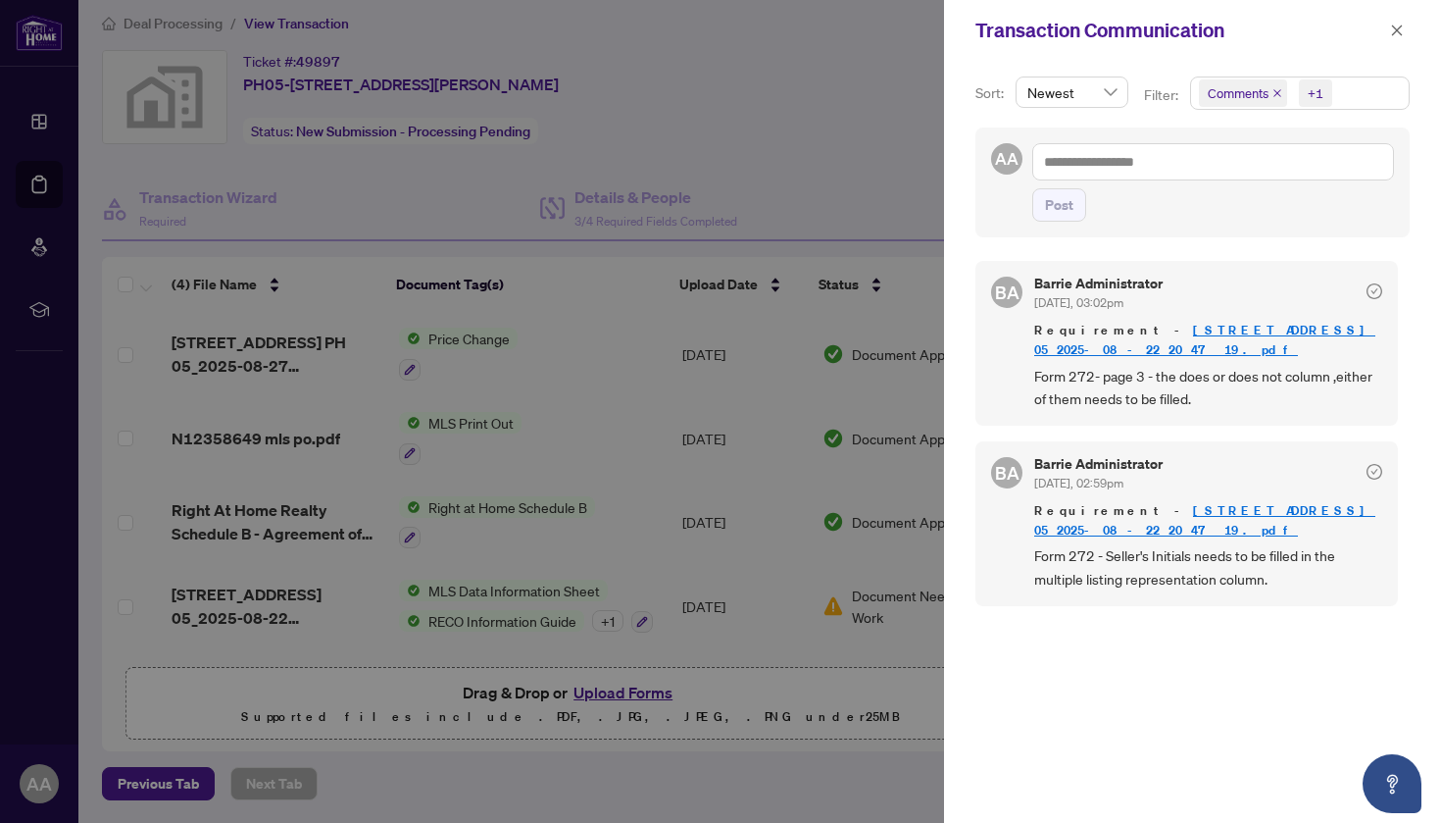
click at [1019, 326] on link "1 Grandview Ave PH 05_2025-08-22 20_47_19.pdf" at bounding box center [1204, 340] width 341 height 36
click at [298, 185] on div at bounding box center [720, 411] width 1441 height 823
click at [281, 25] on div at bounding box center [720, 411] width 1441 height 823
click at [188, 25] on div at bounding box center [720, 411] width 1441 height 823
click at [1019, 30] on icon "close" at bounding box center [1397, 31] width 14 height 14
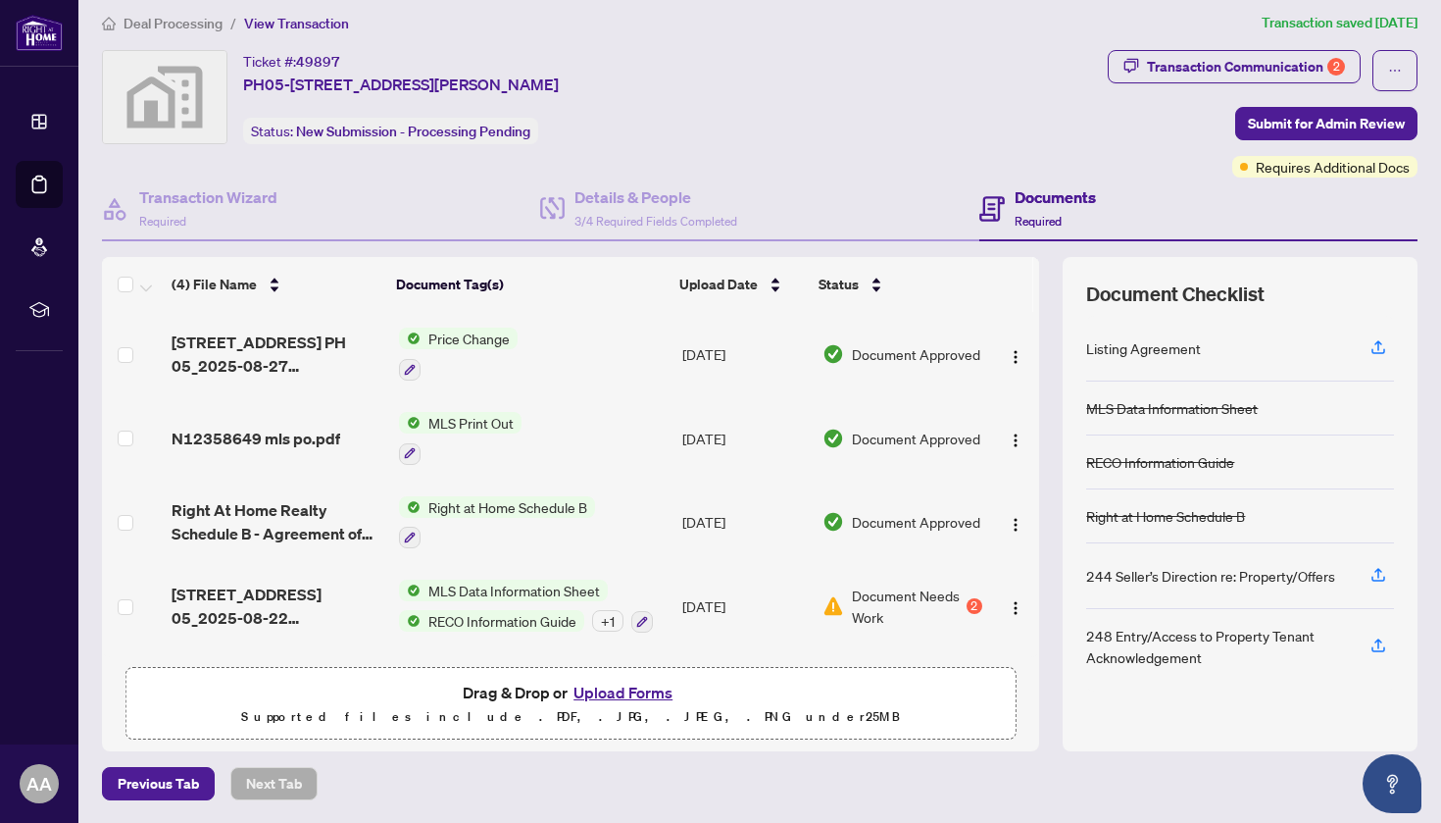
click at [207, 23] on span "Deal Processing" at bounding box center [173, 24] width 99 height 18
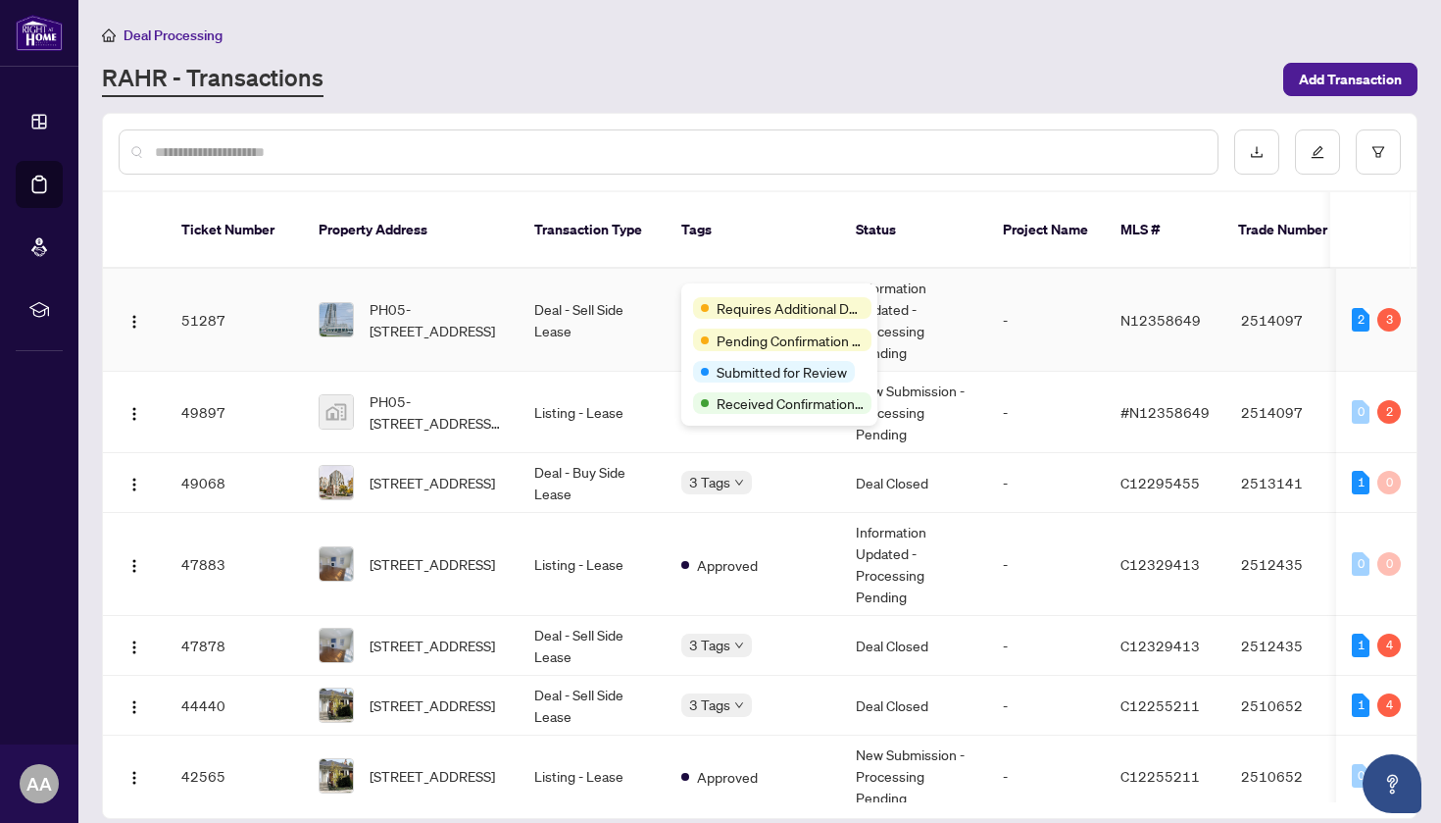
click at [690, 298] on div "Requires Additional Docs Pending Confirmation of Closing Submitted for Review R…" at bounding box center [779, 354] width 196 height 142
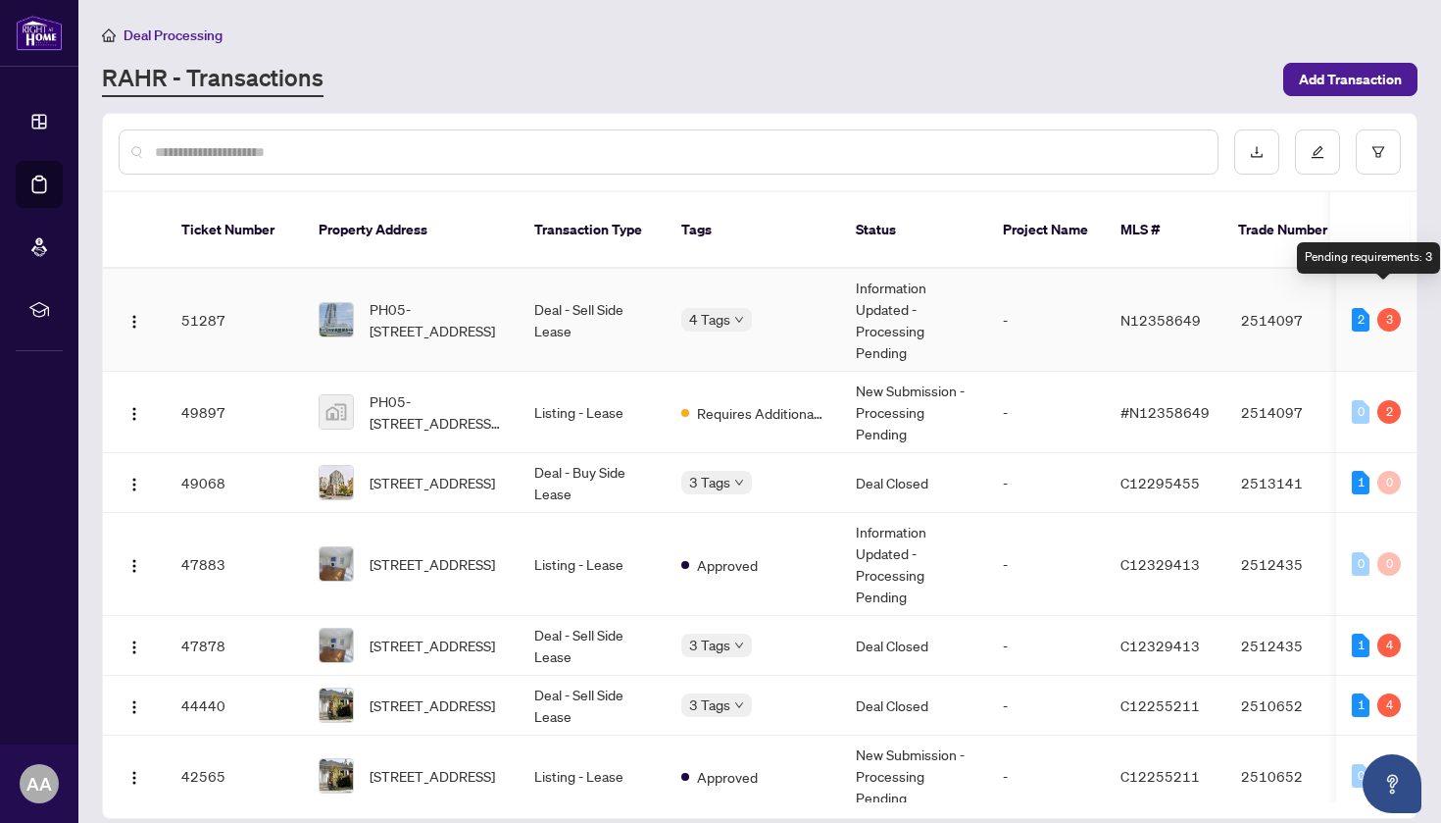
click at [1019, 308] on div "3" at bounding box center [1389, 320] width 24 height 24
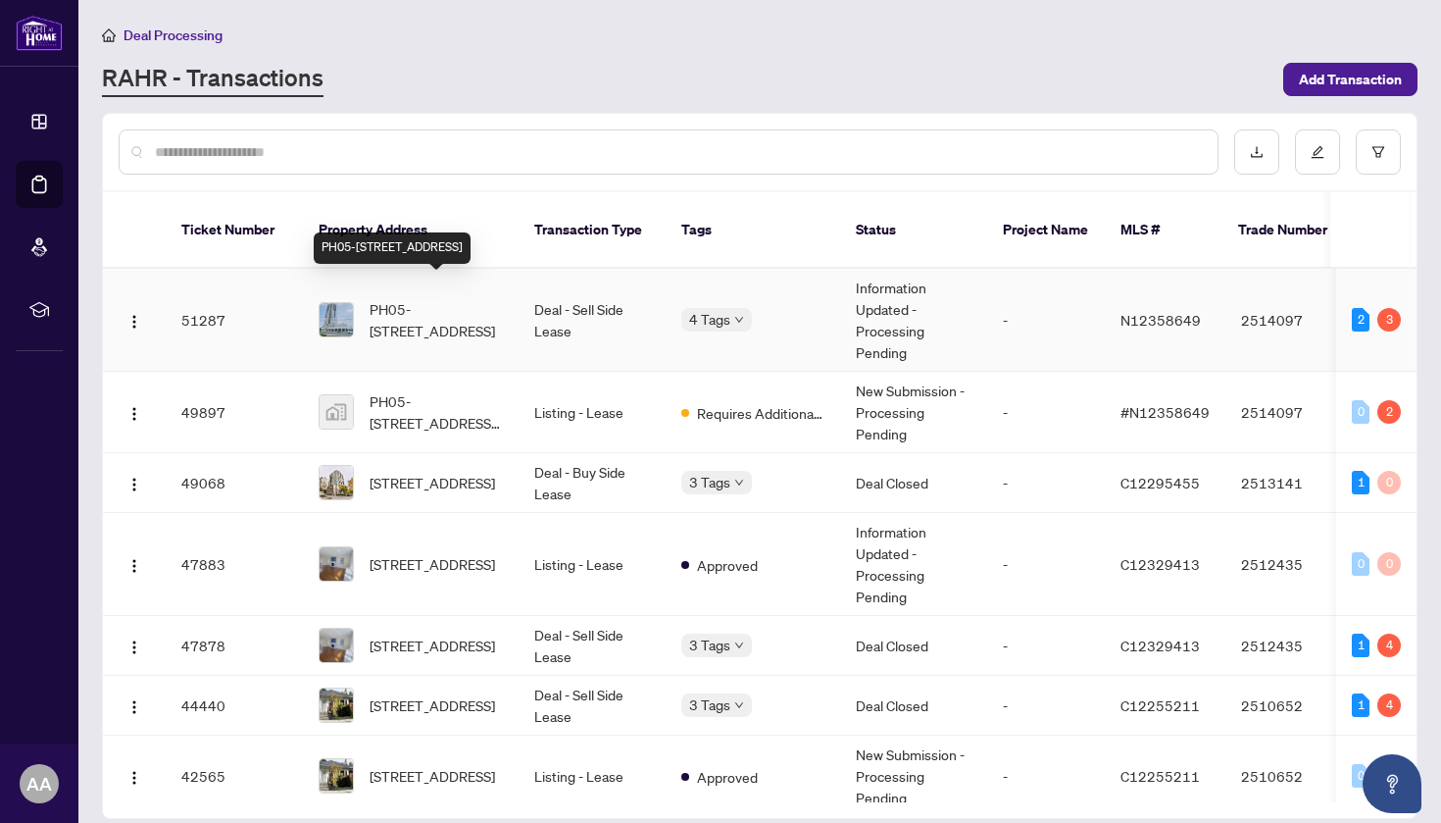
click at [441, 298] on span "PH05-1 Grandview Ave, Markham, Ontario L3T 0G7, Canada" at bounding box center [436, 319] width 133 height 43
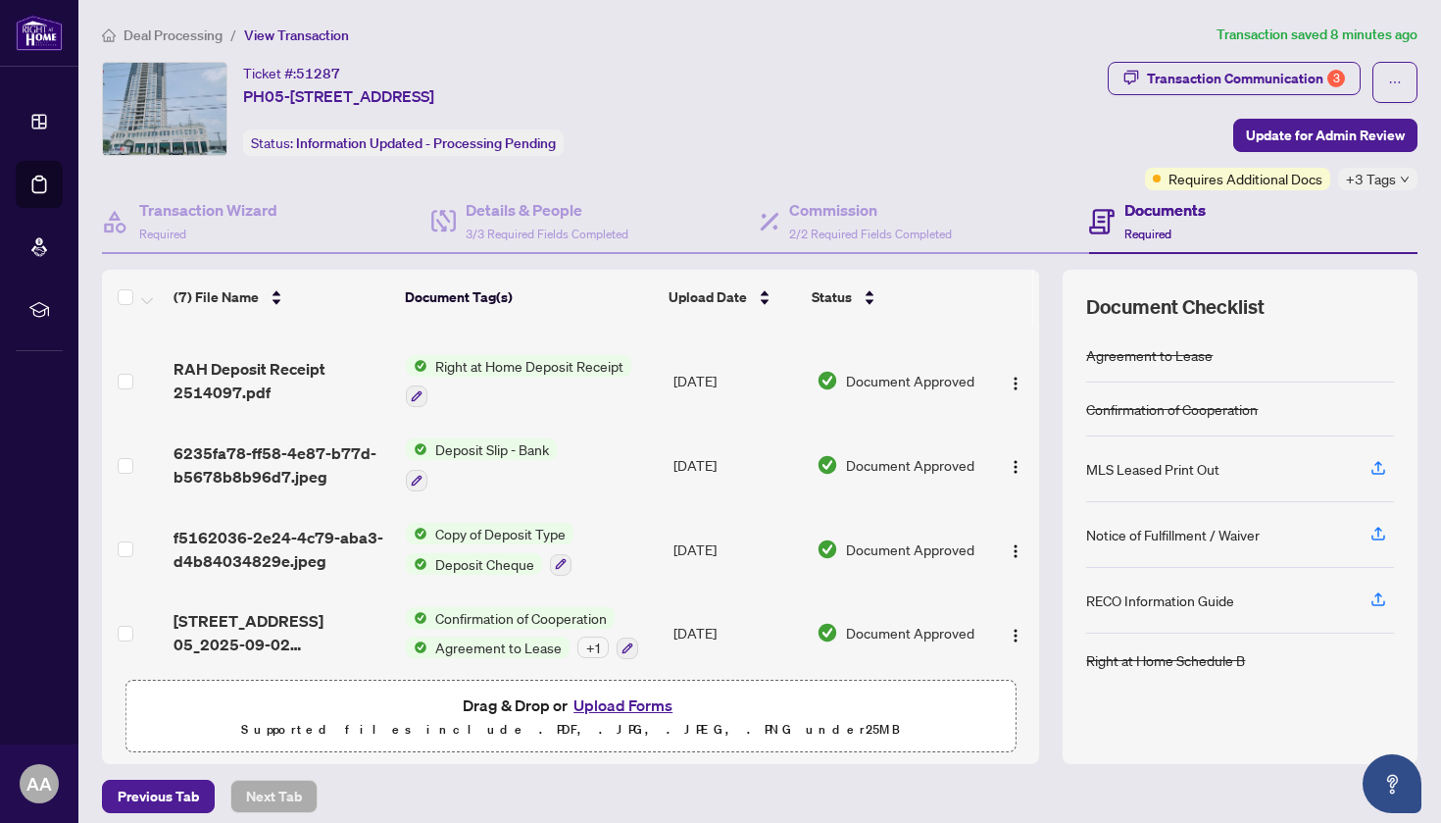
scroll to position [231, 0]
click at [1019, 85] on icon "ellipsis" at bounding box center [1395, 82] width 14 height 14
click at [1019, 126] on span "Transaction Permissions" at bounding box center [1327, 126] width 150 height 22
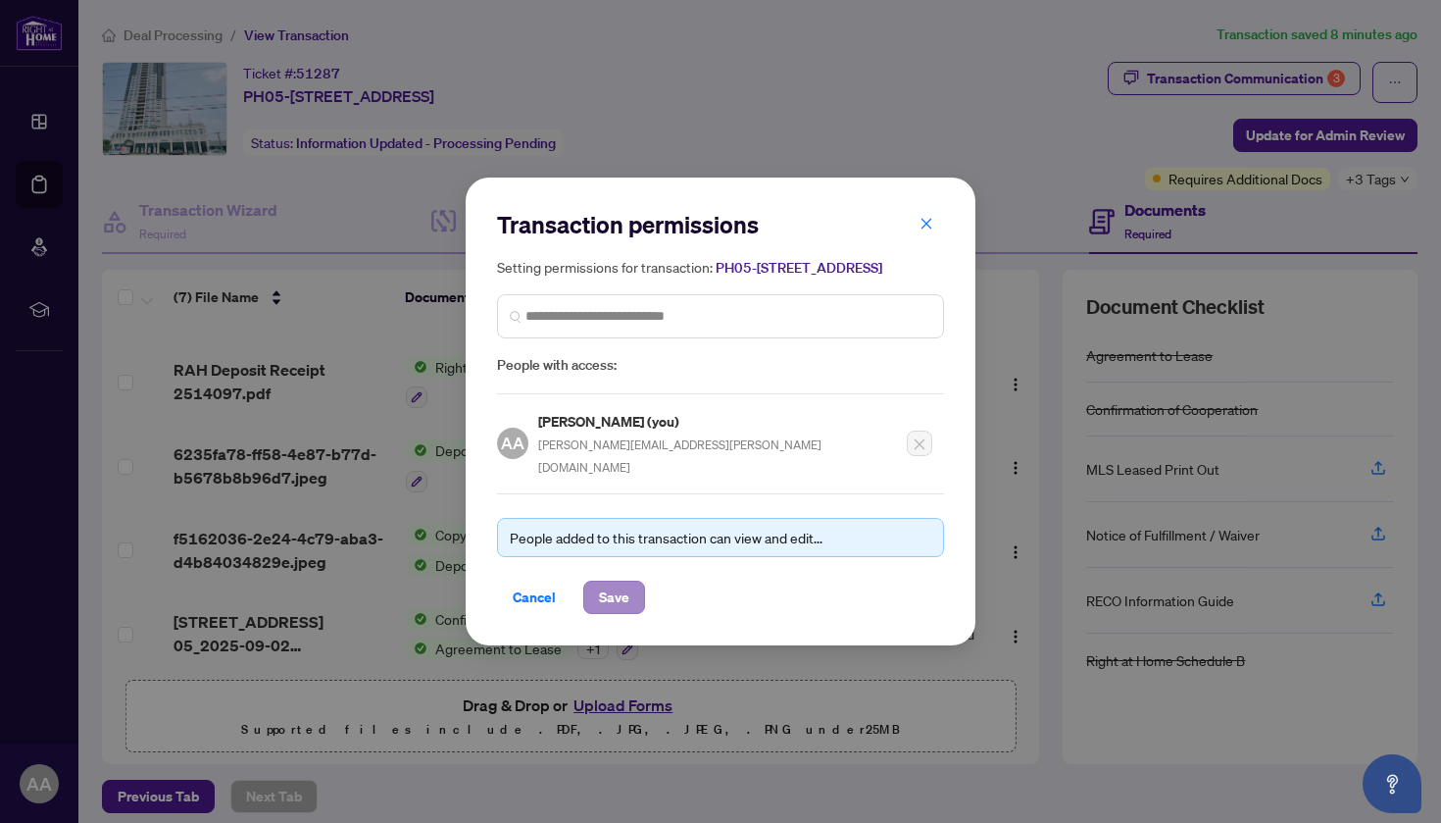
click at [632, 581] on button "Save" at bounding box center [614, 596] width 62 height 33
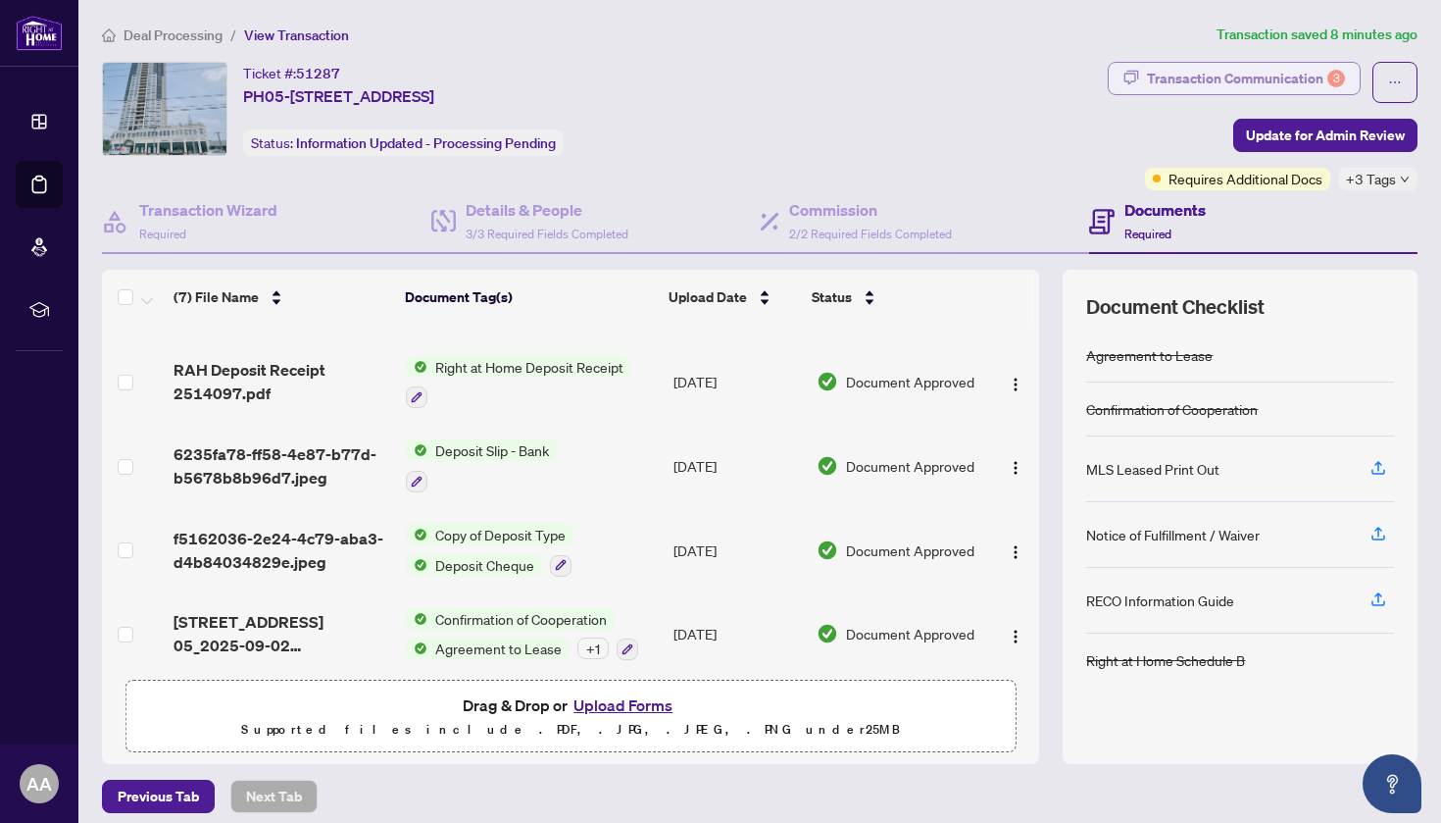
click at [1019, 71] on div "Transaction Communication 3" at bounding box center [1246, 78] width 198 height 31
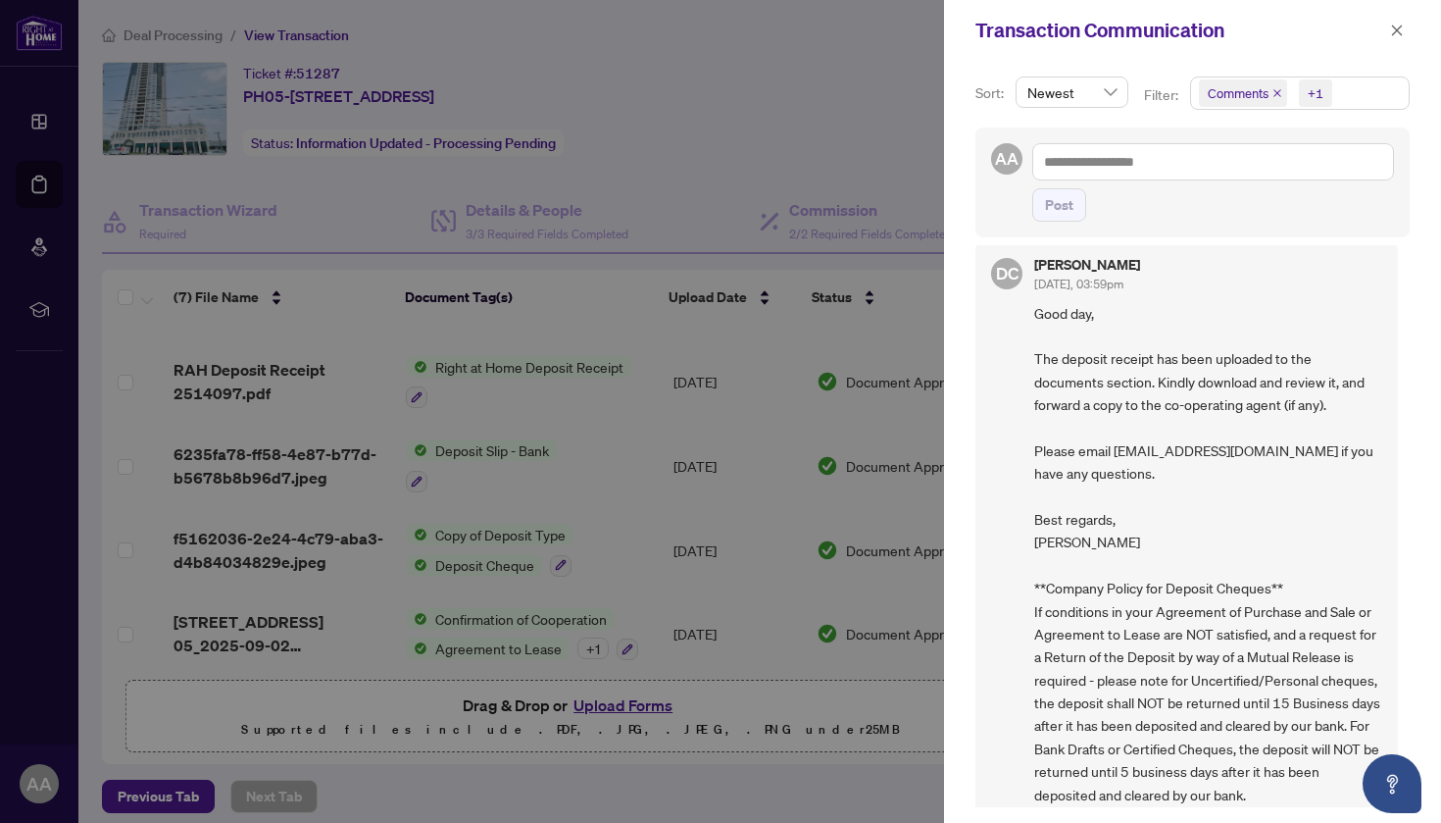
scroll to position [4, 0]
click at [1019, 23] on span "button" at bounding box center [1397, 30] width 14 height 31
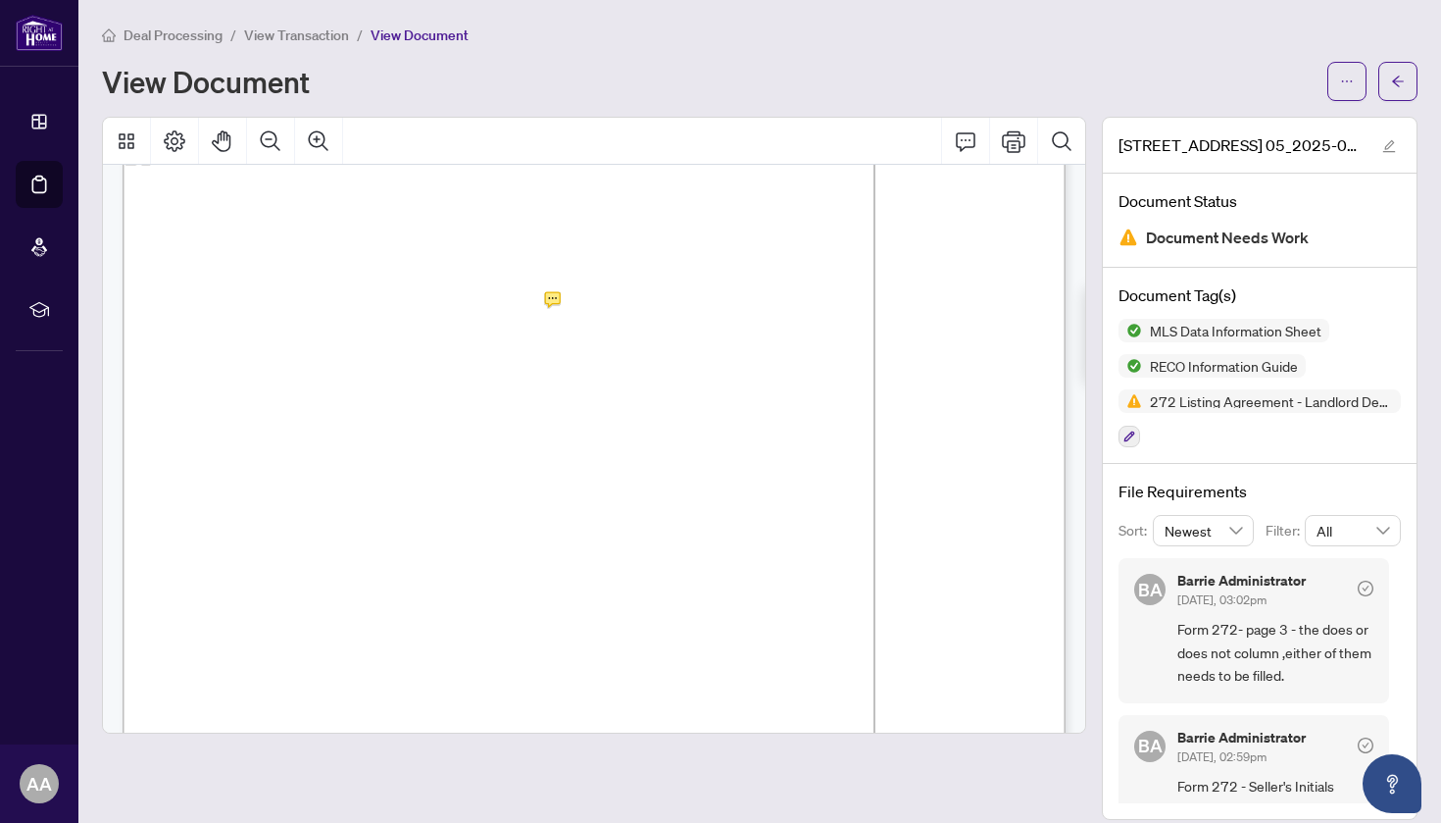
scroll to position [48, 0]
click at [1358, 81] on button "button" at bounding box center [1346, 81] width 39 height 39
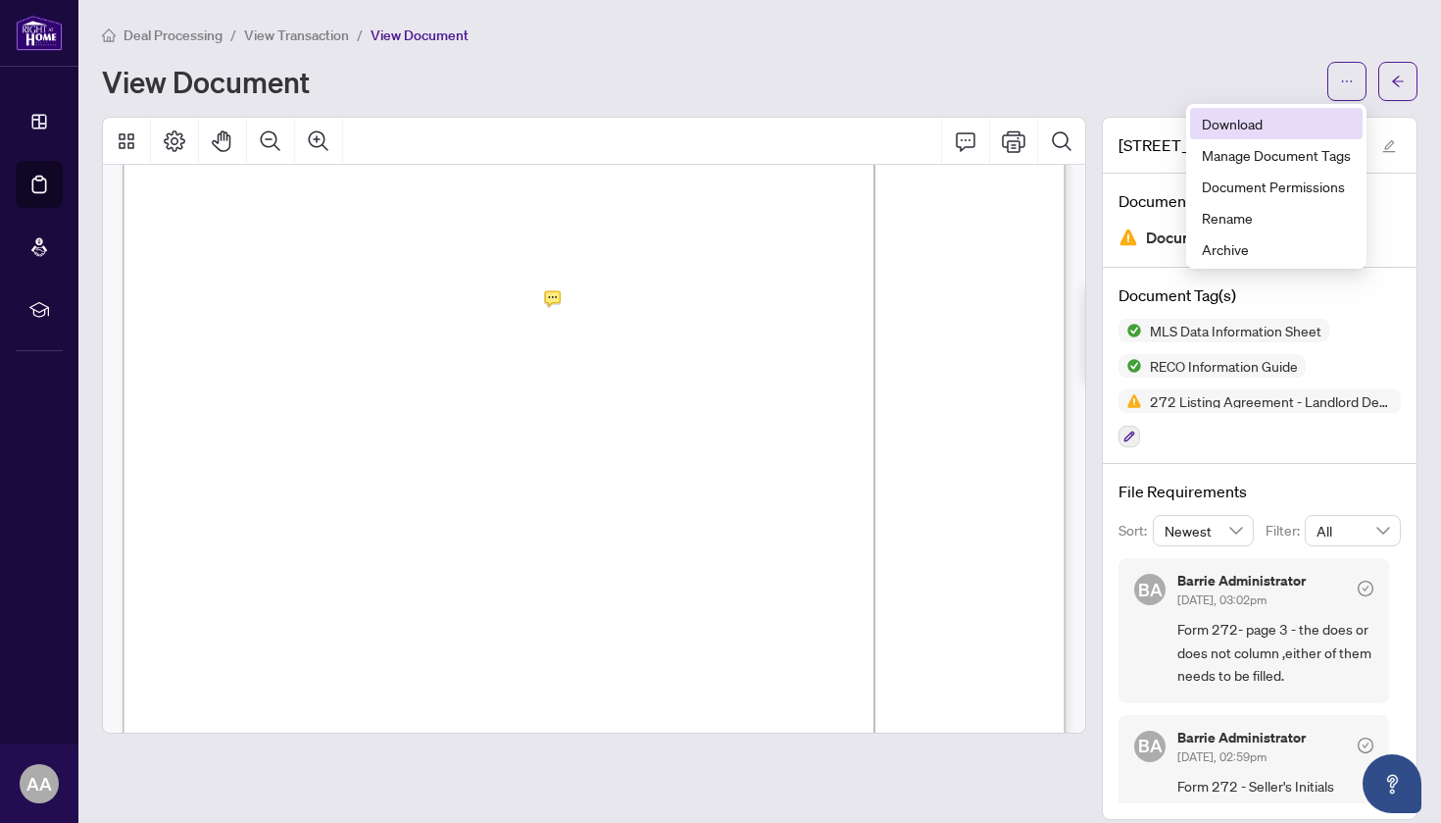
click at [1296, 116] on span "Download" at bounding box center [1276, 124] width 149 height 22
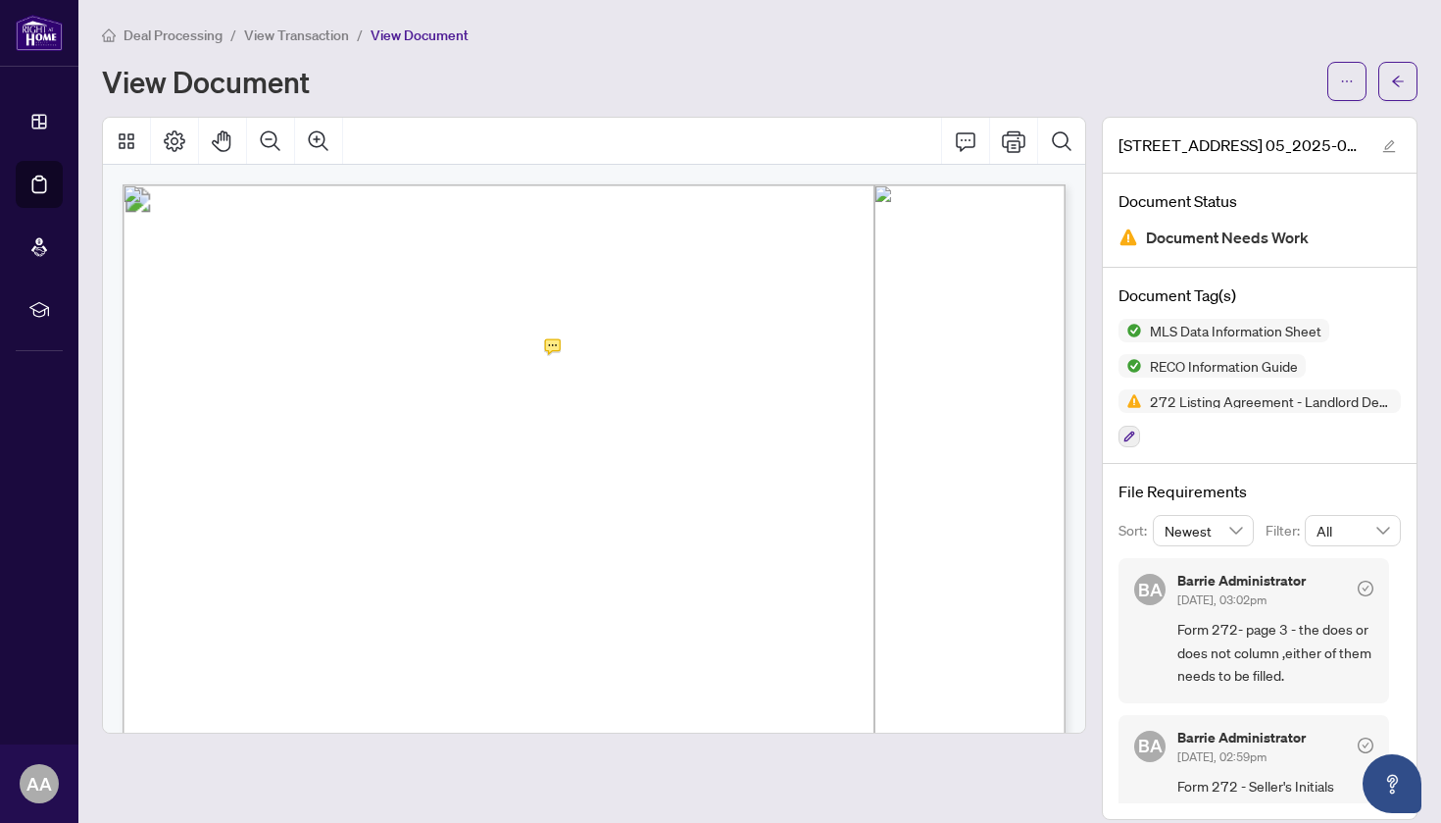
scroll to position [0, 0]
